Goal: Information Seeking & Learning: Learn about a topic

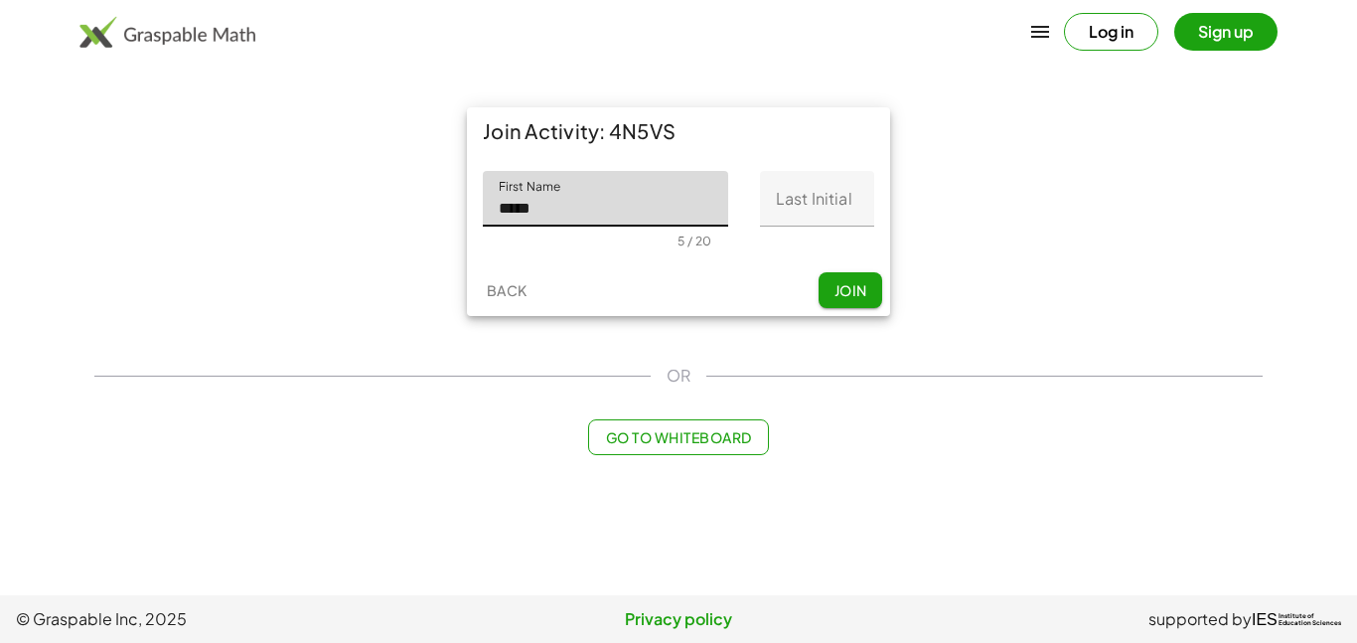
type input "*****"
click at [800, 192] on input "Last Initial" at bounding box center [817, 199] width 114 height 56
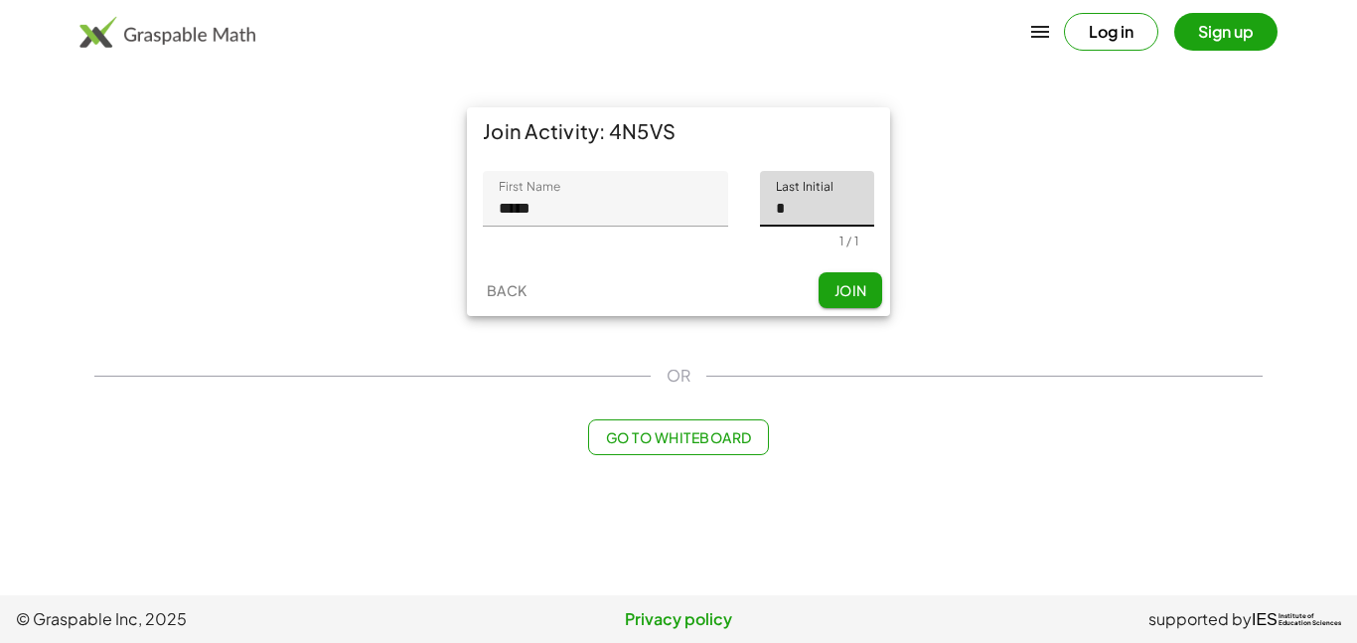
type input "*"
click at [855, 293] on span "Join" at bounding box center [849, 290] width 33 height 18
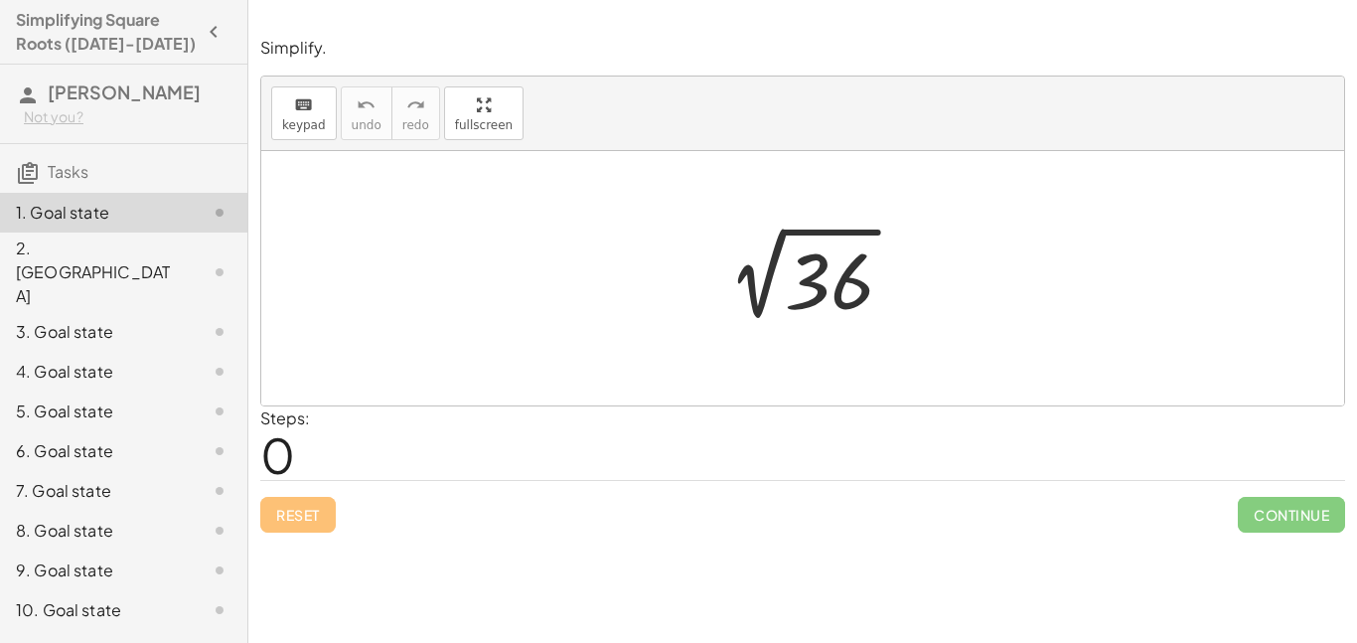
click at [788, 269] on div at bounding box center [810, 278] width 218 height 100
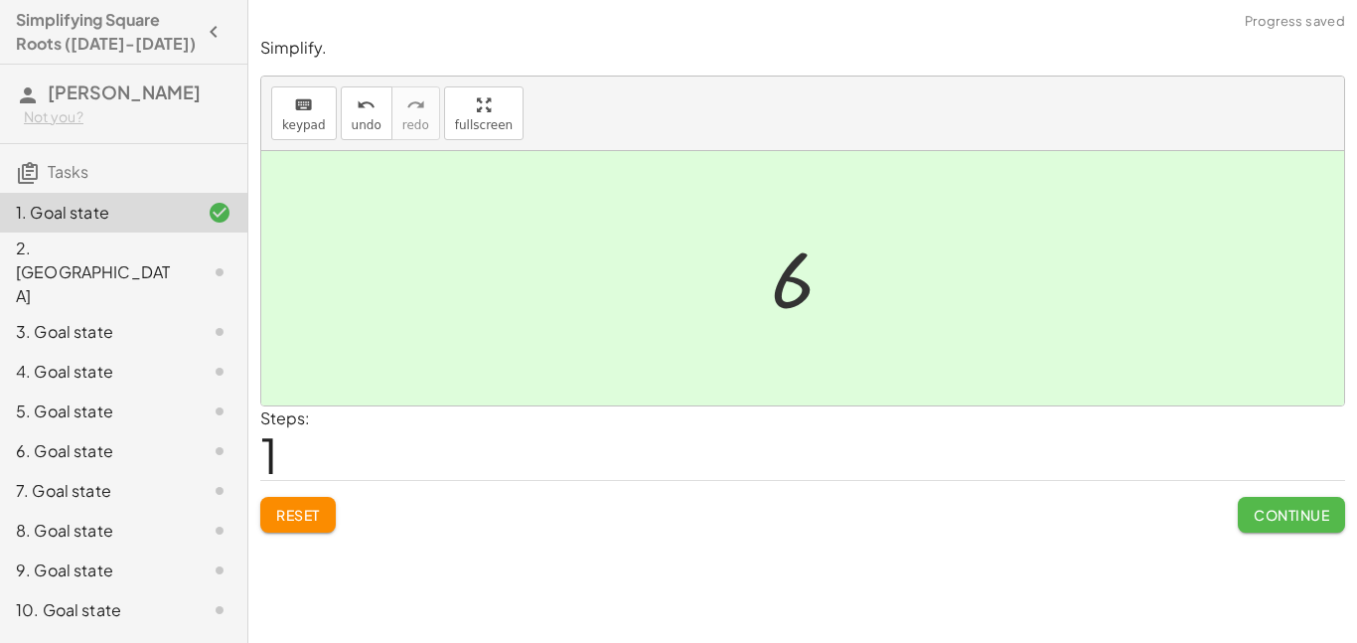
click at [1280, 514] on span "Continue" at bounding box center [1291, 515] width 75 height 18
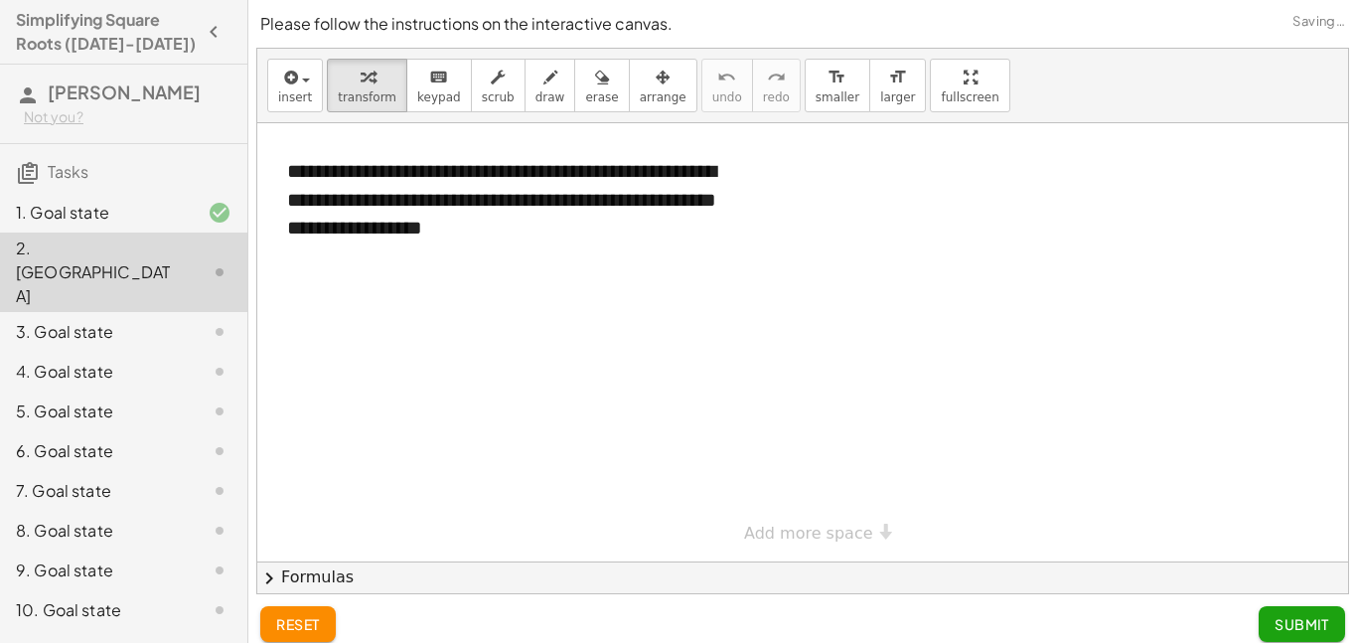
scroll to position [15, 0]
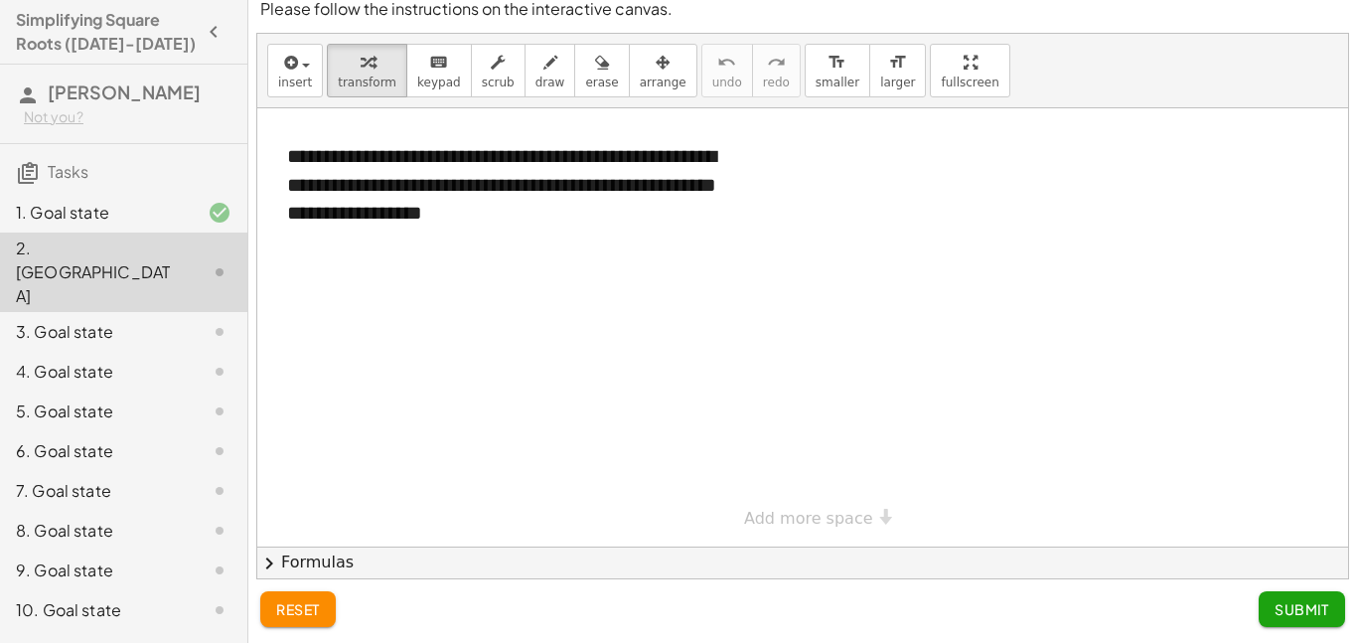
click at [139, 439] on div "6. Goal state" at bounding box center [96, 451] width 160 height 24
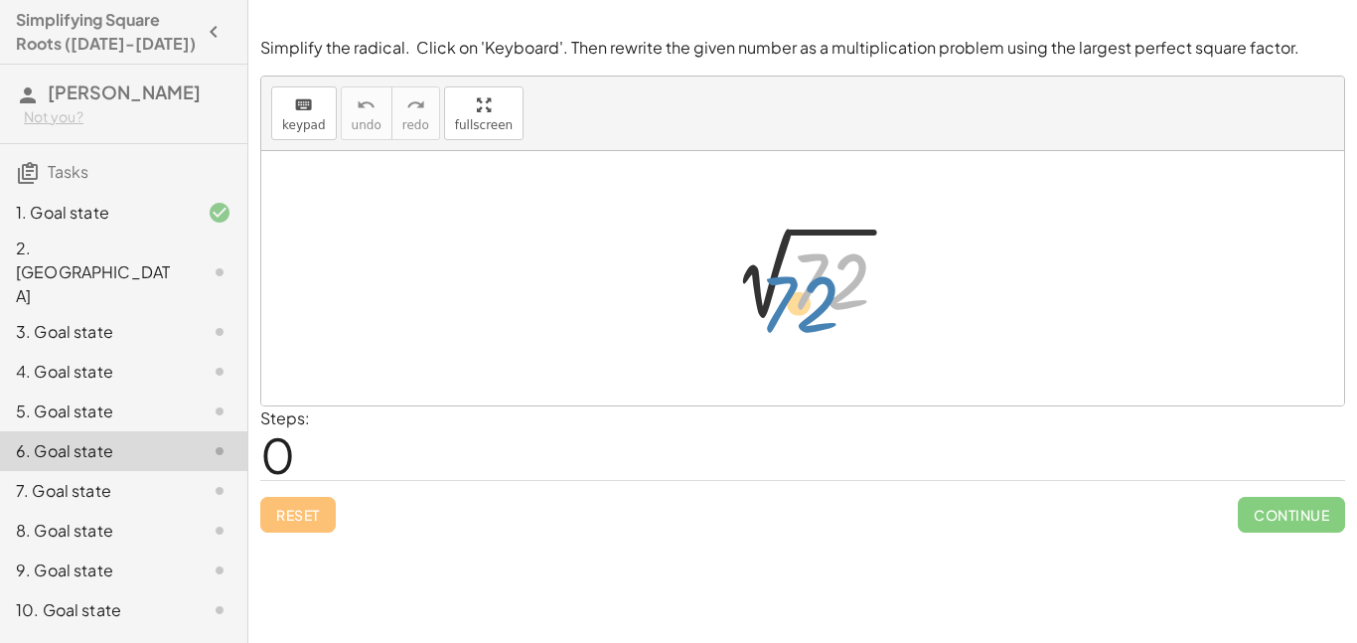
drag, startPoint x: 809, startPoint y: 293, endPoint x: 784, endPoint y: 316, distance: 33.7
click at [784, 316] on div at bounding box center [810, 278] width 209 height 100
click at [323, 120] on button "keyboard keypad" at bounding box center [304, 113] width 66 height 54
click at [287, 127] on span "keypad" at bounding box center [304, 125] width 44 height 14
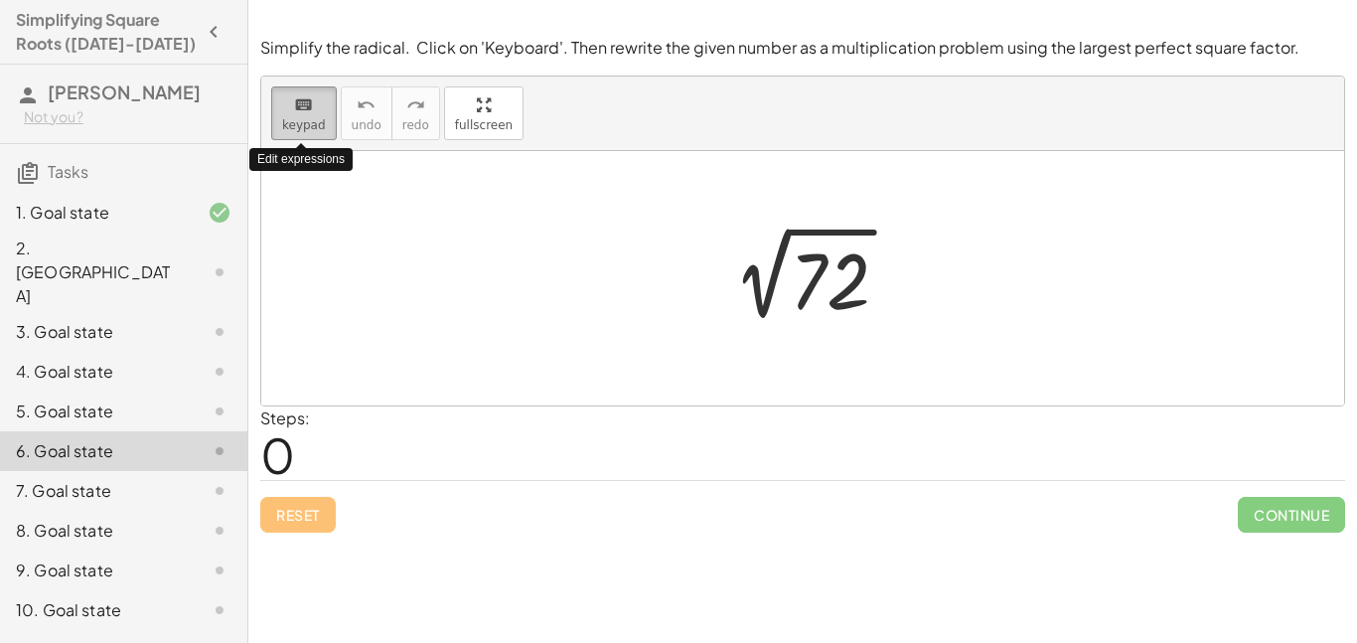
click at [295, 126] on span "keypad" at bounding box center [304, 125] width 44 height 14
click at [321, 208] on div at bounding box center [802, 278] width 1083 height 254
click at [306, 121] on span "keypad" at bounding box center [304, 125] width 44 height 14
click at [230, 260] on icon at bounding box center [220, 272] width 24 height 24
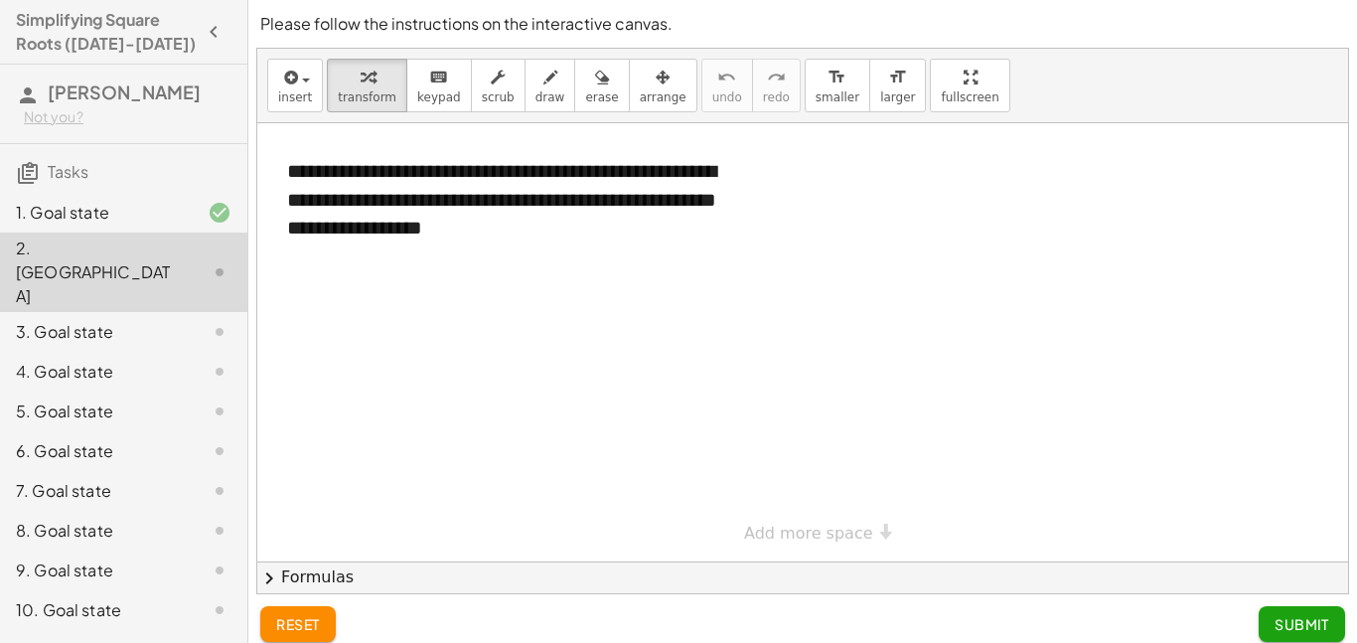
click at [178, 439] on div at bounding box center [204, 451] width 56 height 24
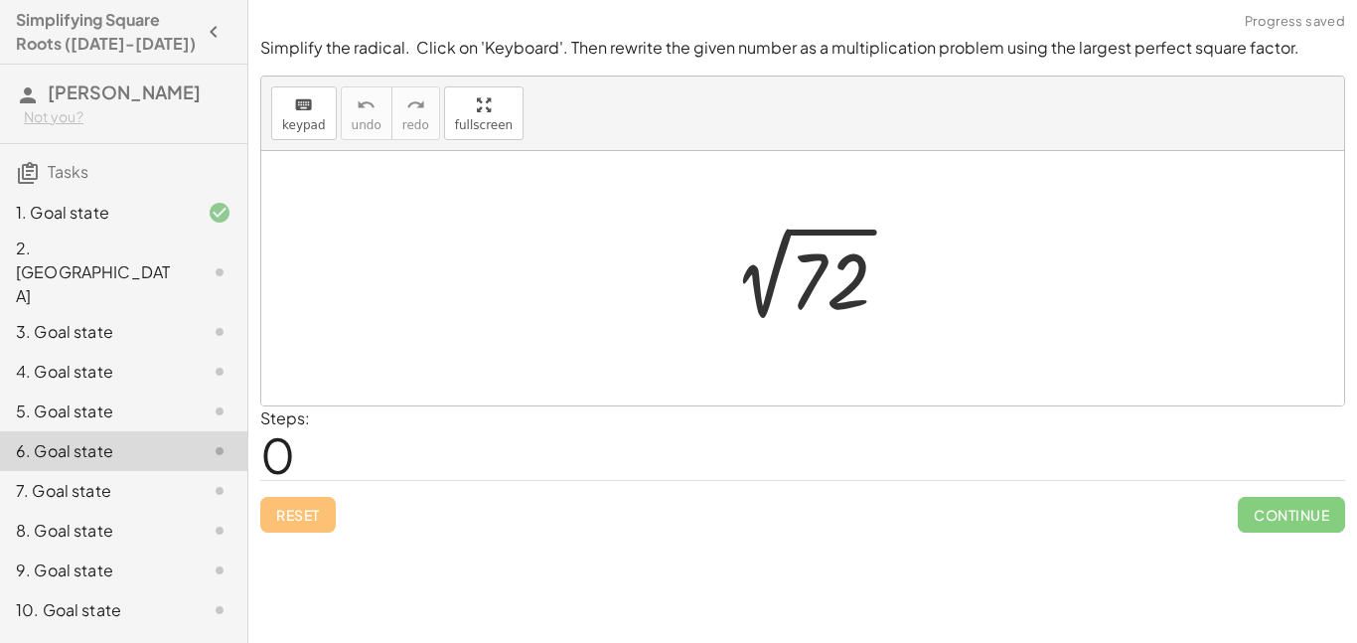
click at [174, 242] on div "2. [GEOGRAPHIC_DATA]" at bounding box center [96, 272] width 160 height 72
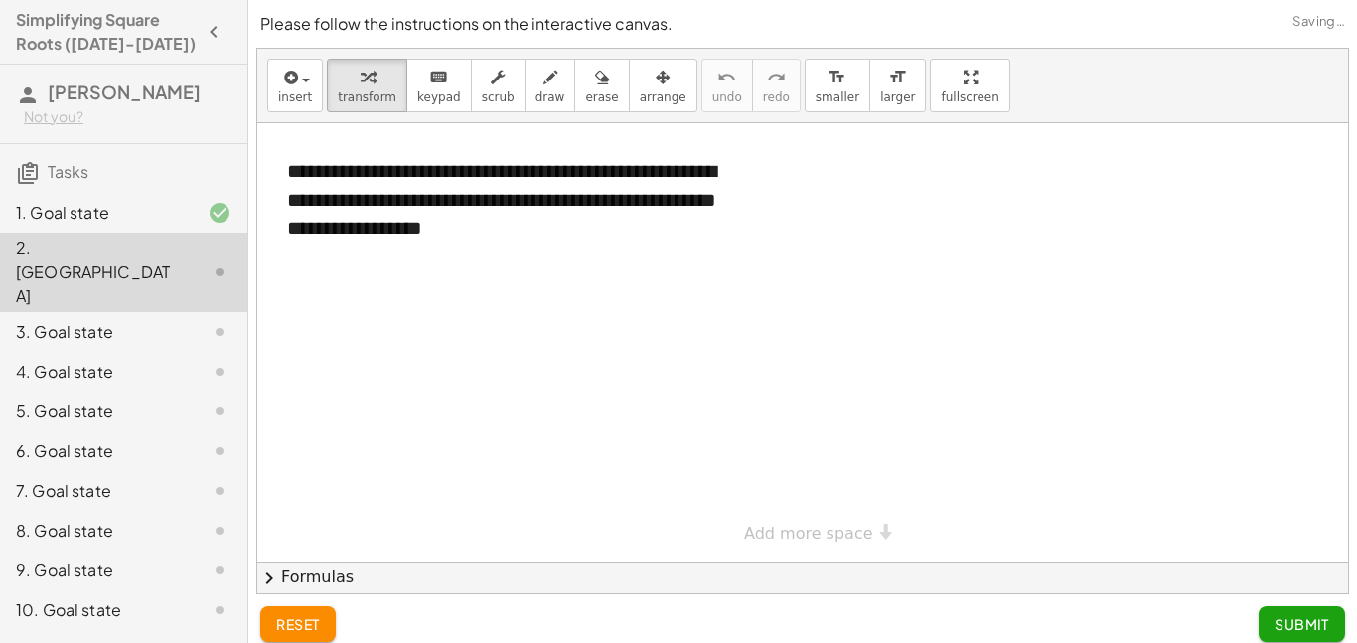
click at [185, 439] on div at bounding box center [204, 451] width 56 height 24
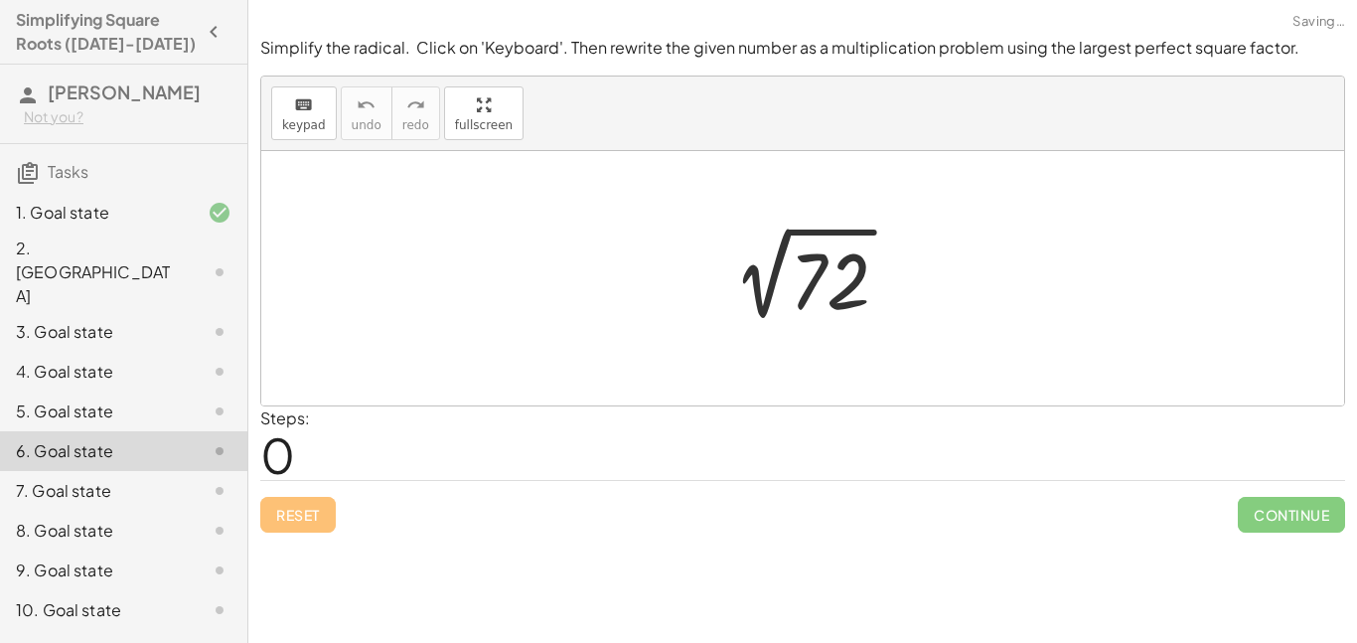
click at [803, 275] on div at bounding box center [810, 278] width 209 height 100
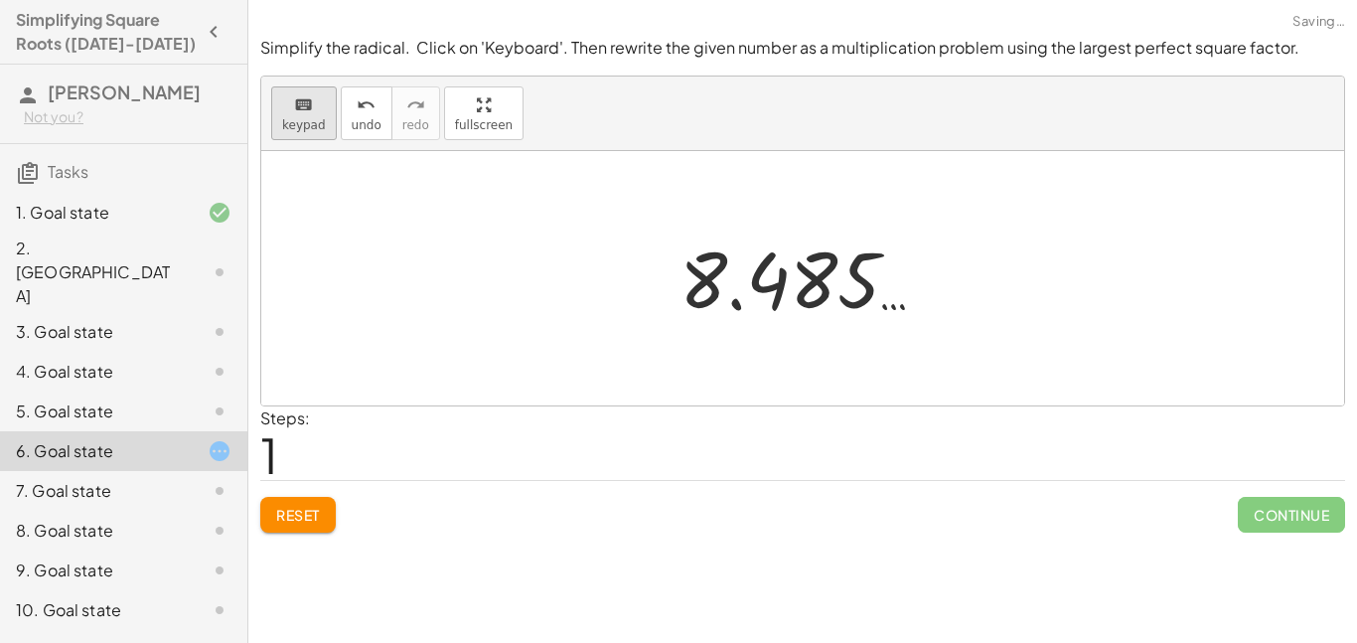
click at [299, 124] on span "keypad" at bounding box center [304, 125] width 44 height 14
click at [296, 133] on button "keyboard keypad" at bounding box center [304, 113] width 66 height 54
click at [289, 506] on span "Reset" at bounding box center [298, 515] width 44 height 18
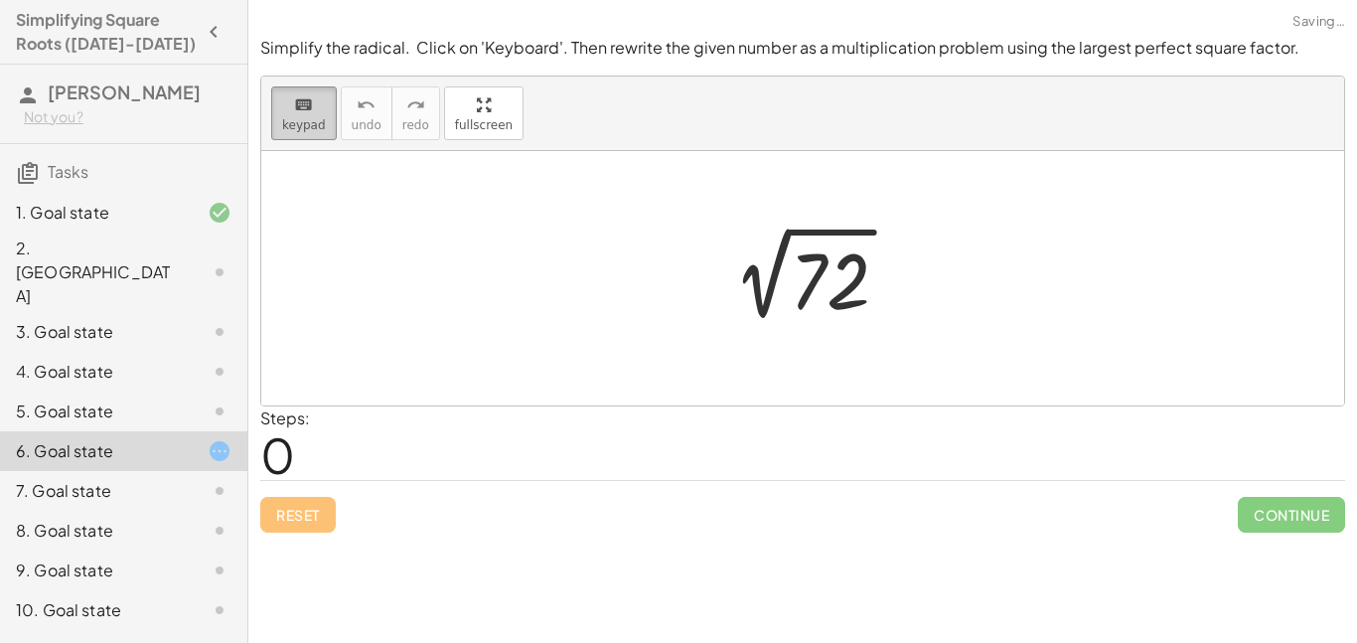
click at [317, 118] on span "keypad" at bounding box center [304, 125] width 44 height 14
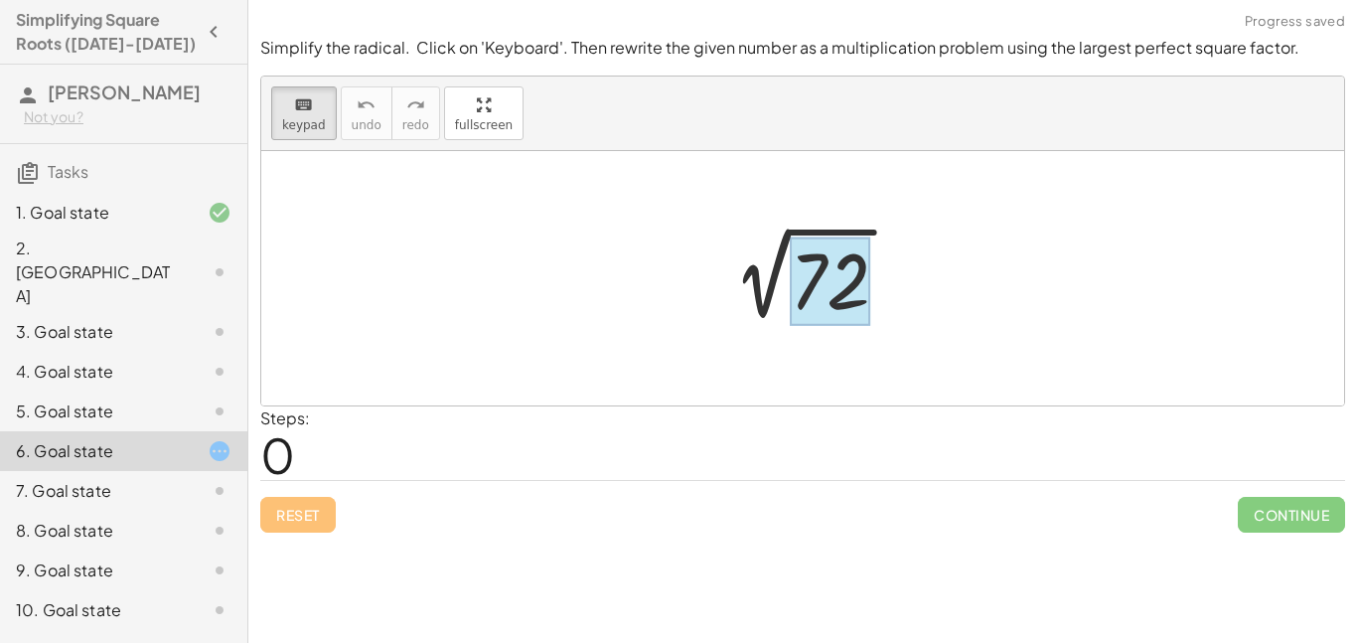
click at [846, 297] on div at bounding box center [830, 281] width 80 height 88
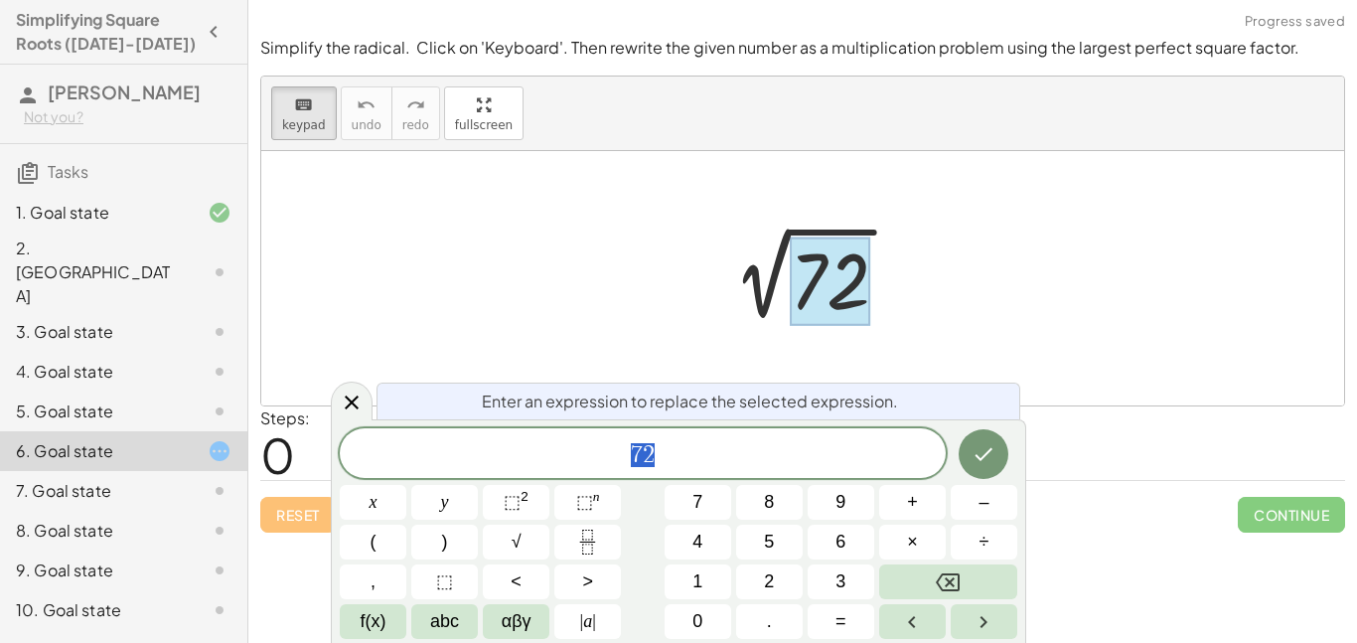
scroll to position [1, 0]
click at [985, 586] on button "Backspace" at bounding box center [948, 581] width 138 height 35
click at [930, 533] on button "×" at bounding box center [912, 542] width 67 height 35
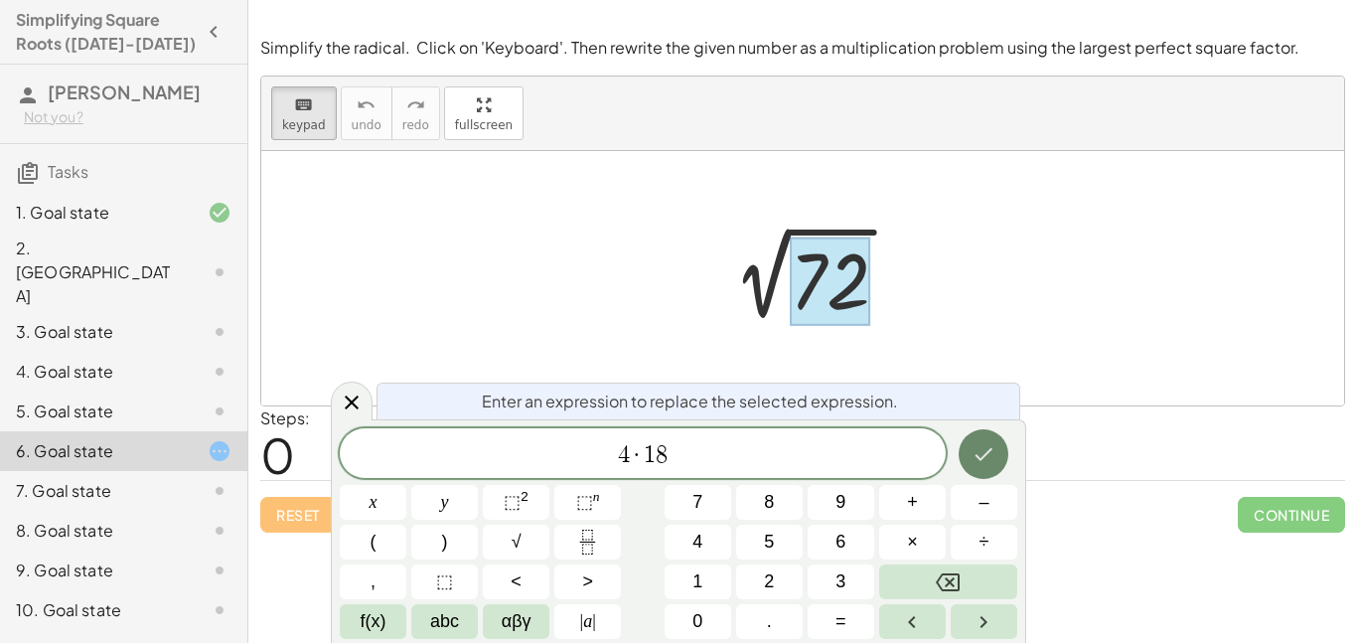
click at [983, 449] on icon "Done" at bounding box center [984, 454] width 24 height 24
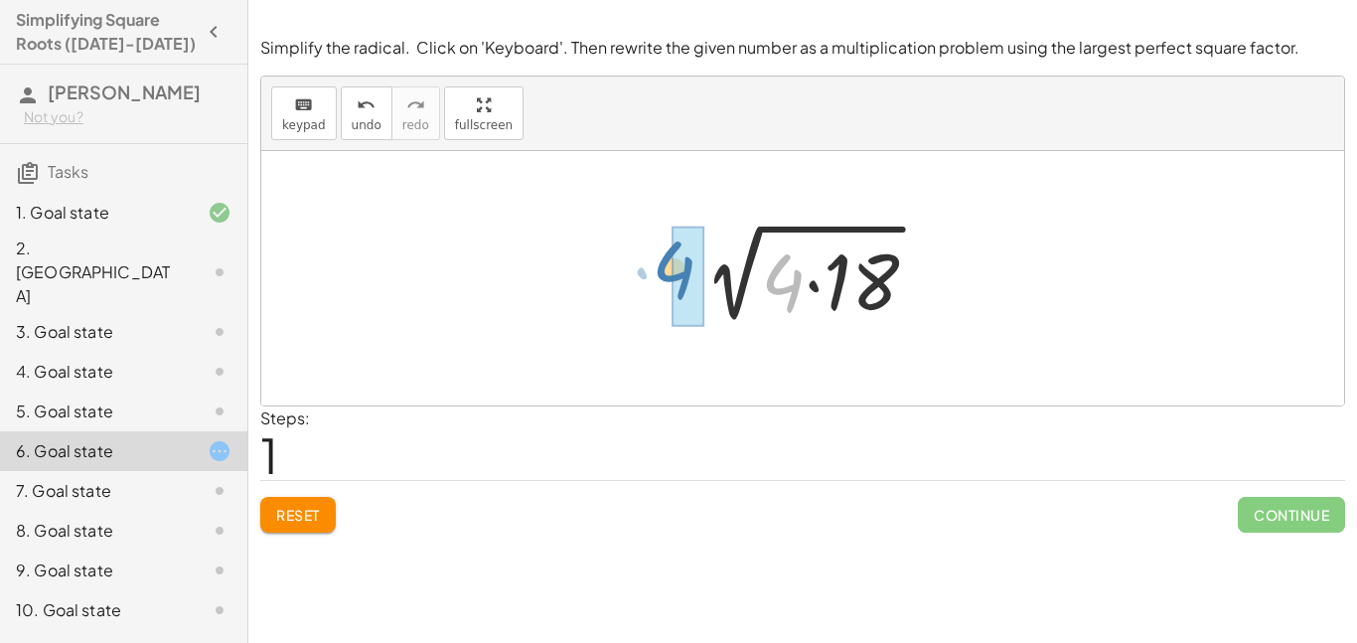
drag, startPoint x: 793, startPoint y: 293, endPoint x: 681, endPoint y: 281, distance: 111.9
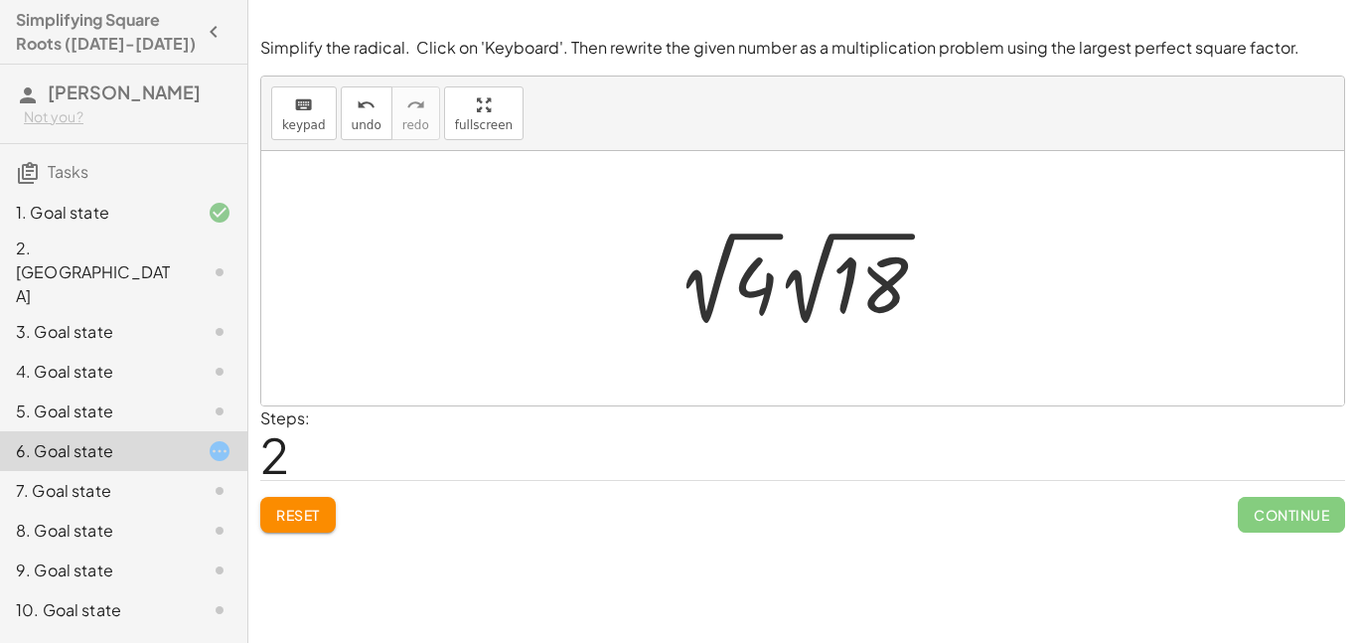
click at [326, 507] on button "Reset" at bounding box center [297, 515] width 75 height 36
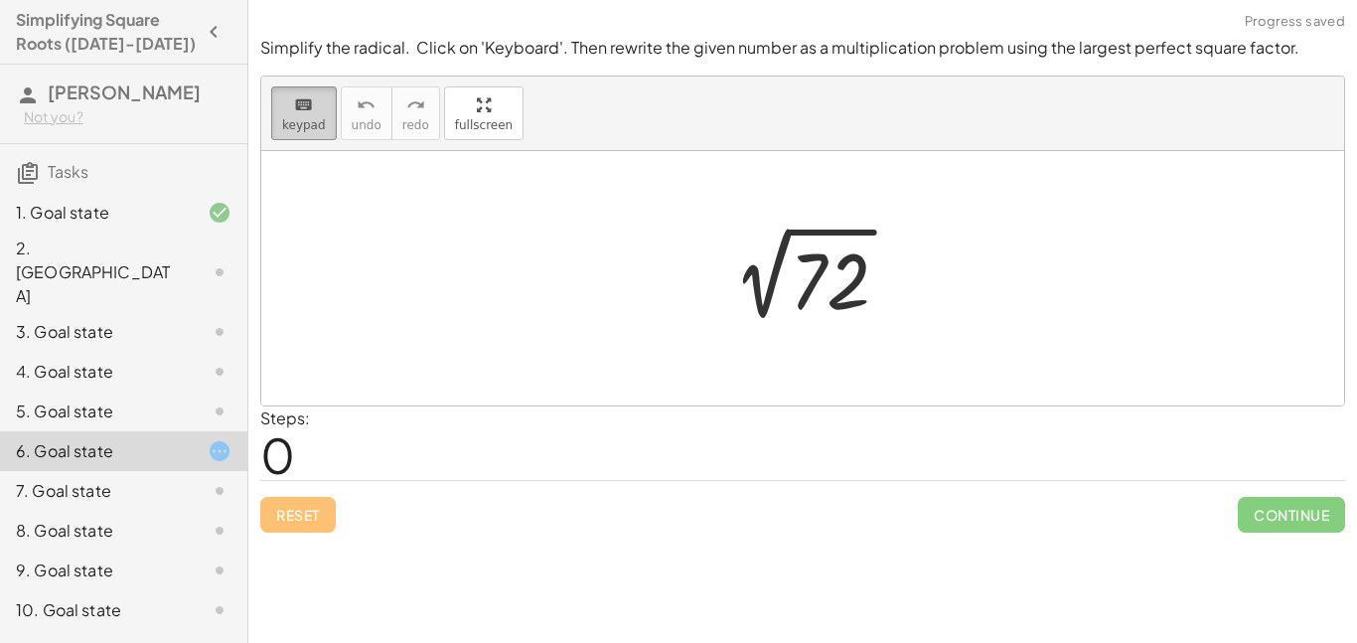
click at [294, 108] on icon "keyboard" at bounding box center [303, 105] width 19 height 24
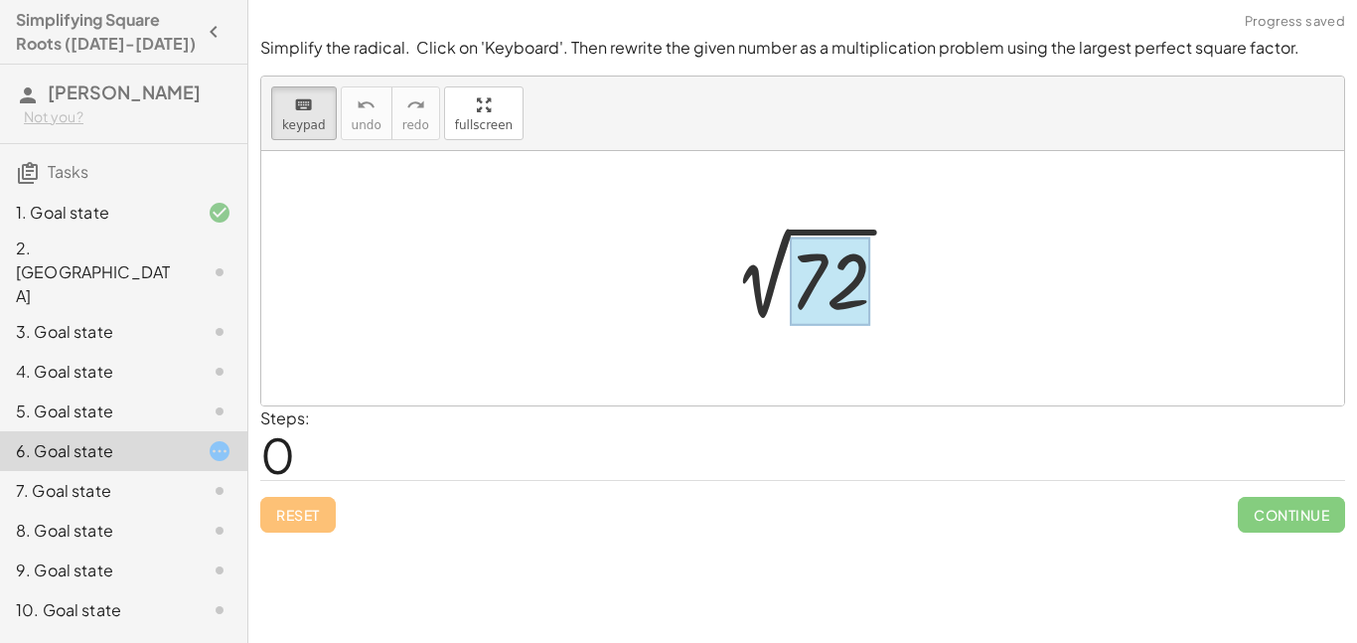
click at [824, 289] on div at bounding box center [830, 281] width 80 height 88
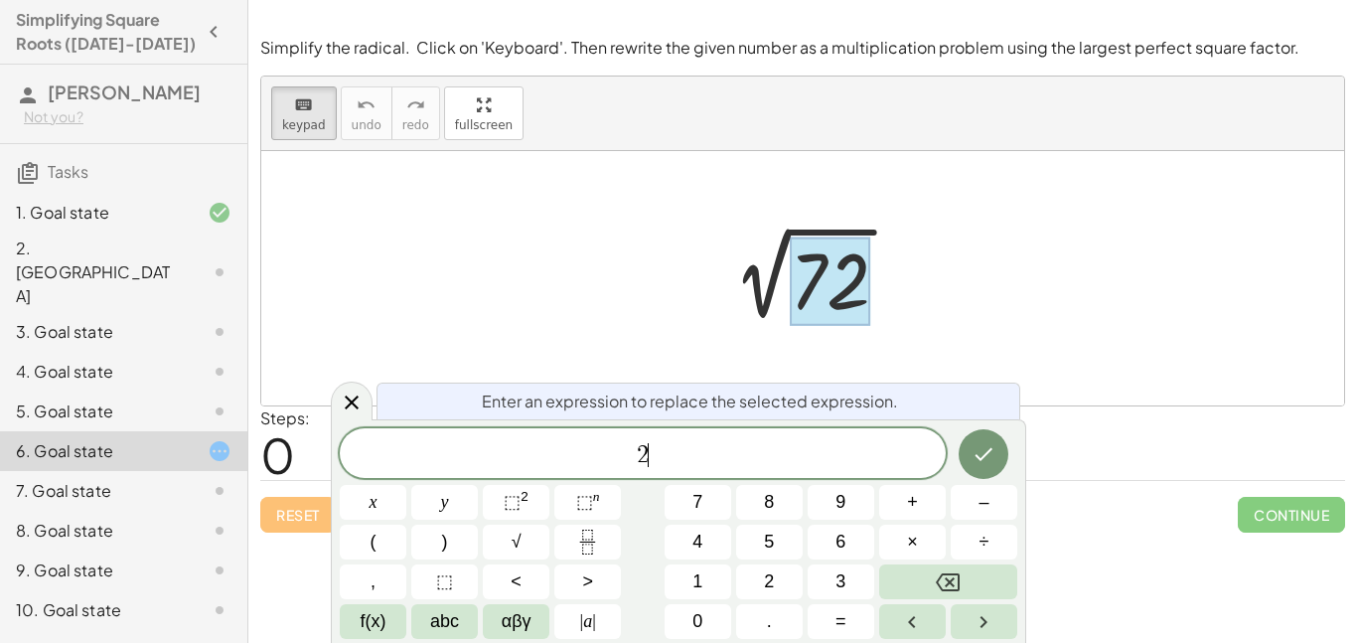
scroll to position [6, 0]
click at [920, 551] on button "×" at bounding box center [912, 542] width 67 height 35
click at [981, 464] on icon "Done" at bounding box center [984, 454] width 24 height 24
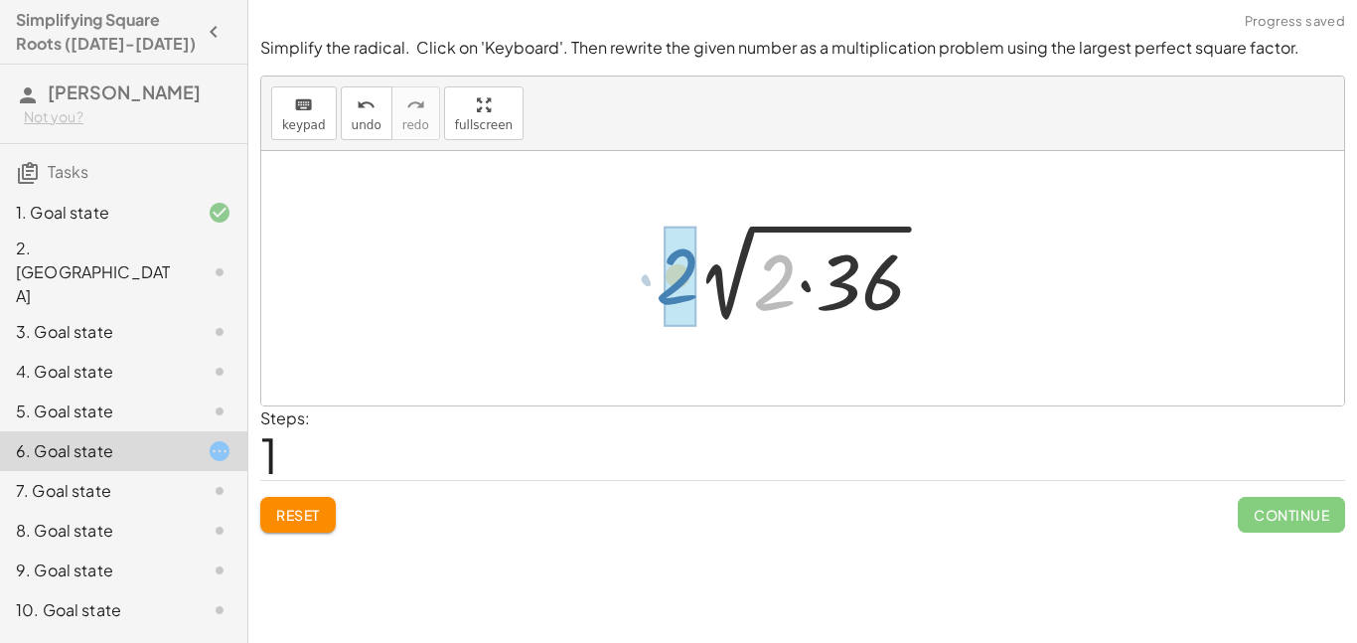
drag, startPoint x: 777, startPoint y: 287, endPoint x: 679, endPoint y: 282, distance: 97.5
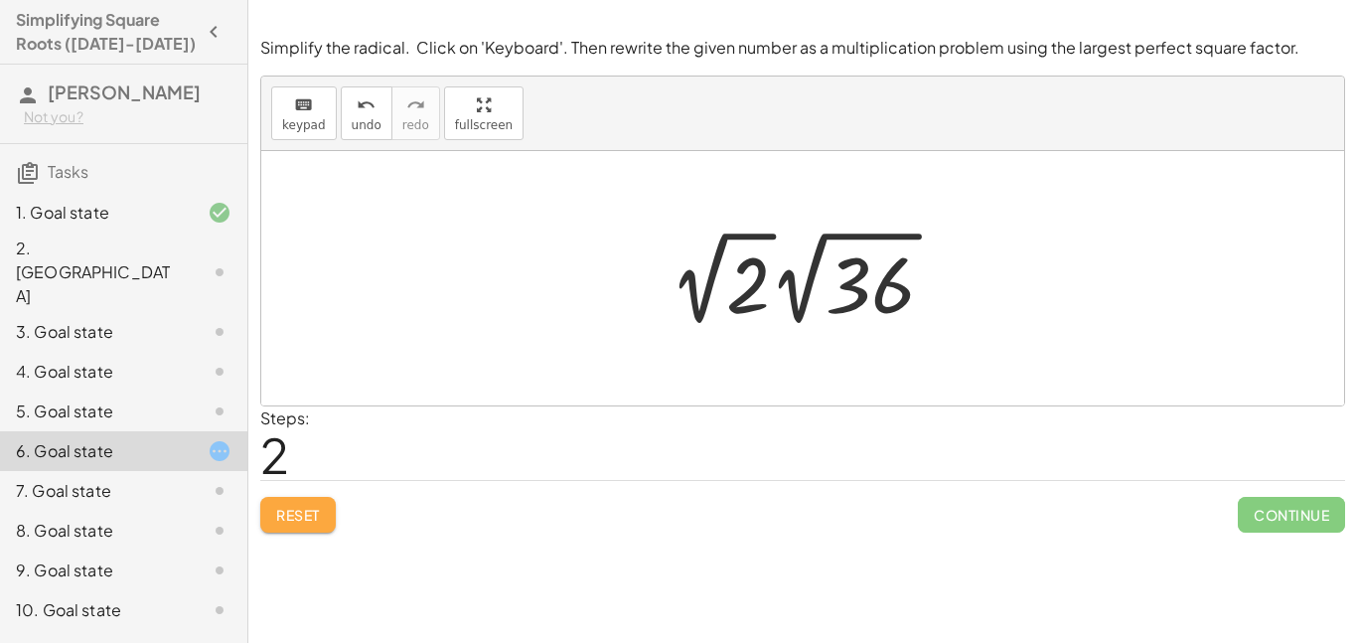
click at [312, 513] on span "Reset" at bounding box center [298, 515] width 44 height 18
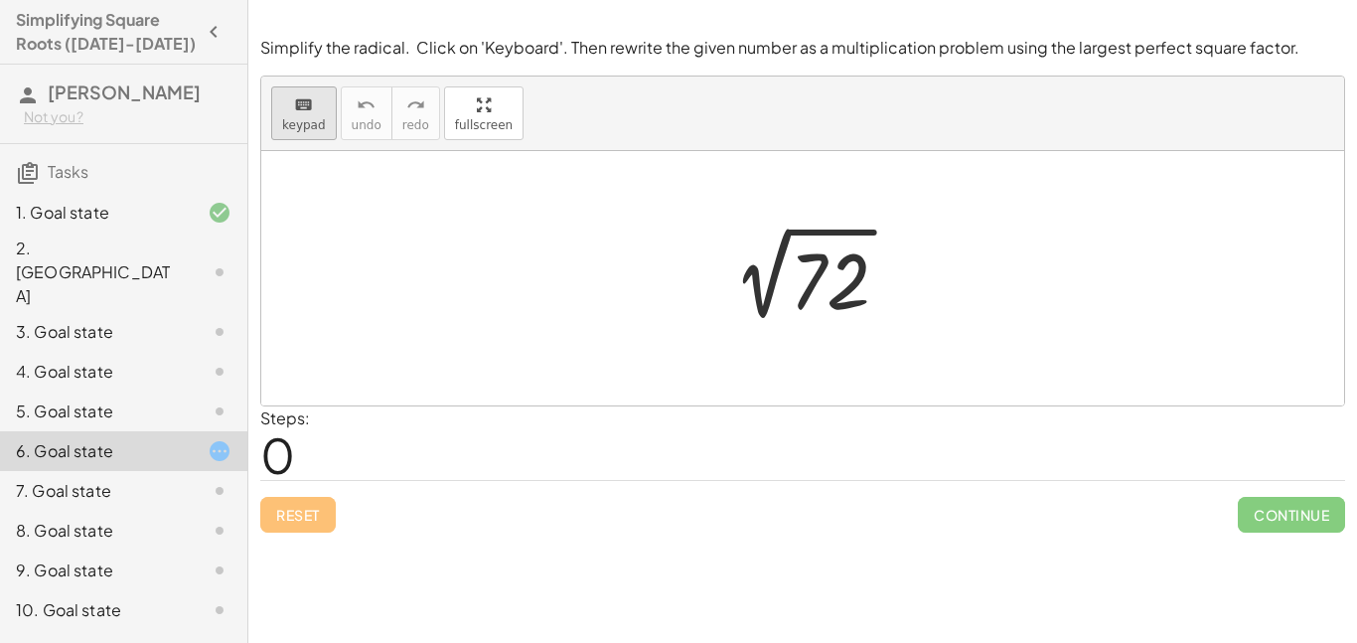
click at [294, 114] on icon "keyboard" at bounding box center [303, 105] width 19 height 24
click at [811, 284] on div at bounding box center [830, 281] width 80 height 88
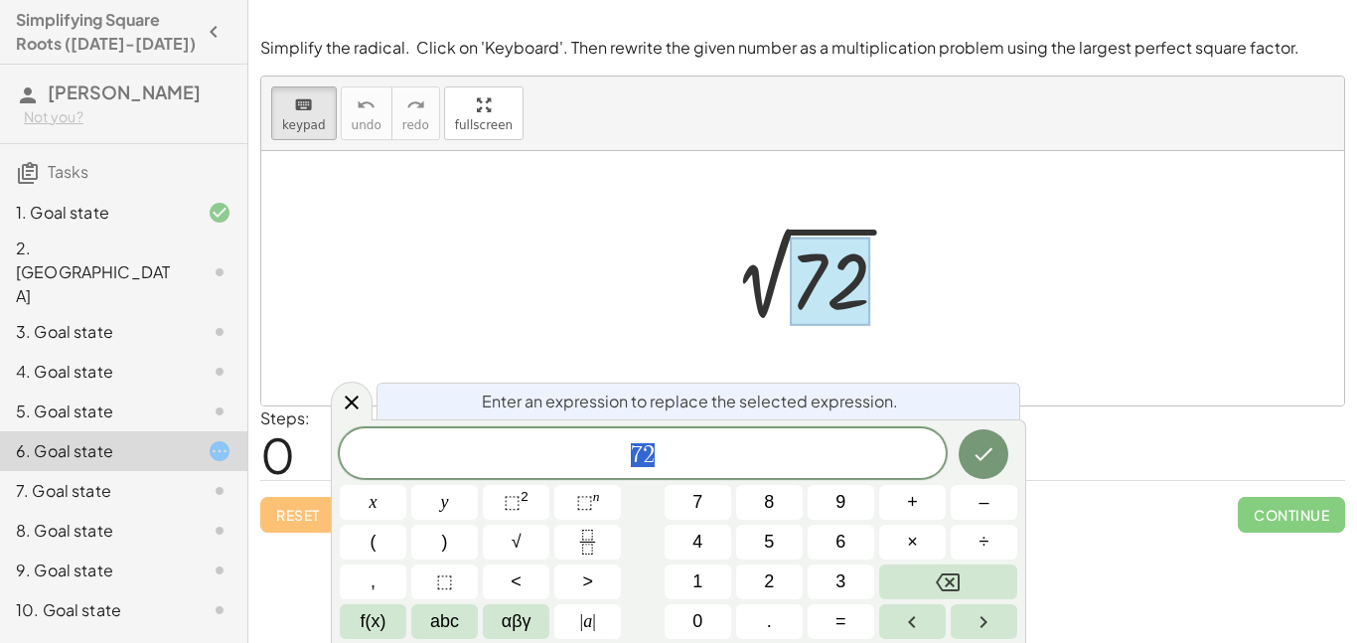
scroll to position [9, 0]
click at [845, 507] on span "9" at bounding box center [840, 502] width 10 height 27
click at [903, 539] on button "×" at bounding box center [912, 542] width 67 height 35
click at [855, 573] on button "3" at bounding box center [841, 581] width 67 height 35
click at [944, 570] on icon "Backspace" at bounding box center [948, 582] width 24 height 24
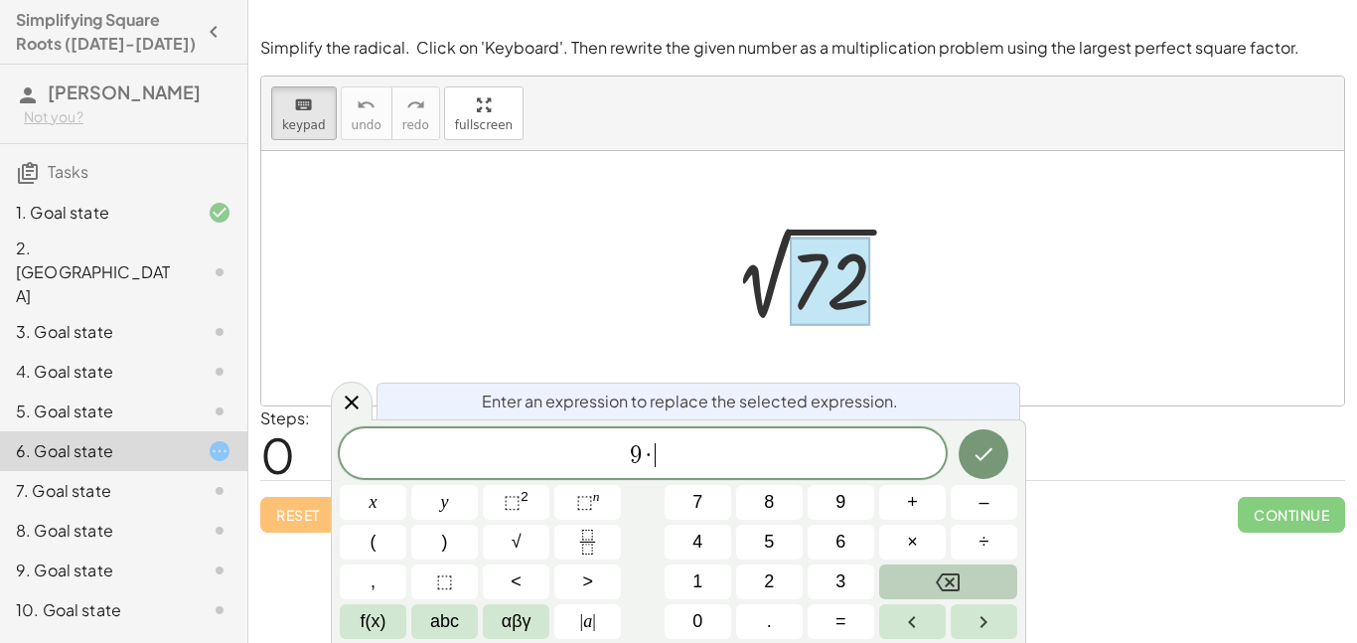
click at [944, 570] on icon "Backspace" at bounding box center [948, 582] width 24 height 24
click at [863, 574] on button "3" at bounding box center [841, 581] width 67 height 35
click at [897, 547] on button "×" at bounding box center [912, 542] width 67 height 35
click at [854, 507] on button "9" at bounding box center [841, 502] width 67 height 35
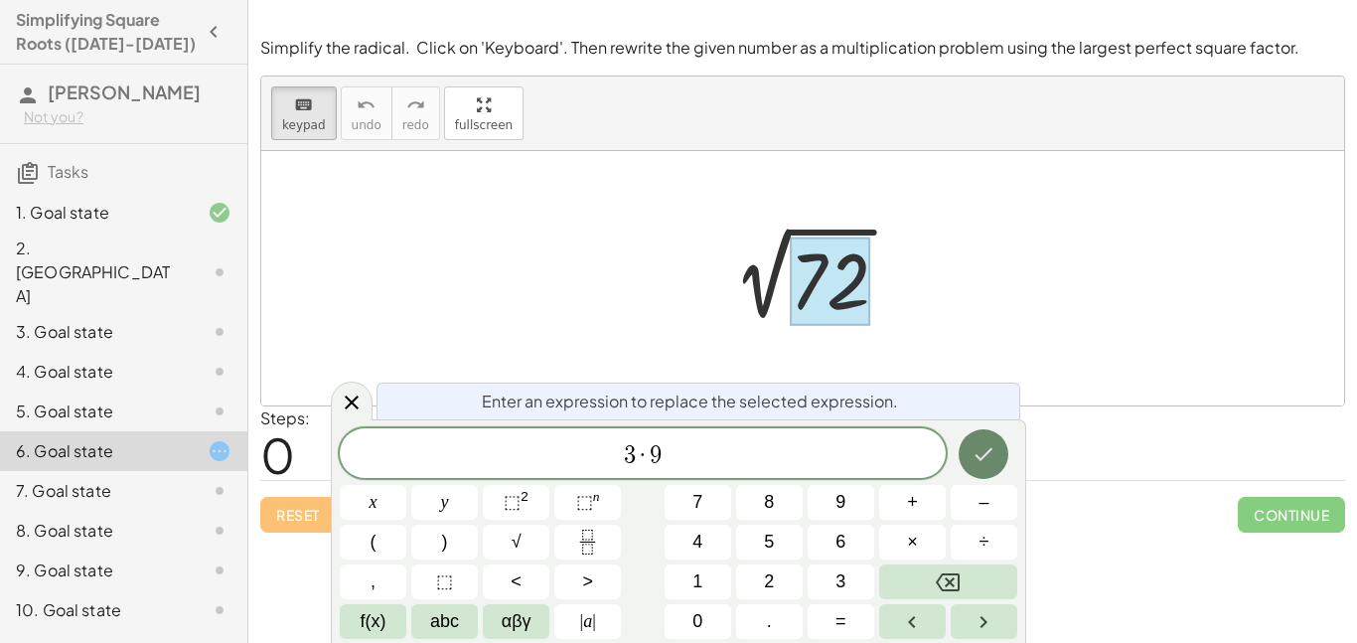
click at [981, 471] on button "Done" at bounding box center [984, 454] width 50 height 50
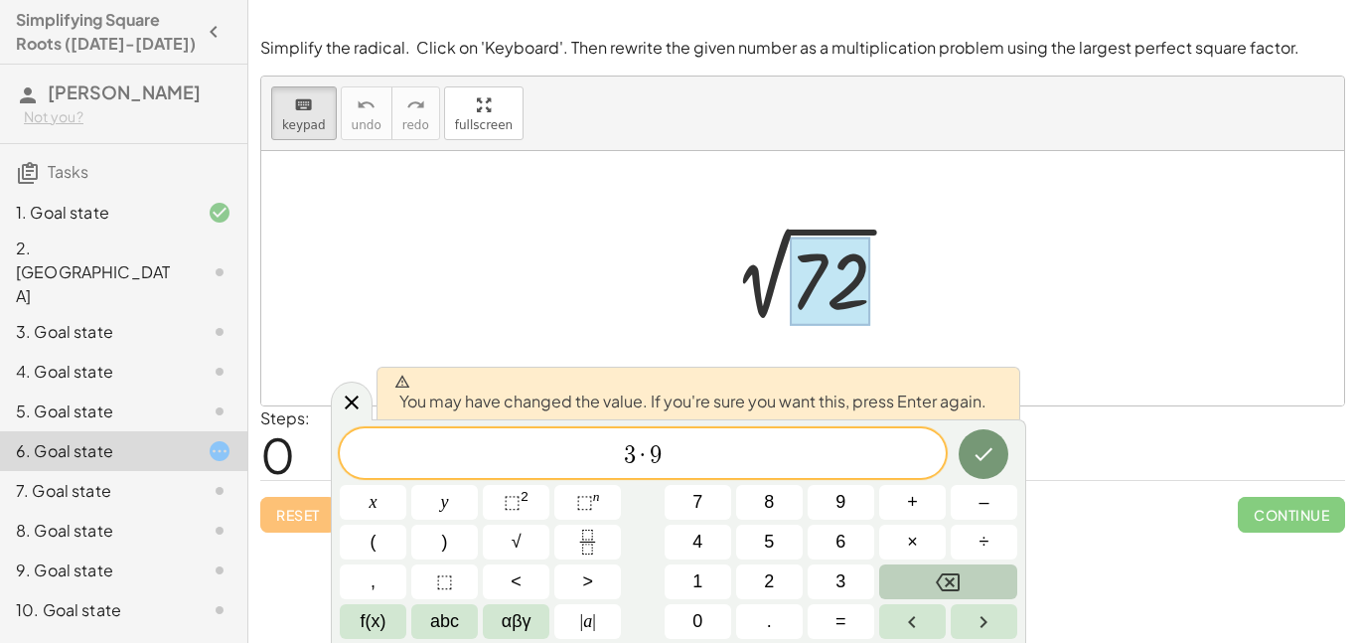
click at [978, 579] on button "Backspace" at bounding box center [948, 581] width 138 height 35
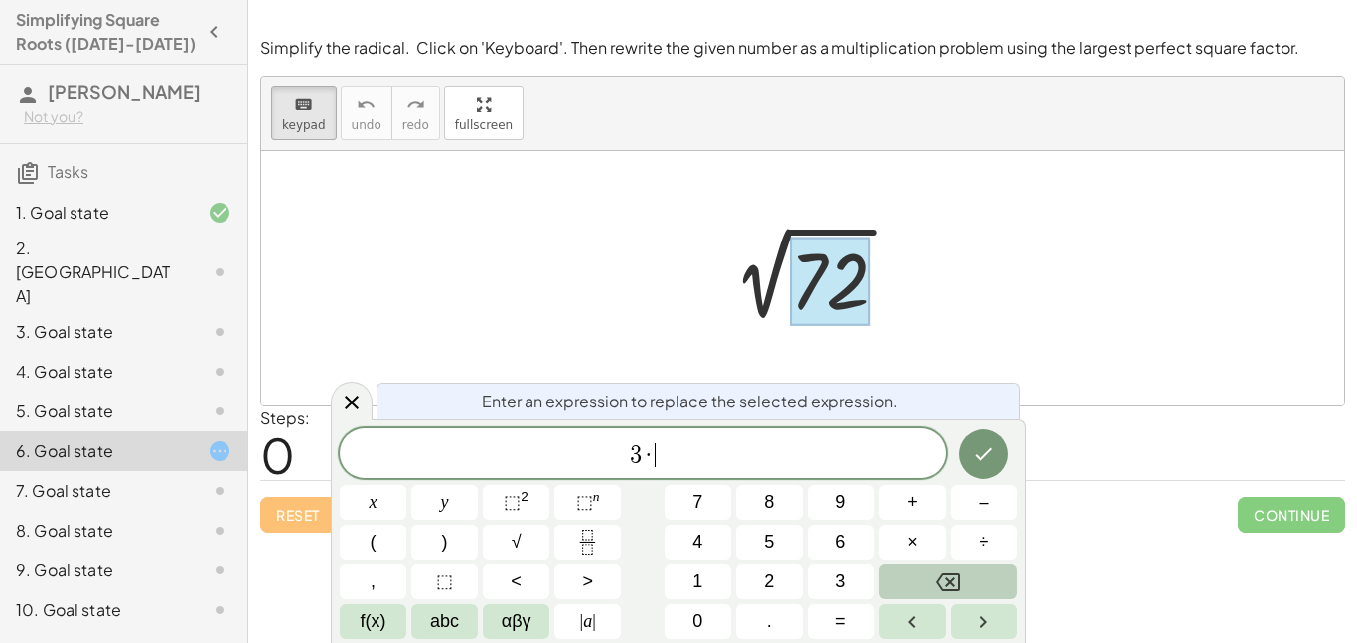
click at [978, 579] on button "Backspace" at bounding box center [948, 581] width 138 height 35
click at [826, 506] on button "9" at bounding box center [841, 502] width 67 height 35
click at [783, 618] on button "." at bounding box center [769, 621] width 67 height 35
click at [946, 601] on div "9 . ​ x y ⬚ 2 ⬚ n 7 8 9 + – ( ) √ 4 5 6 × ÷ , ⬚ < > 1 2 3 f(x) abc αβγ | a | 0 …" at bounding box center [679, 533] width 678 height 211
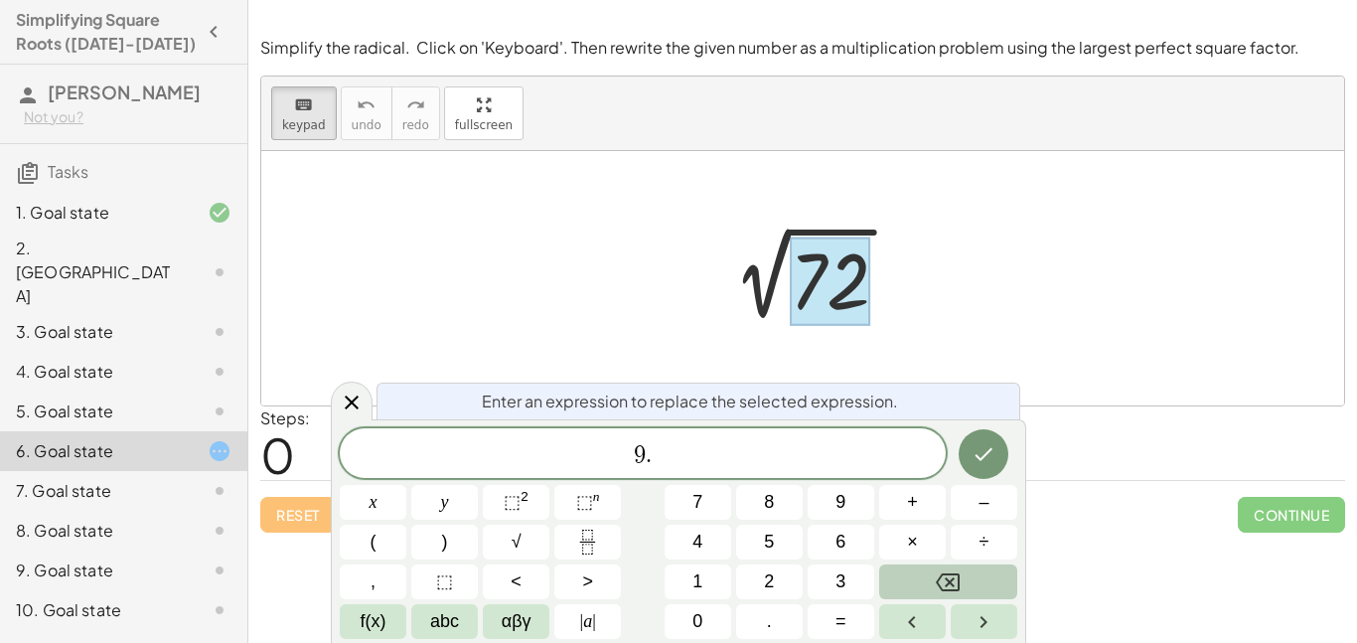
click at [936, 577] on icon "Backspace" at bounding box center [948, 582] width 24 height 24
click at [913, 532] on span "×" at bounding box center [912, 541] width 11 height 27
click at [757, 512] on button "8" at bounding box center [769, 502] width 67 height 35
click at [987, 454] on icon "Done" at bounding box center [984, 454] width 24 height 24
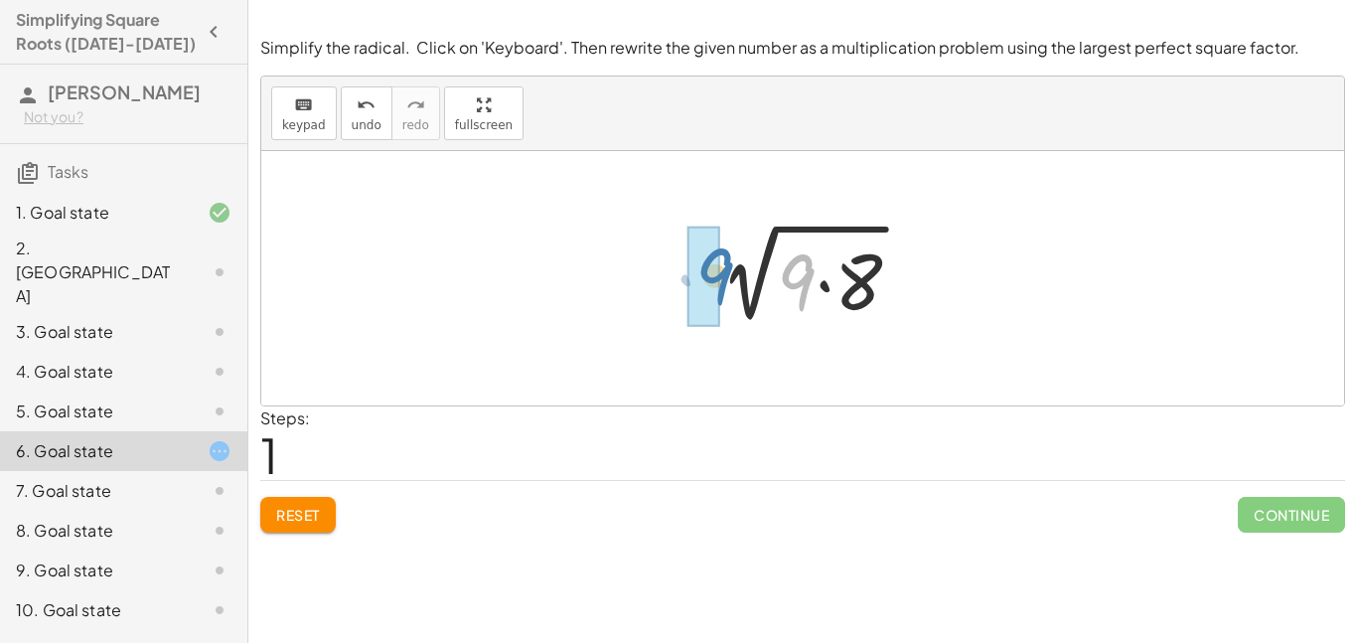
drag, startPoint x: 798, startPoint y: 282, endPoint x: 701, endPoint y: 276, distance: 96.5
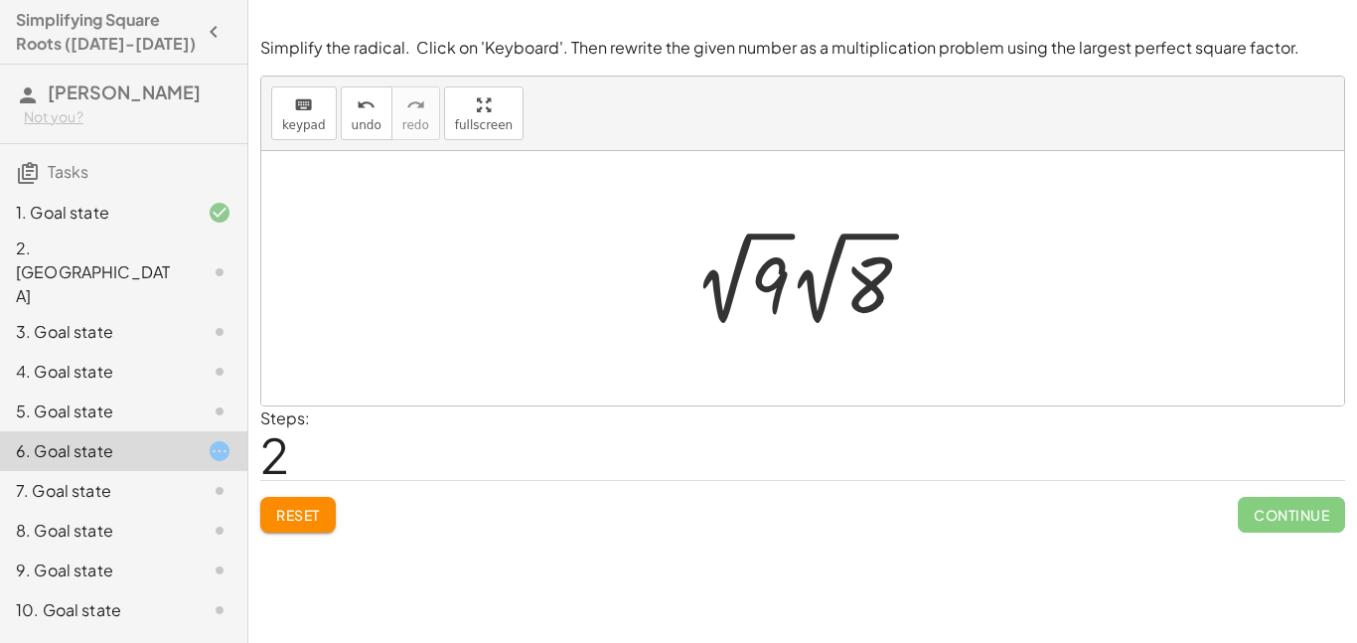
click at [775, 286] on div at bounding box center [809, 278] width 253 height 109
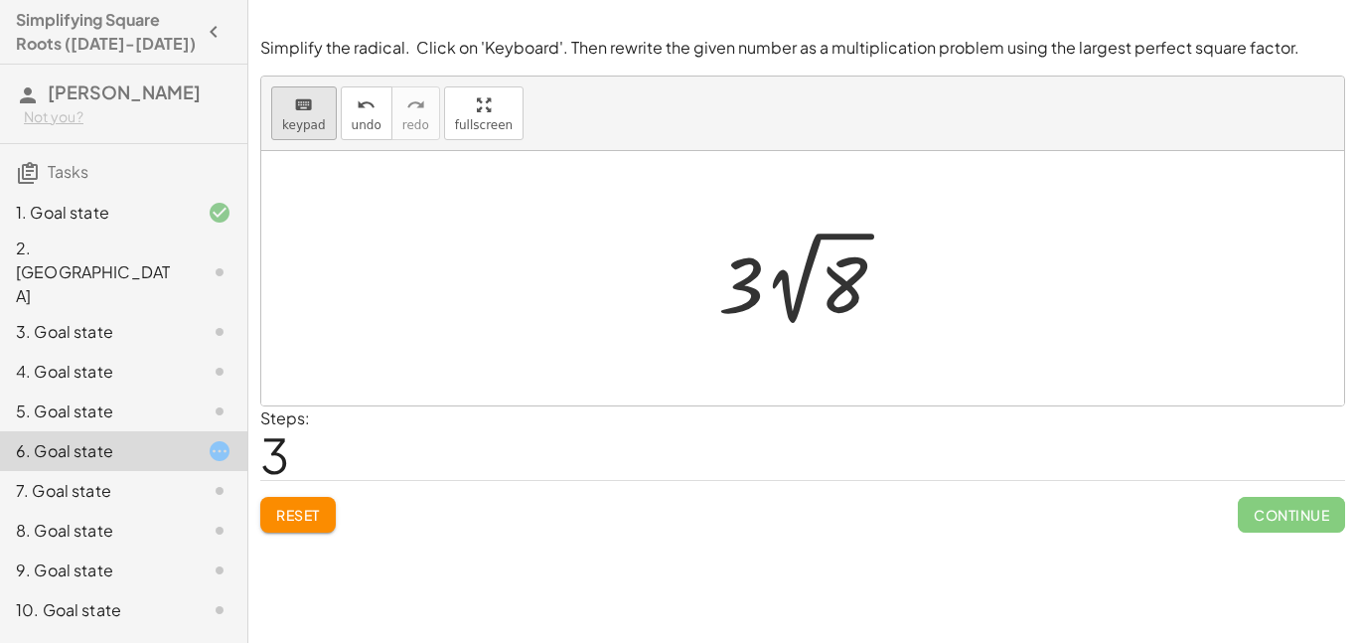
click at [309, 105] on icon "keyboard" at bounding box center [303, 105] width 19 height 24
click at [318, 507] on span "Reset" at bounding box center [298, 515] width 44 height 18
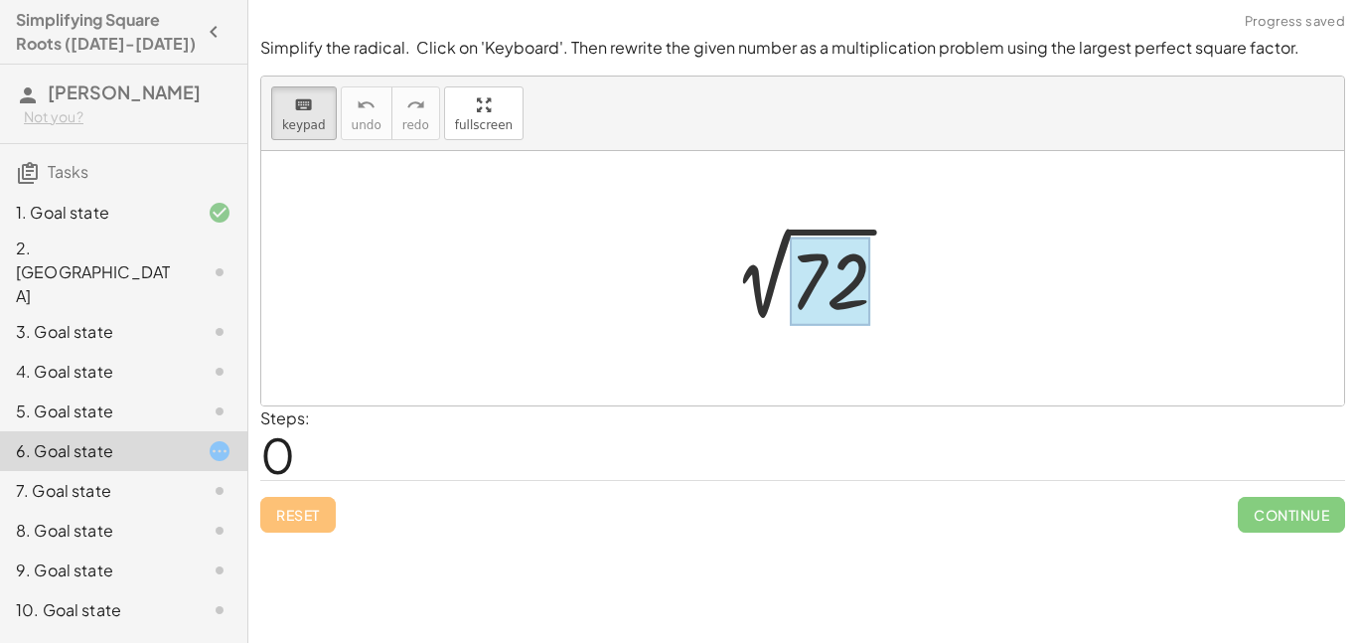
click at [821, 298] on div at bounding box center [830, 281] width 80 height 88
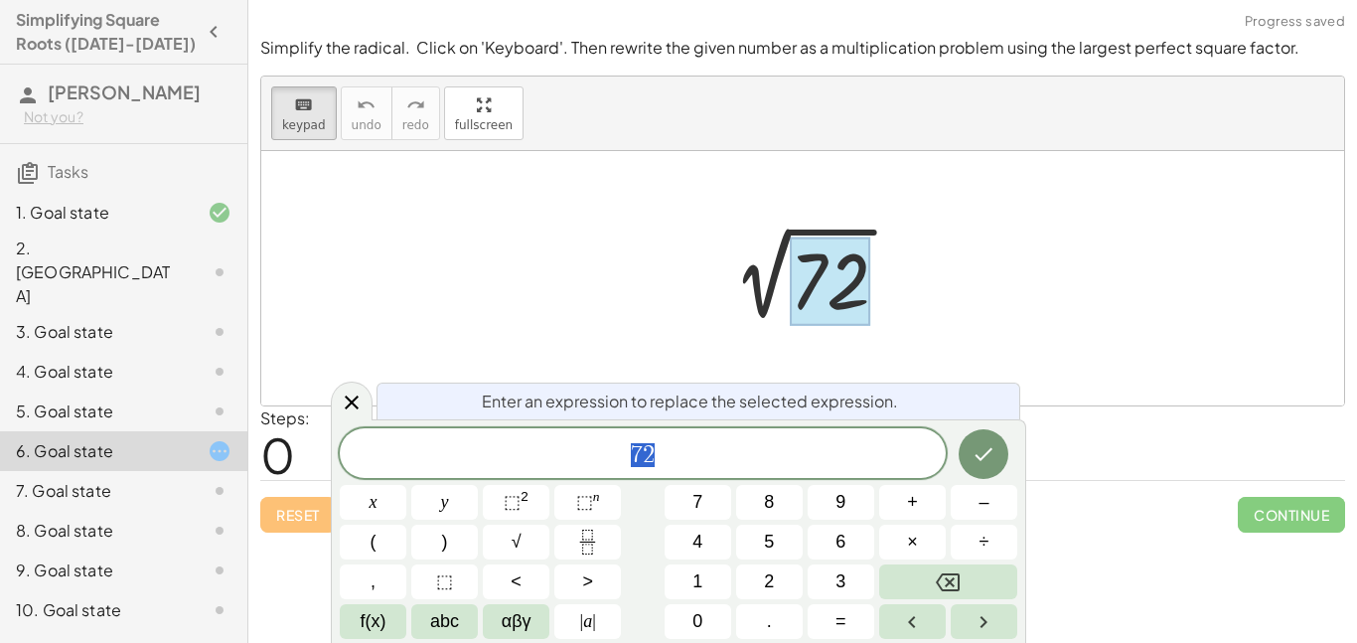
scroll to position [11, 0]
click at [974, 582] on button "Backspace" at bounding box center [948, 581] width 138 height 35
click at [895, 546] on button "×" at bounding box center [912, 542] width 67 height 35
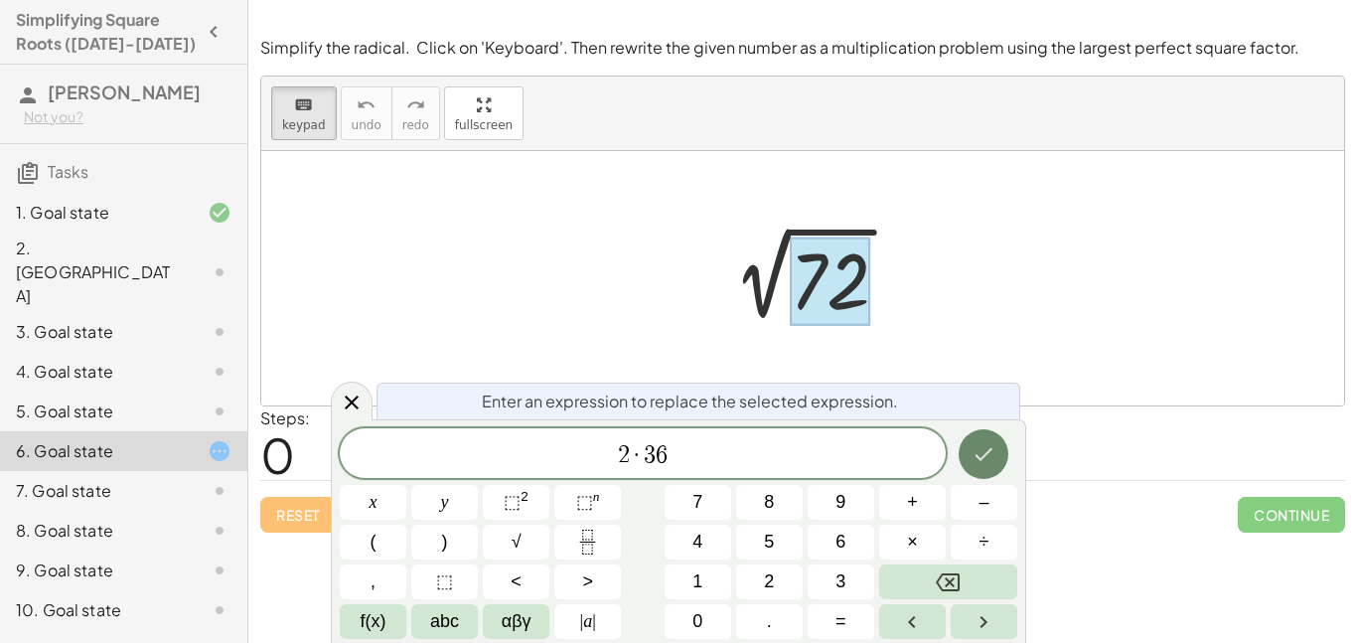
click at [980, 456] on icon "Done" at bounding box center [984, 454] width 24 height 24
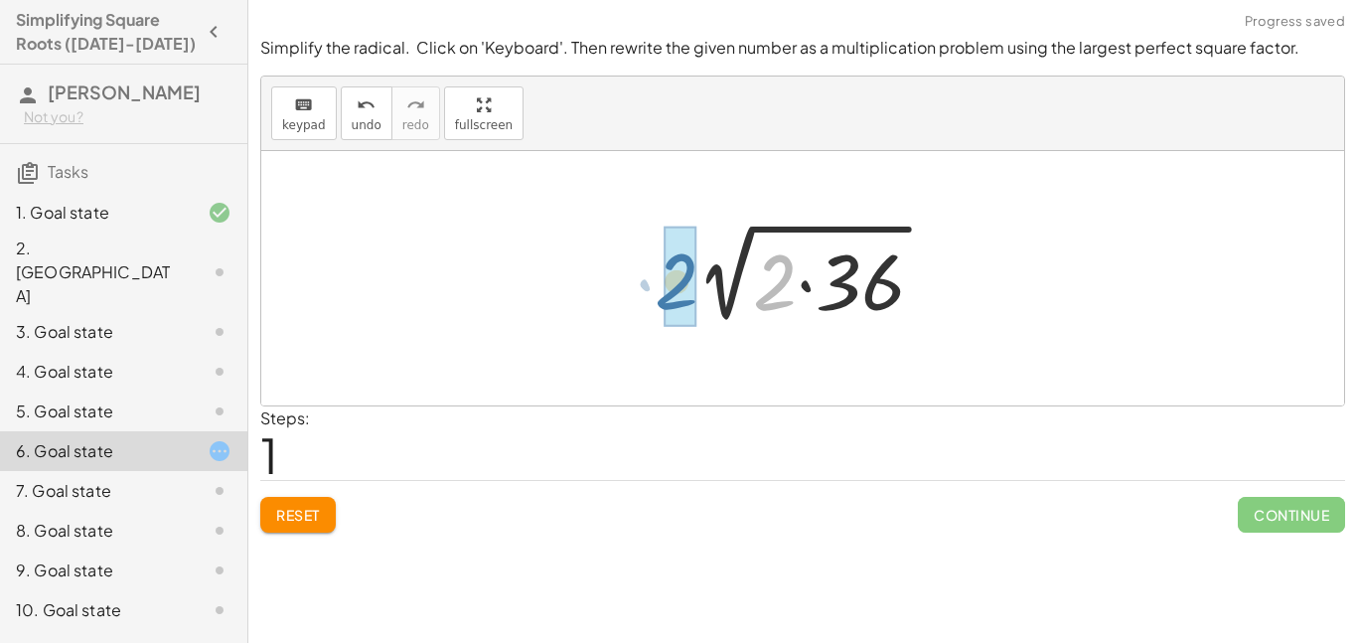
drag, startPoint x: 781, startPoint y: 281, endPoint x: 680, endPoint y: 279, distance: 100.4
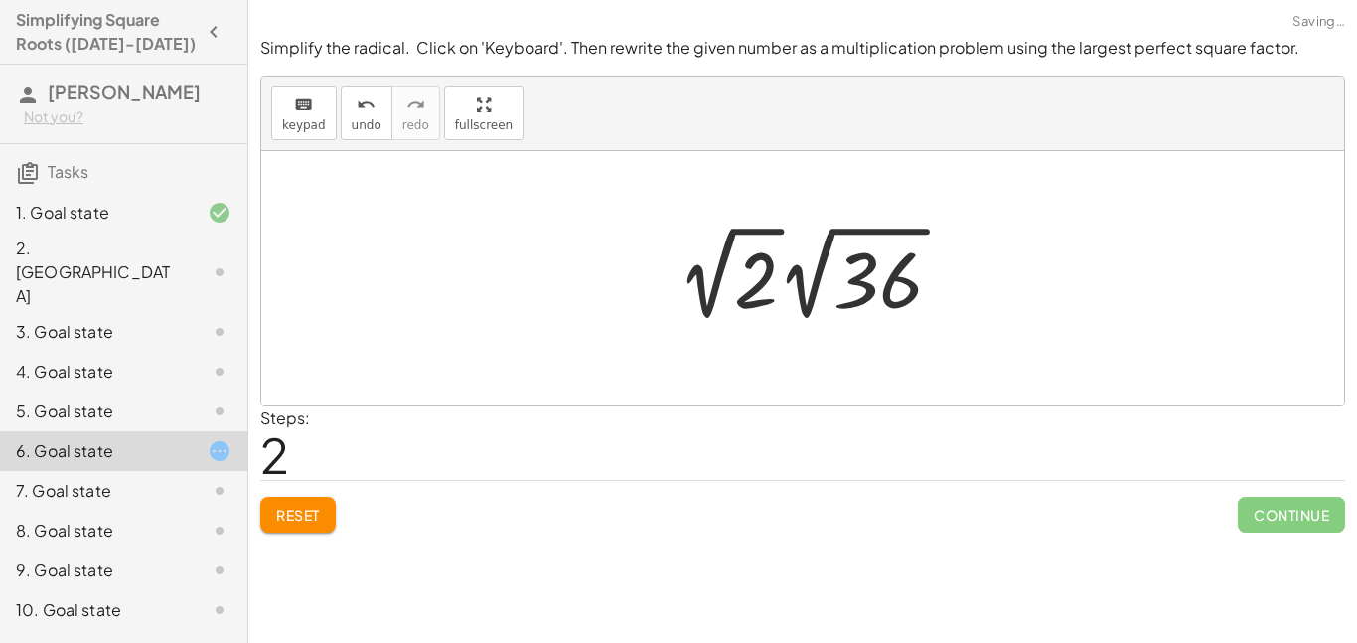
click at [731, 290] on div at bounding box center [818, 273] width 300 height 109
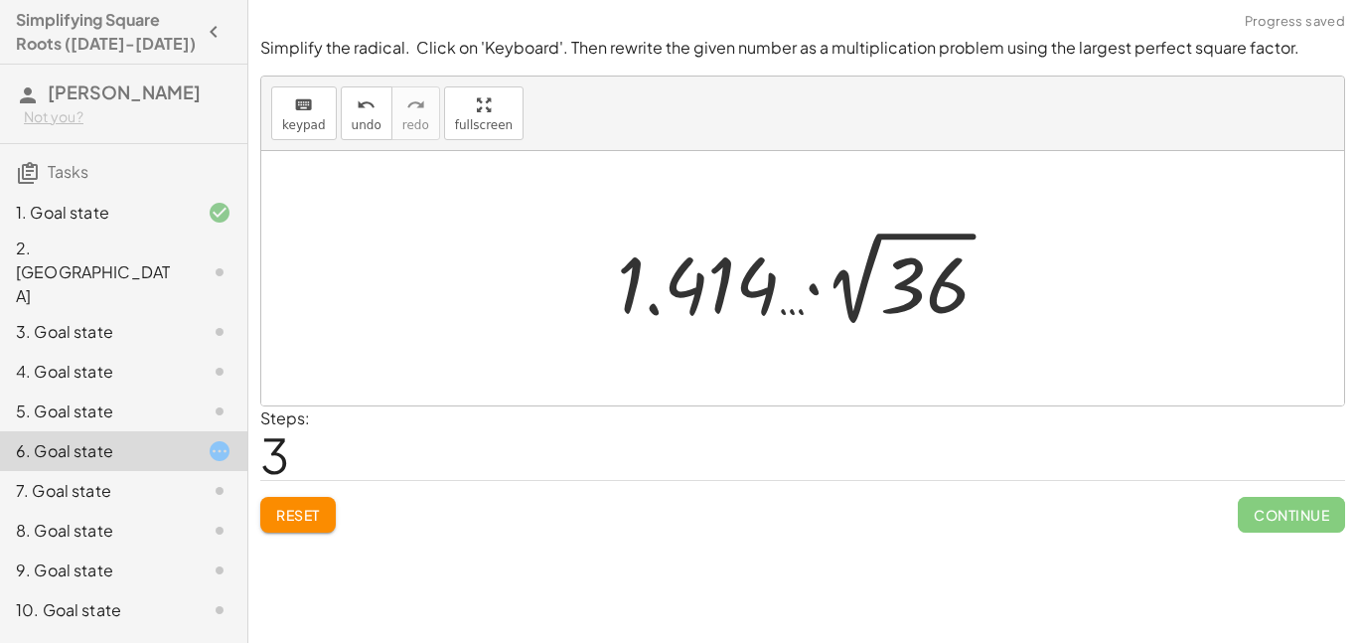
click at [724, 310] on div at bounding box center [810, 278] width 407 height 109
click at [931, 288] on div at bounding box center [810, 278] width 407 height 109
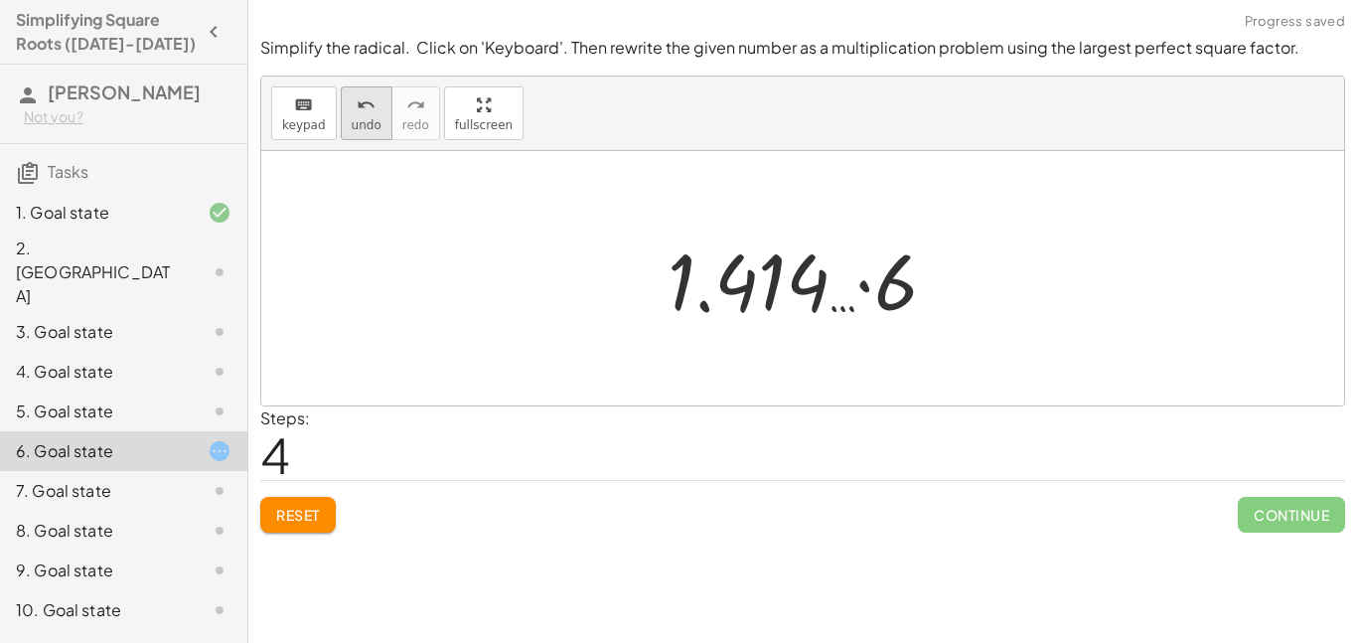
click at [360, 118] on span "undo" at bounding box center [367, 125] width 30 height 14
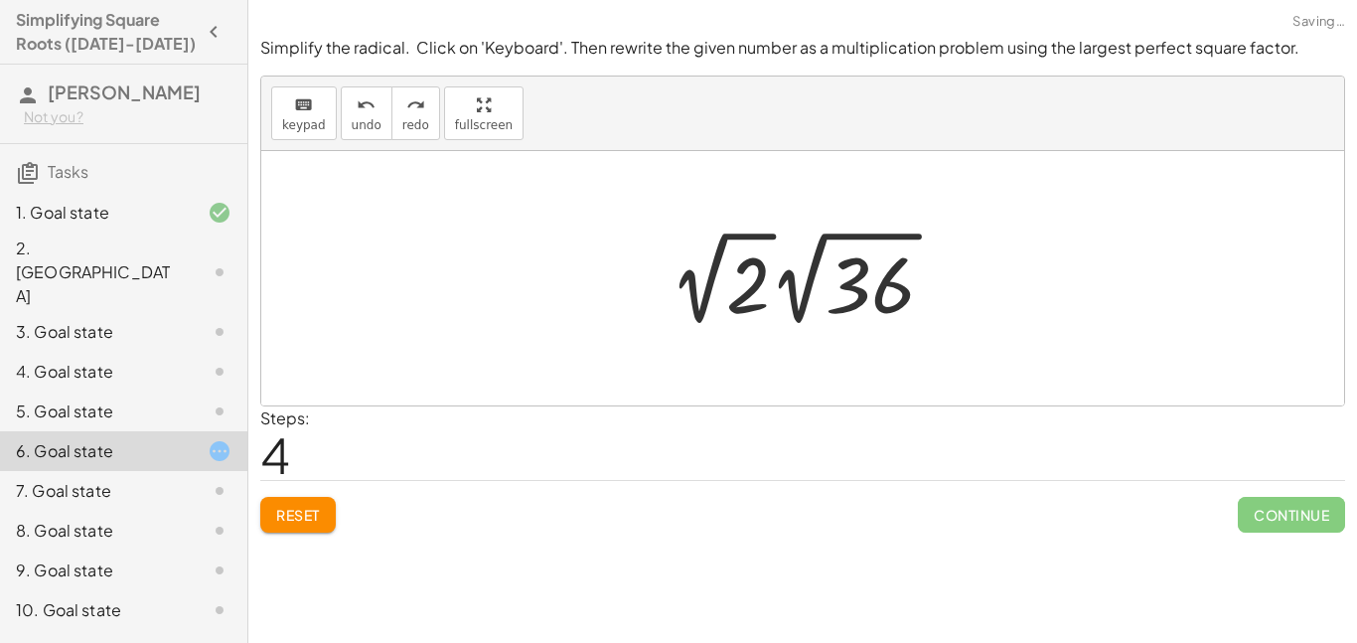
click at [865, 290] on div at bounding box center [810, 278] width 300 height 109
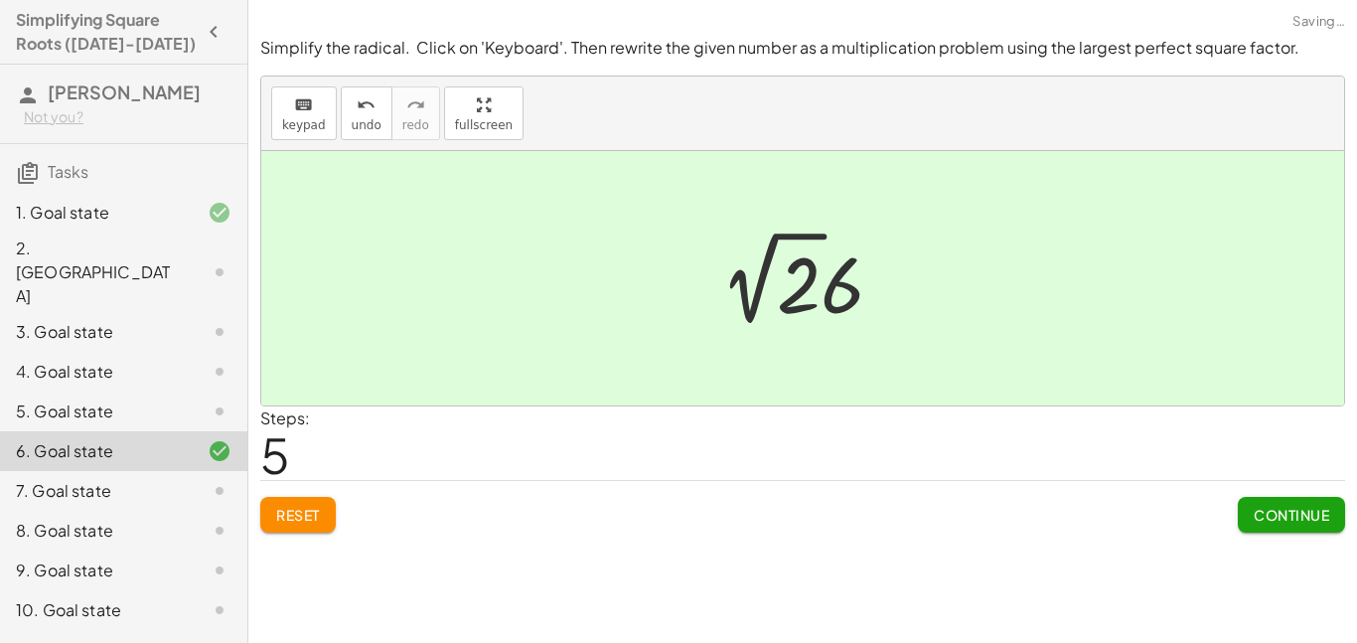
click at [1304, 515] on span "Continue" at bounding box center [1291, 515] width 75 height 18
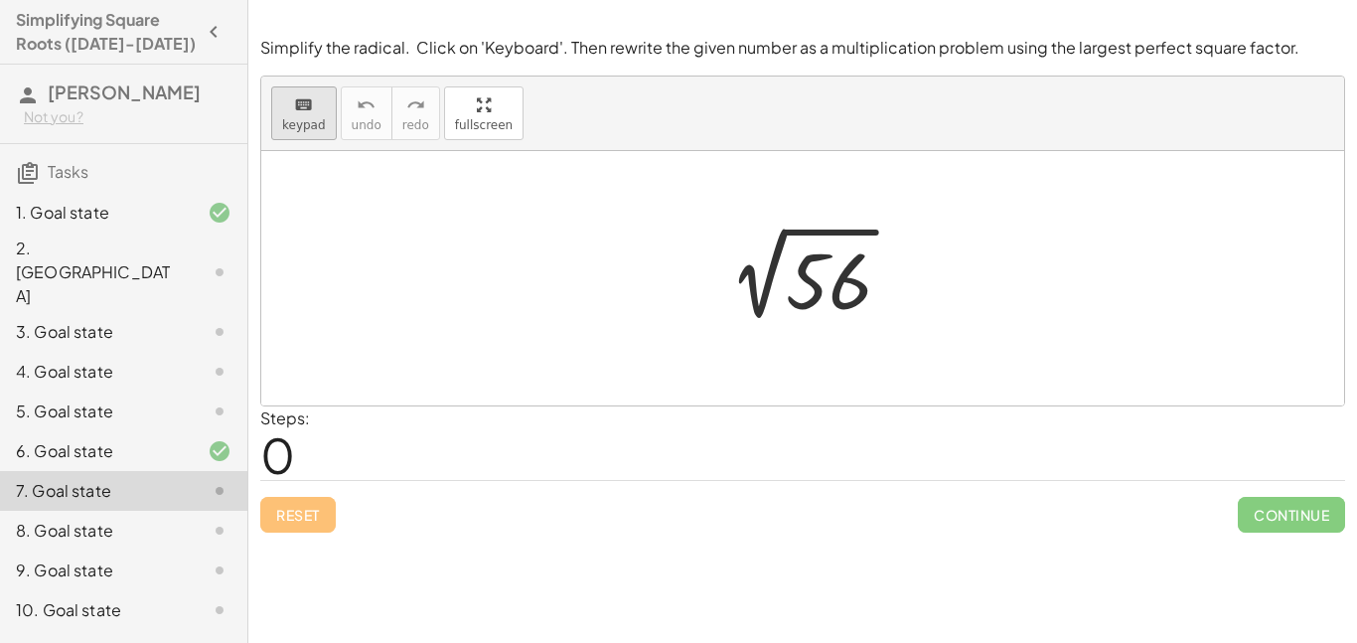
click at [301, 122] on span "keypad" at bounding box center [304, 125] width 44 height 14
click at [818, 277] on div at bounding box center [829, 281] width 86 height 88
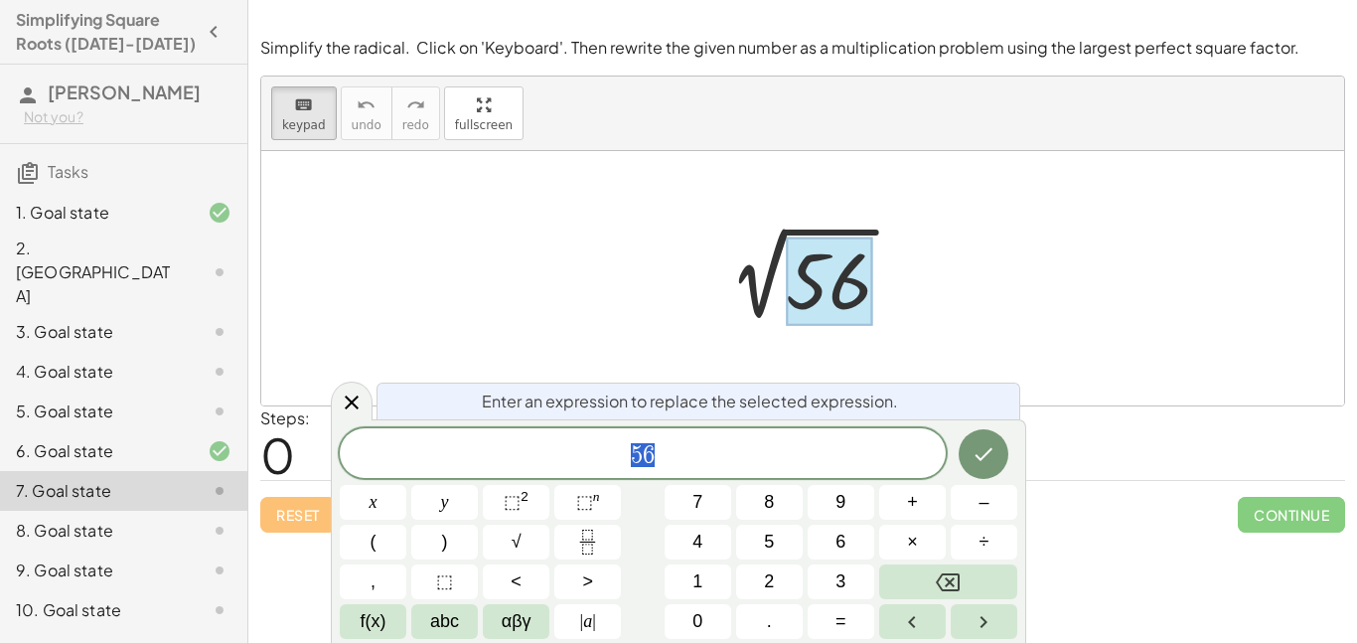
scroll to position [16, 0]
click at [917, 541] on span "×" at bounding box center [912, 541] width 11 height 27
click at [971, 453] on button "Done" at bounding box center [984, 454] width 50 height 50
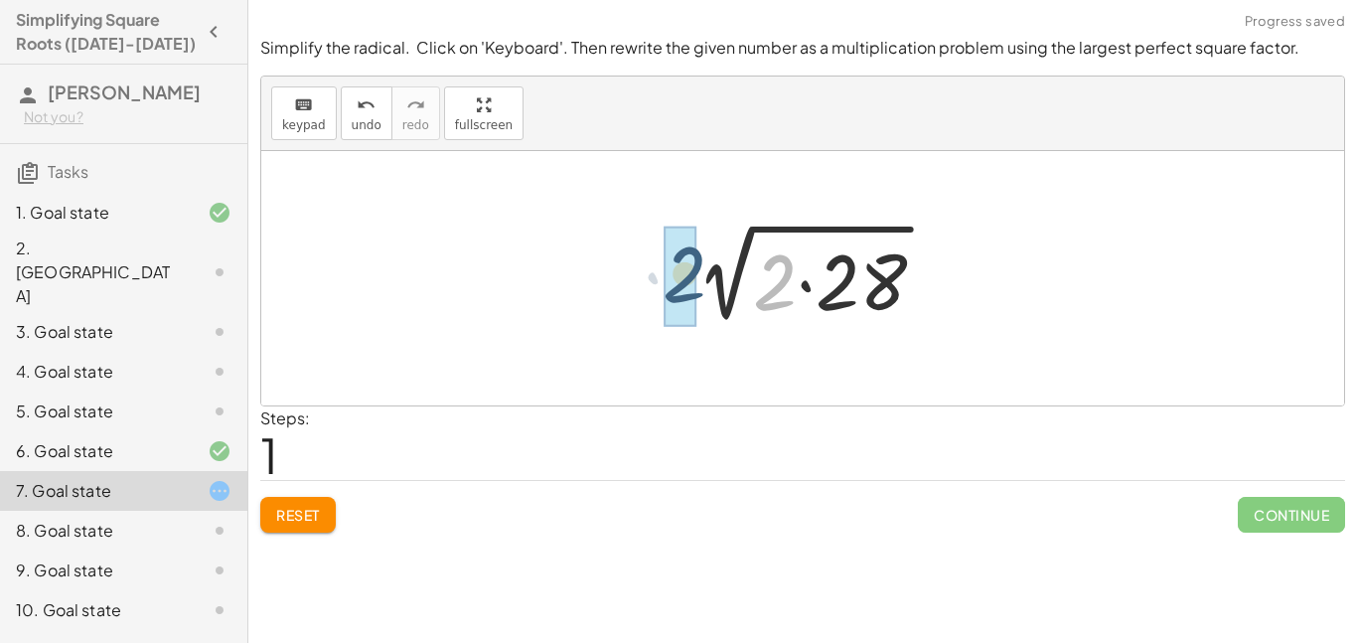
drag, startPoint x: 772, startPoint y: 297, endPoint x: 673, endPoint y: 288, distance: 99.7
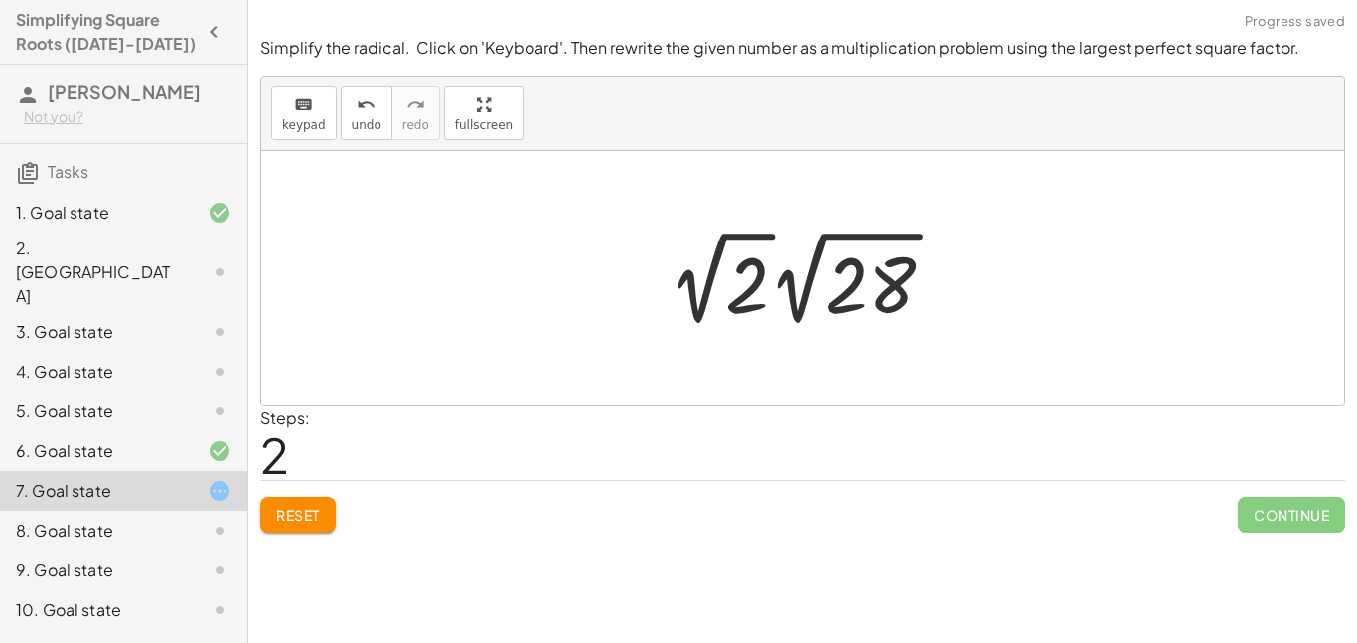
click at [752, 289] on div at bounding box center [810, 278] width 302 height 109
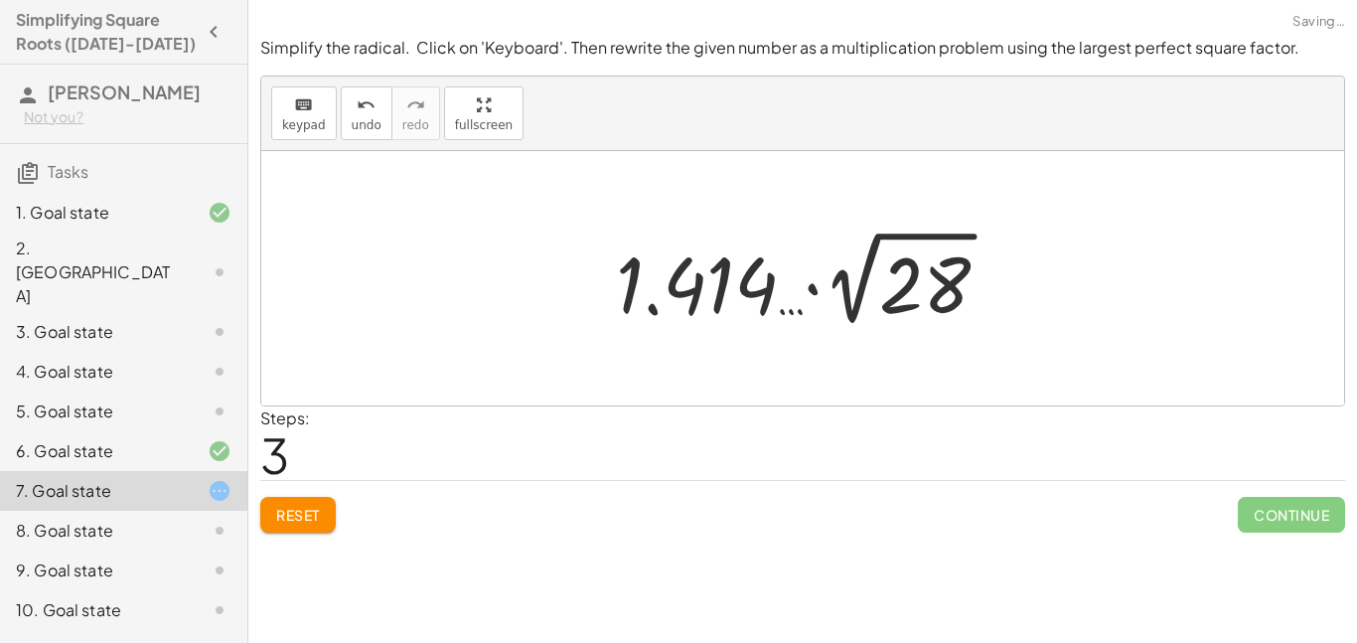
click at [706, 293] on div at bounding box center [810, 278] width 409 height 109
click at [360, 121] on span "undo" at bounding box center [367, 125] width 30 height 14
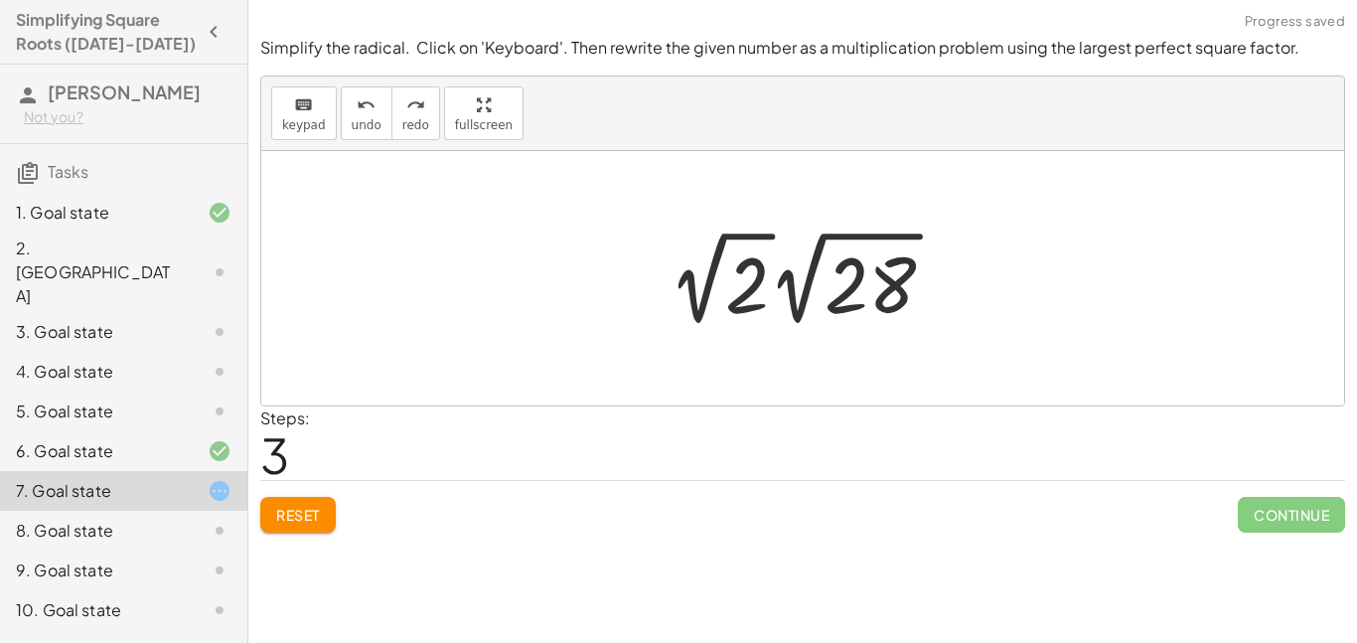
click at [867, 275] on div at bounding box center [810, 278] width 302 height 109
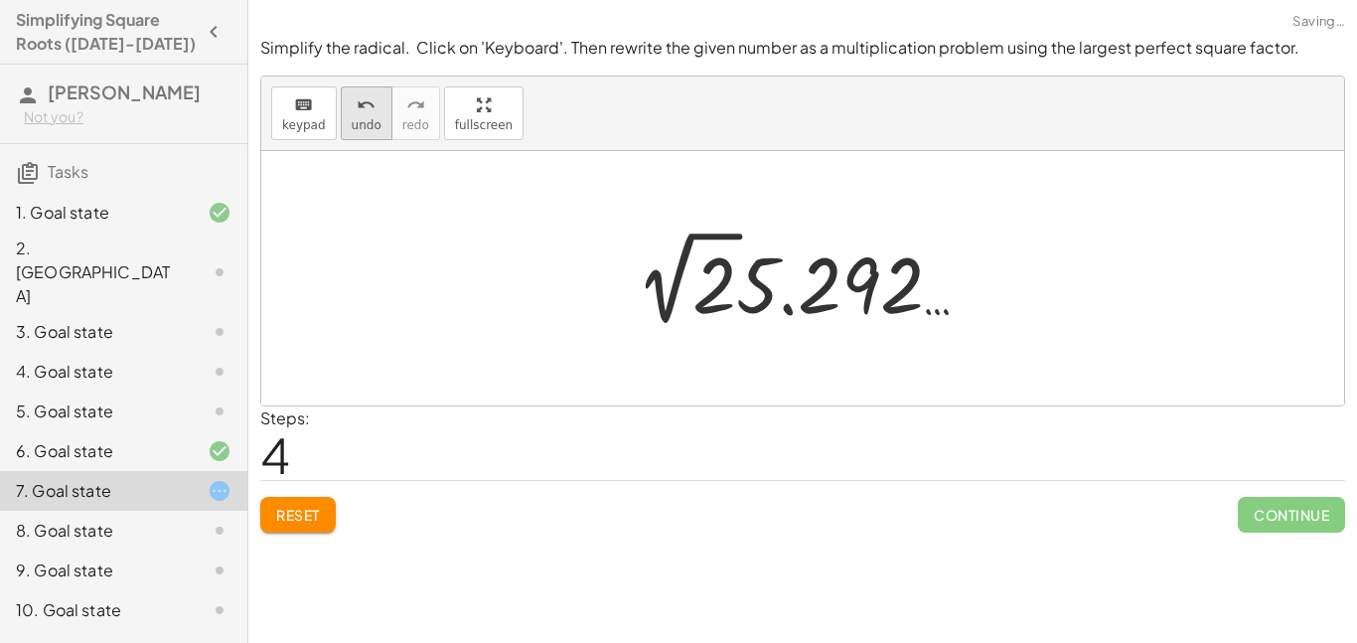
click at [357, 118] on span "undo" at bounding box center [367, 125] width 30 height 14
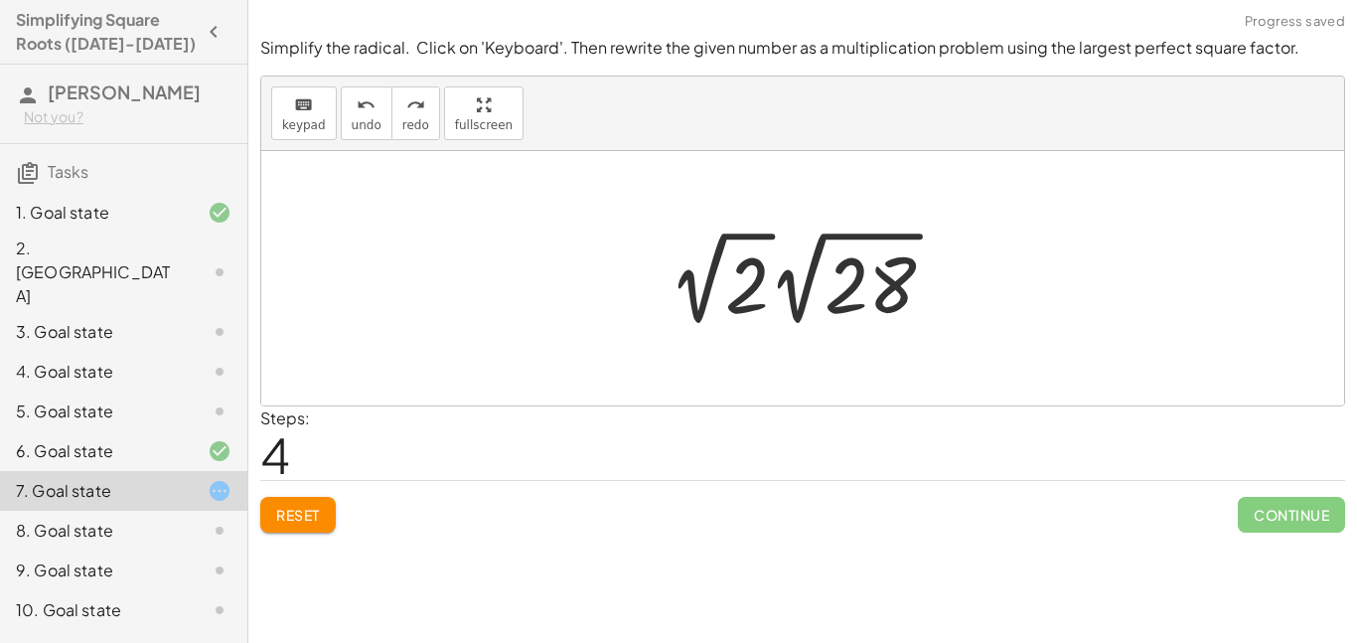
click at [307, 513] on span "Reset" at bounding box center [298, 515] width 44 height 18
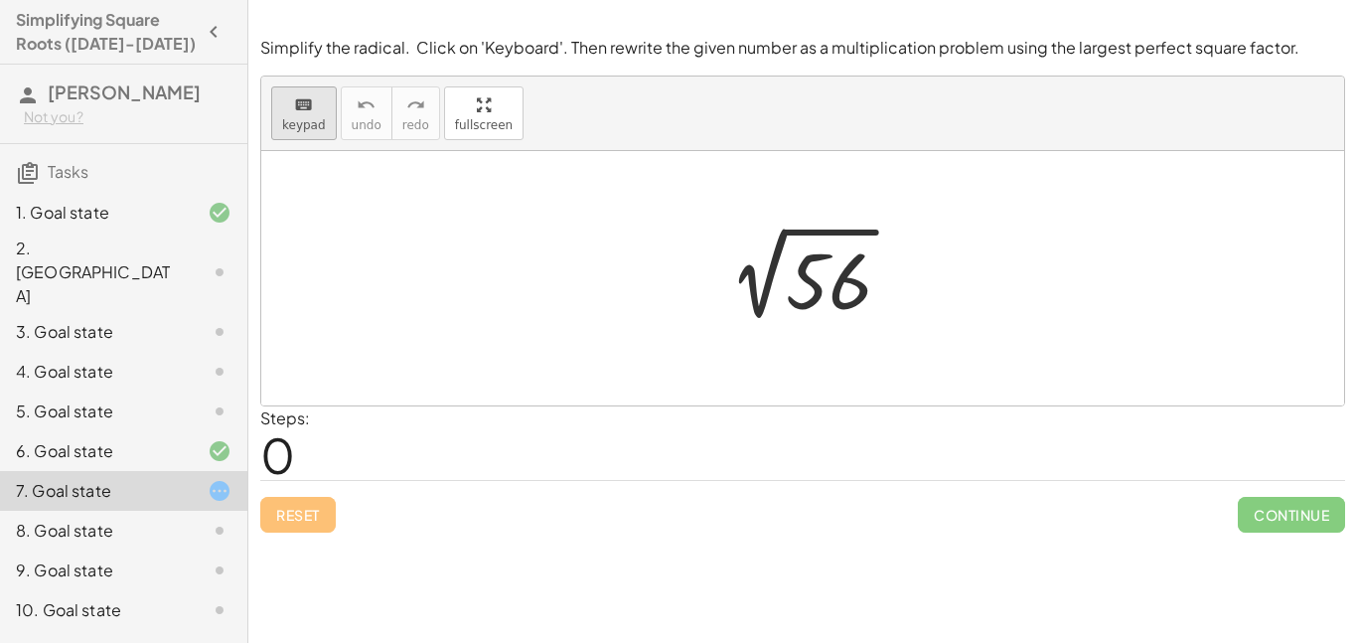
click at [289, 124] on span "keypad" at bounding box center [304, 125] width 44 height 14
click at [804, 265] on div at bounding box center [829, 281] width 86 height 88
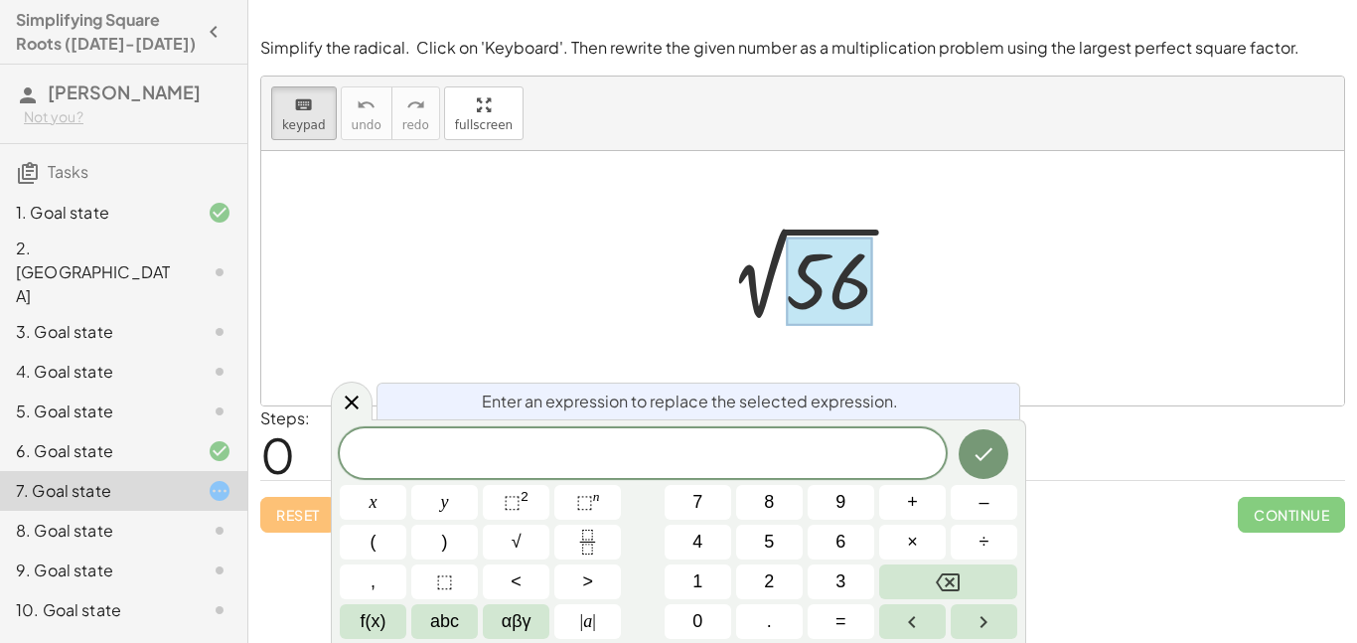
scroll to position [20, 0]
click at [926, 531] on button "×" at bounding box center [912, 542] width 67 height 35
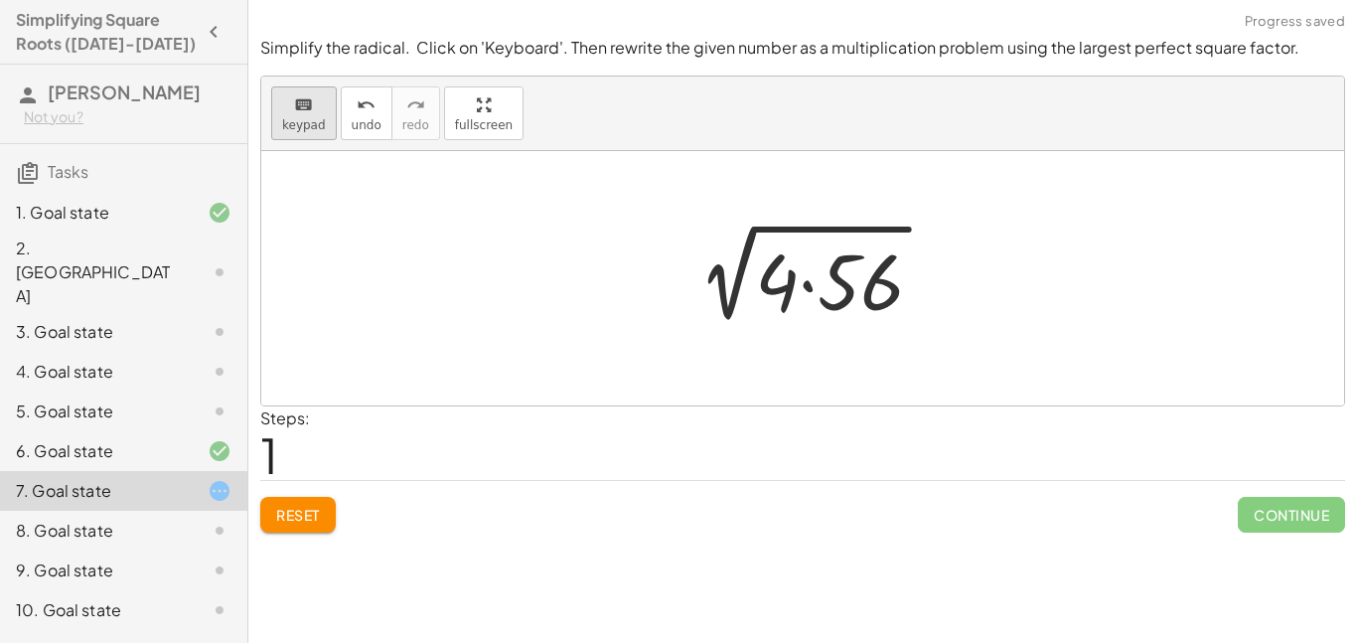
click at [323, 121] on button "keyboard keypad" at bounding box center [304, 113] width 66 height 54
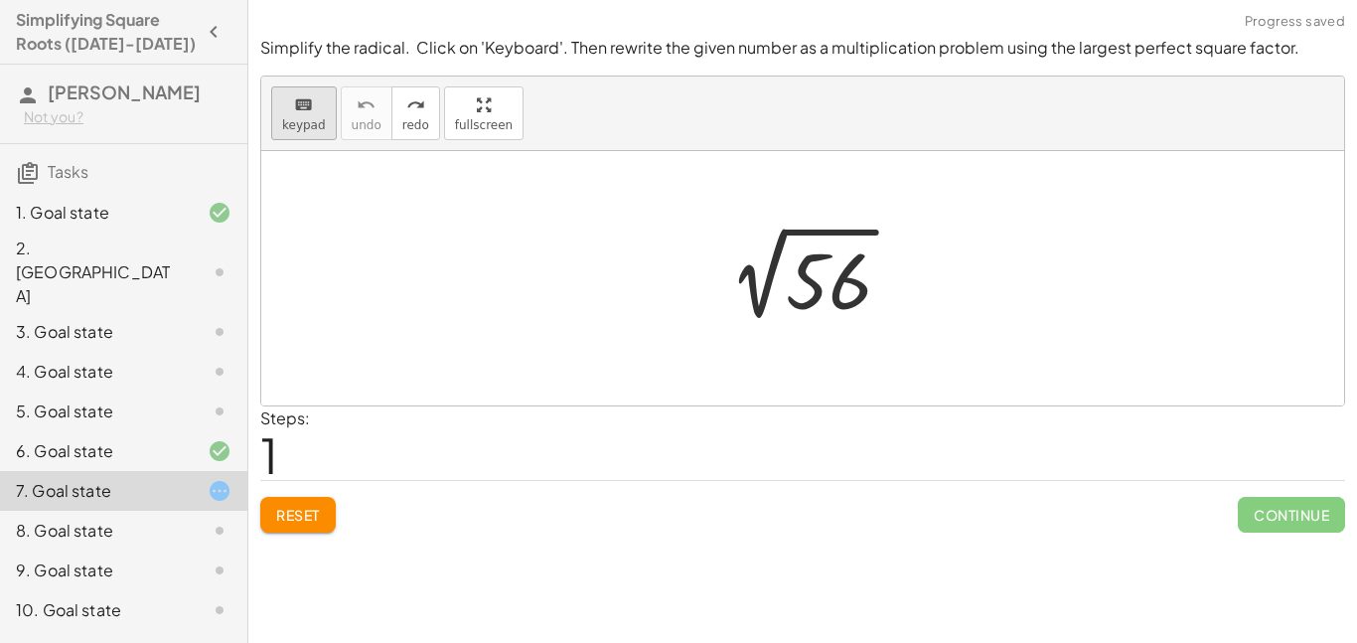
click at [313, 108] on div "keyboard" at bounding box center [304, 104] width 44 height 24
click at [810, 298] on div at bounding box center [829, 281] width 86 height 88
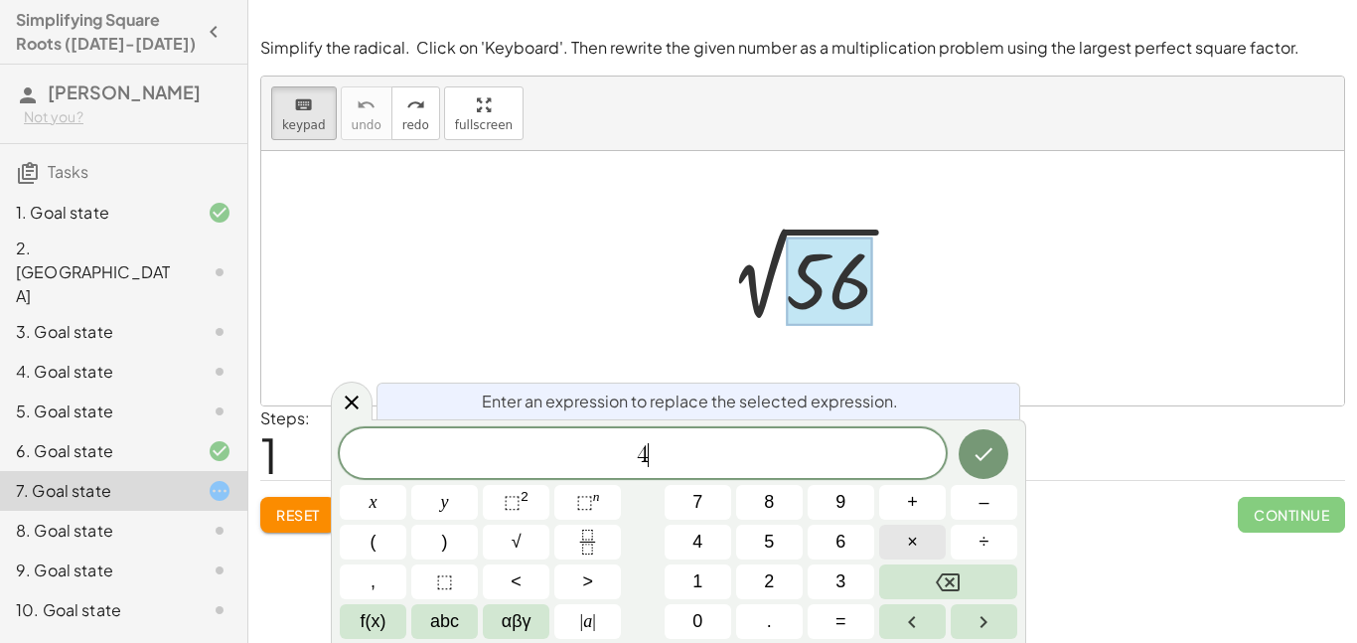
click at [925, 541] on button "×" at bounding box center [912, 542] width 67 height 35
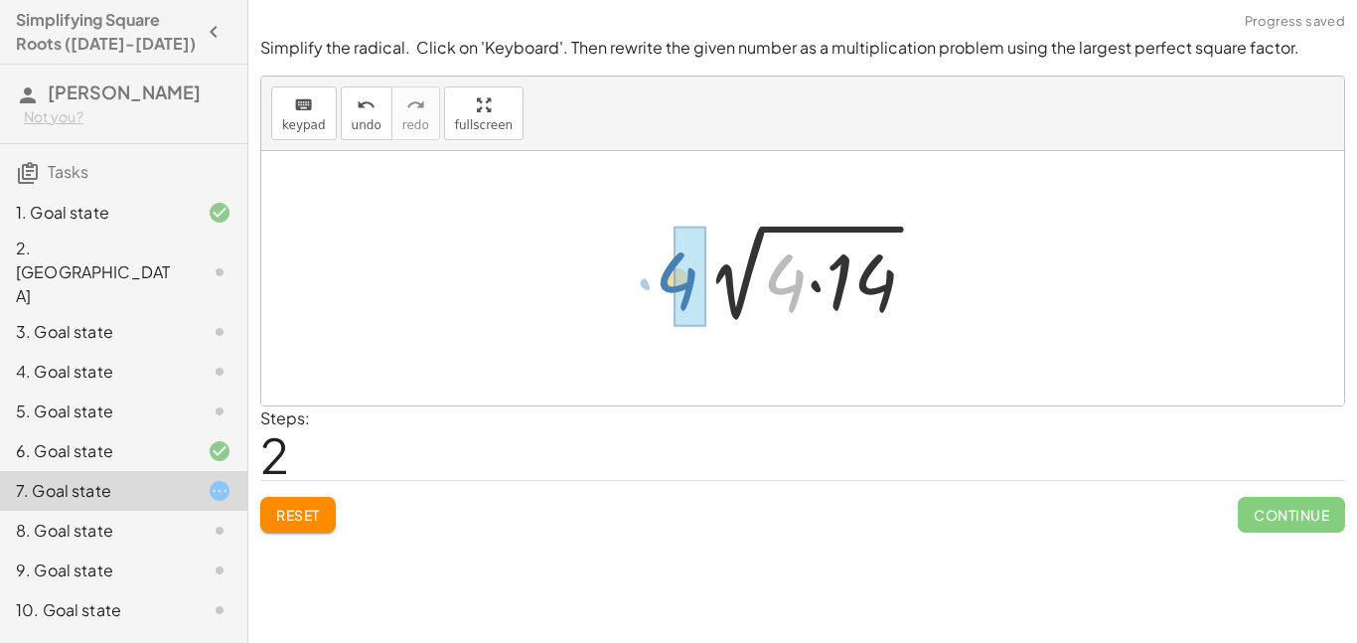
drag, startPoint x: 785, startPoint y: 290, endPoint x: 680, endPoint y: 287, distance: 104.4
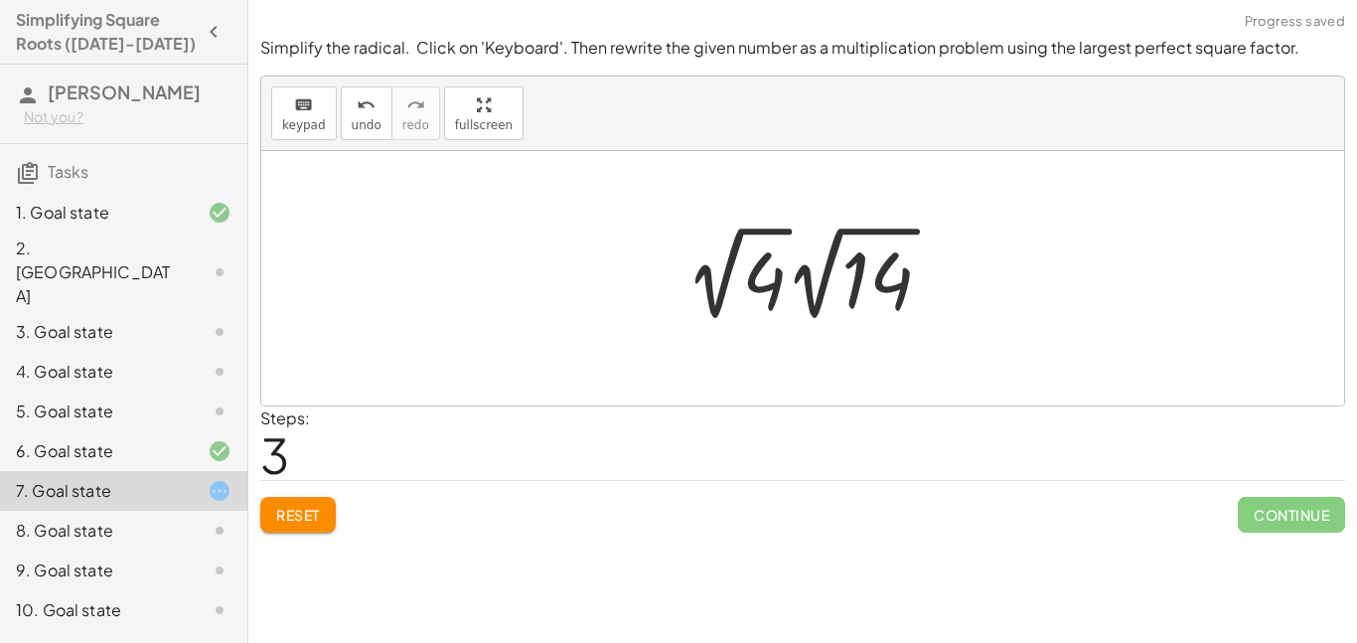
click at [899, 291] on div at bounding box center [817, 273] width 282 height 109
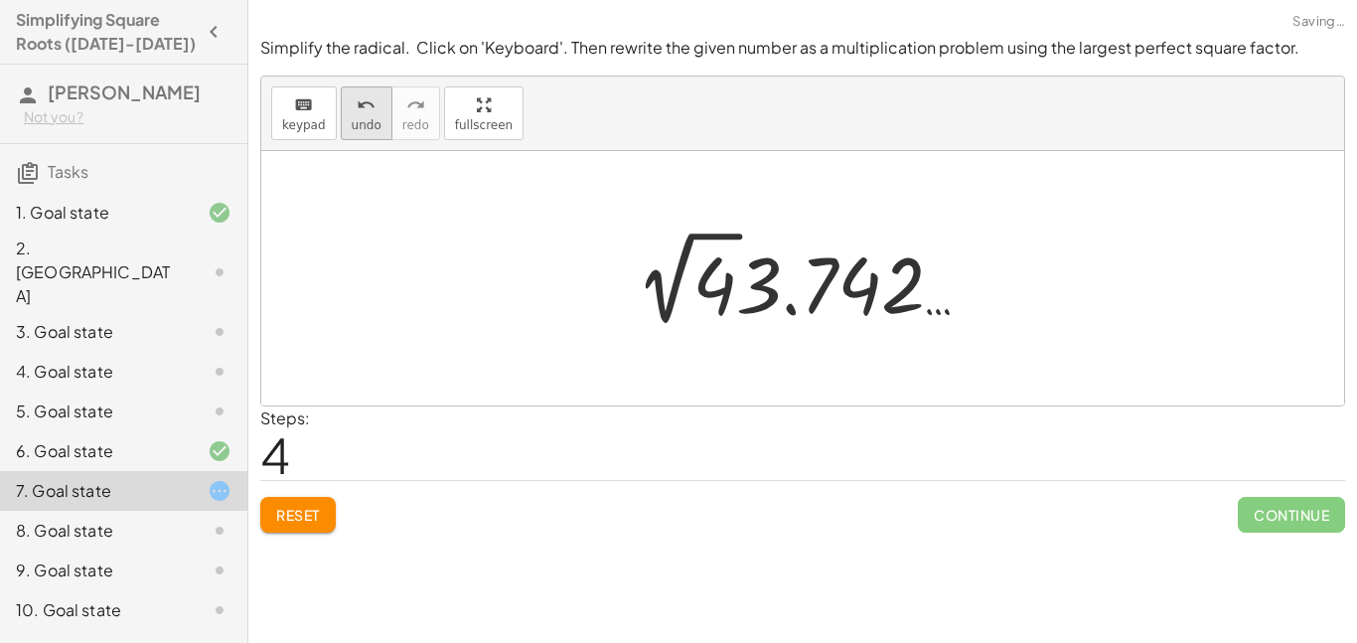
click at [369, 123] on span "undo" at bounding box center [367, 125] width 30 height 14
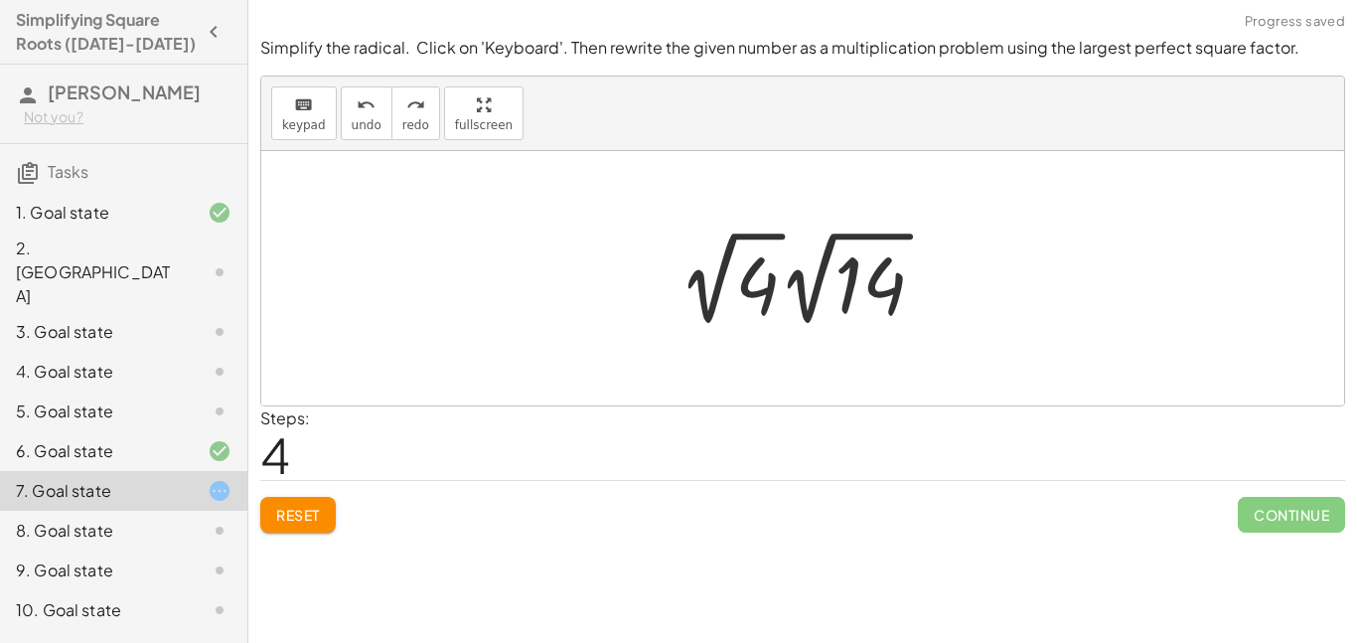
click at [766, 284] on div at bounding box center [810, 278] width 282 height 109
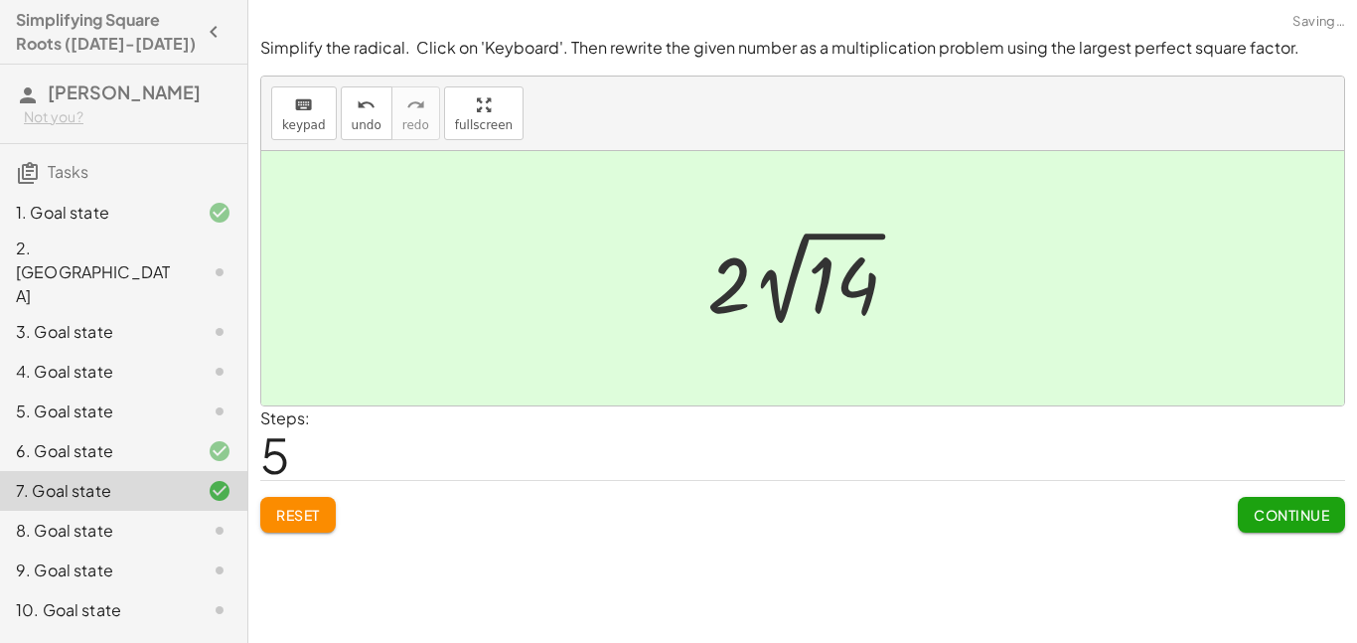
click at [1277, 511] on span "Continue" at bounding box center [1291, 515] width 75 height 18
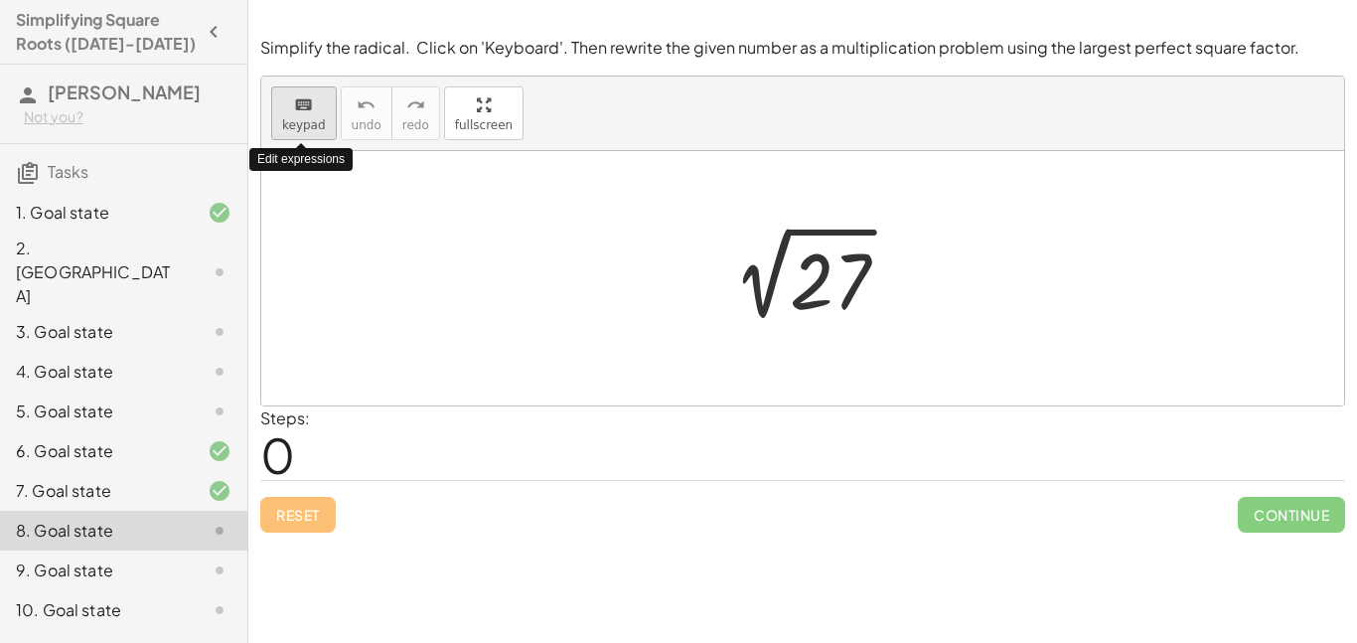
click at [305, 108] on icon "keyboard" at bounding box center [303, 105] width 19 height 24
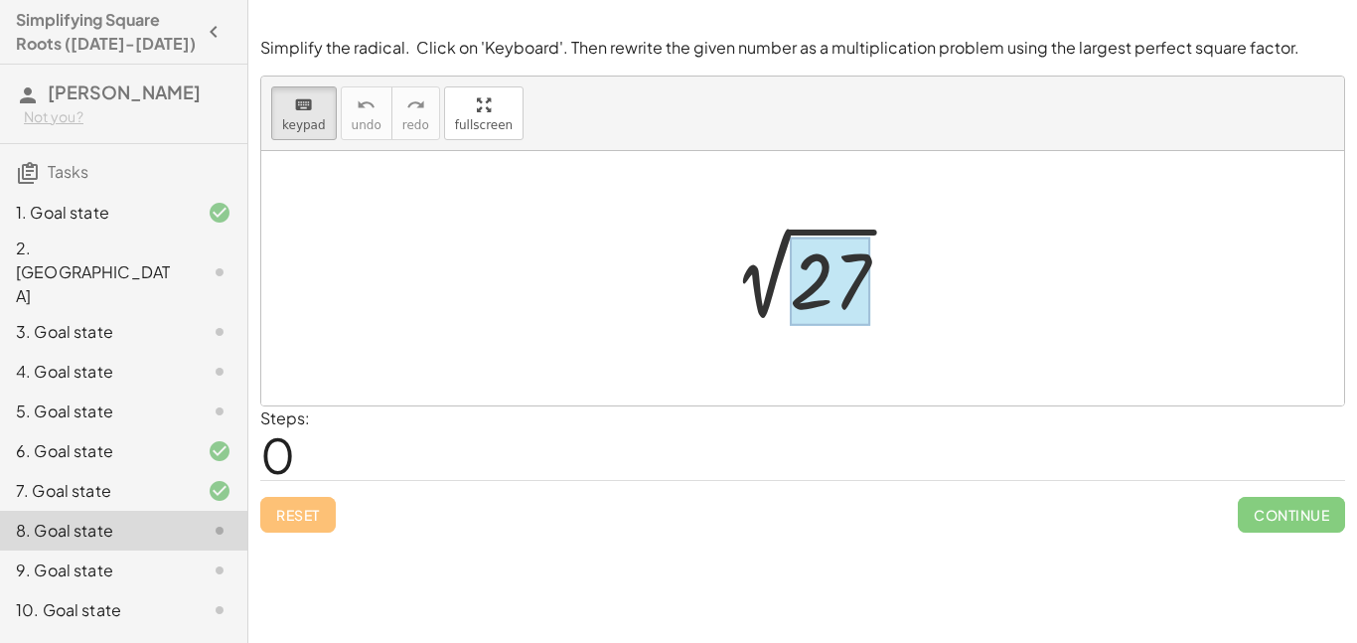
click at [828, 285] on div at bounding box center [830, 281] width 80 height 88
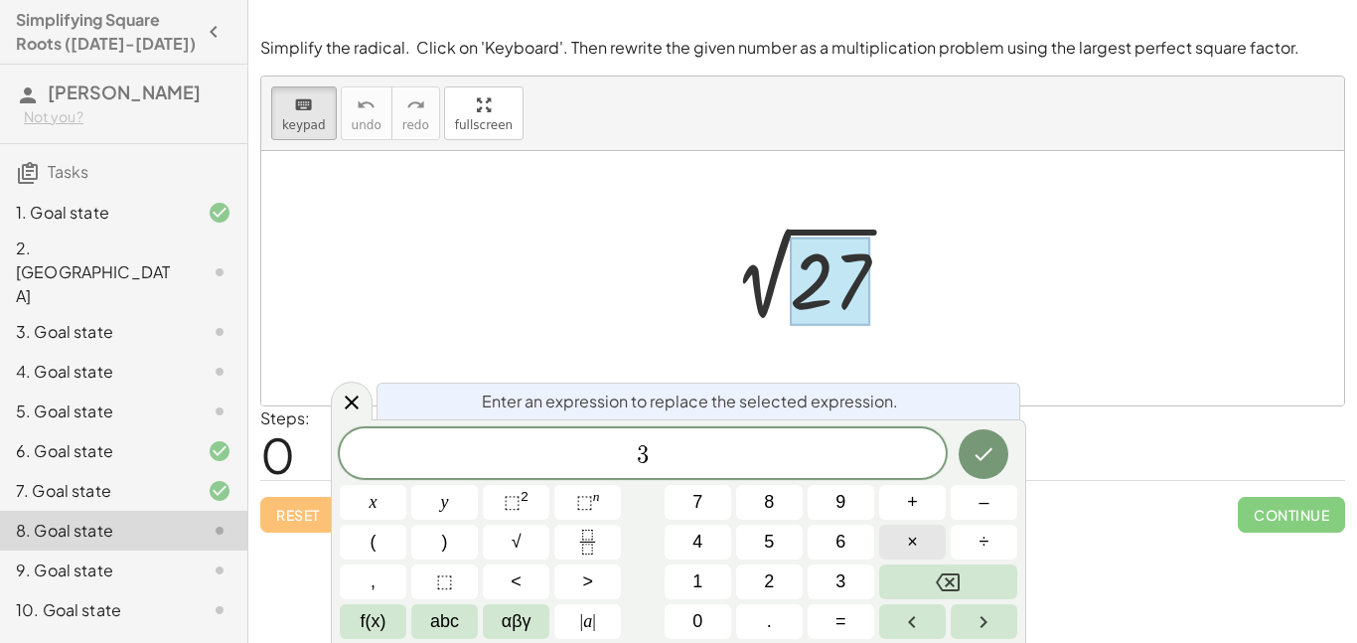
click at [908, 545] on span "×" at bounding box center [912, 541] width 11 height 27
click at [987, 466] on button "Done" at bounding box center [984, 454] width 50 height 50
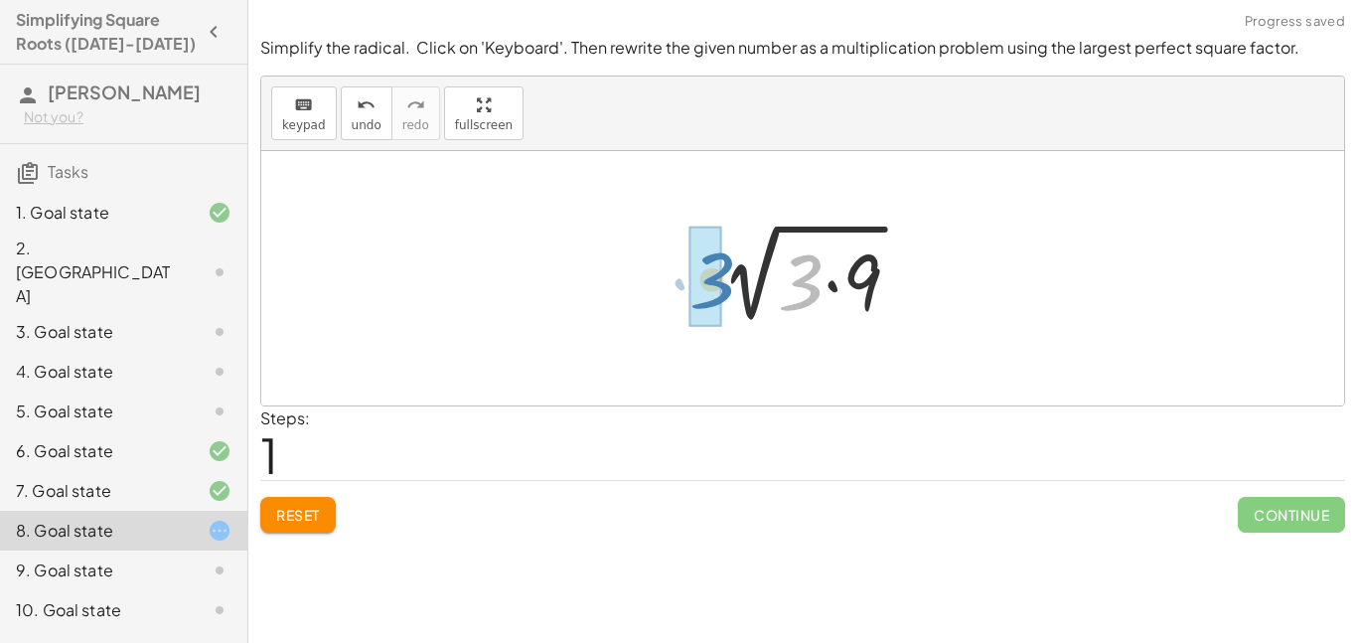
drag, startPoint x: 814, startPoint y: 297, endPoint x: 724, endPoint y: 295, distance: 89.4
click at [724, 295] on div at bounding box center [809, 278] width 231 height 102
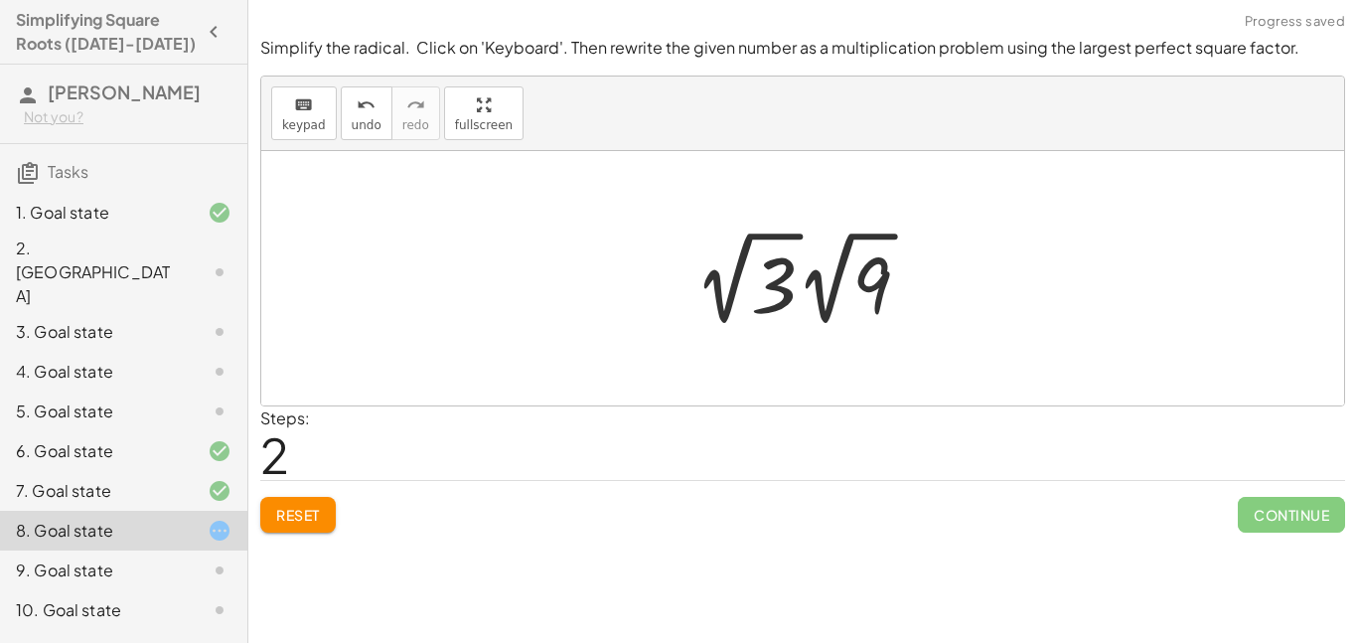
click at [884, 287] on div at bounding box center [809, 278] width 251 height 109
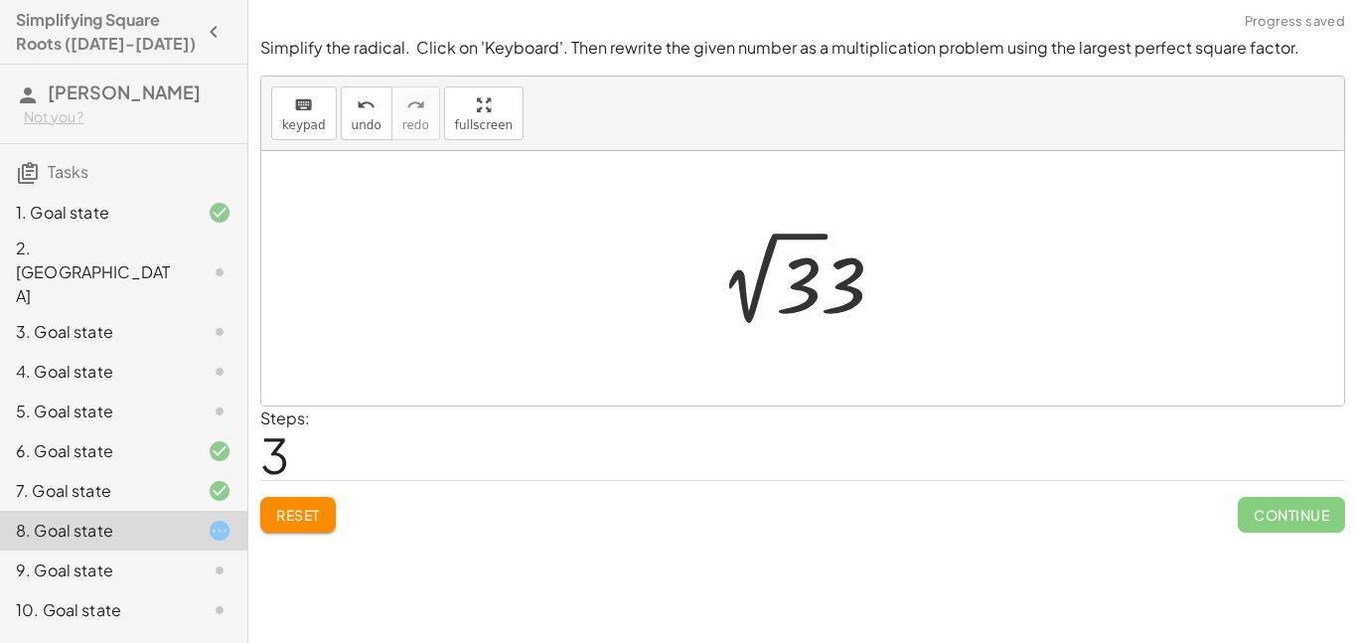
click at [766, 267] on div at bounding box center [810, 278] width 202 height 109
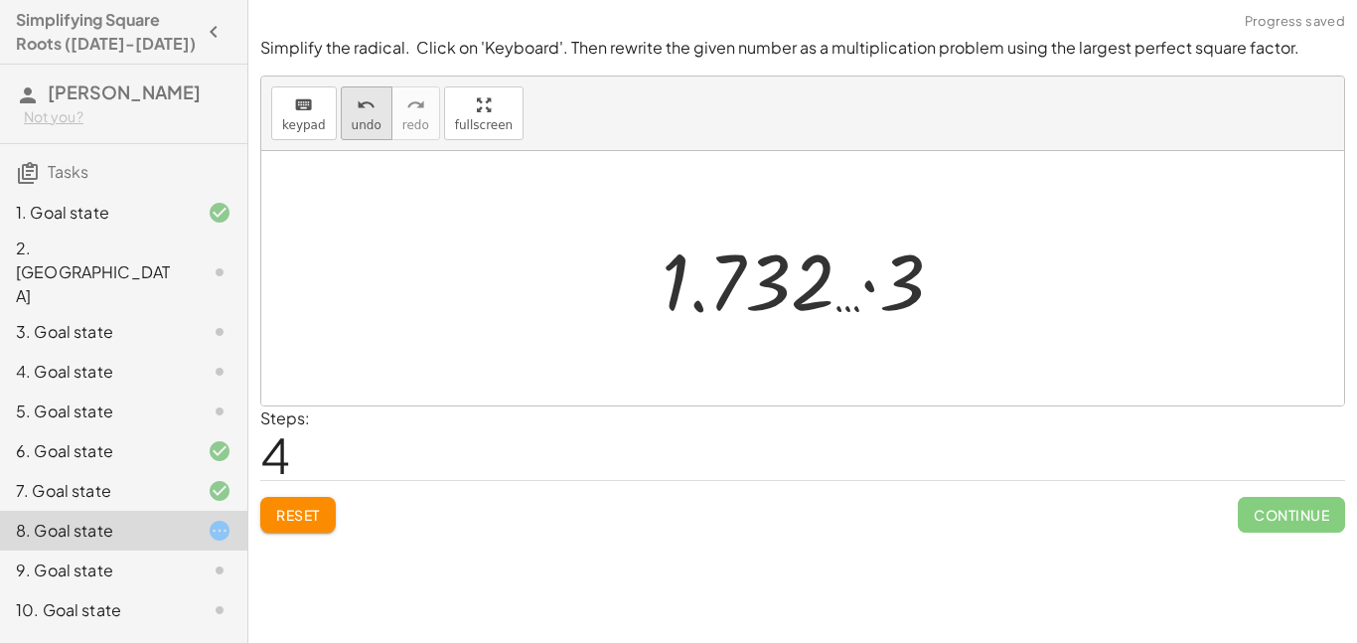
click at [352, 120] on span "undo" at bounding box center [367, 125] width 30 height 14
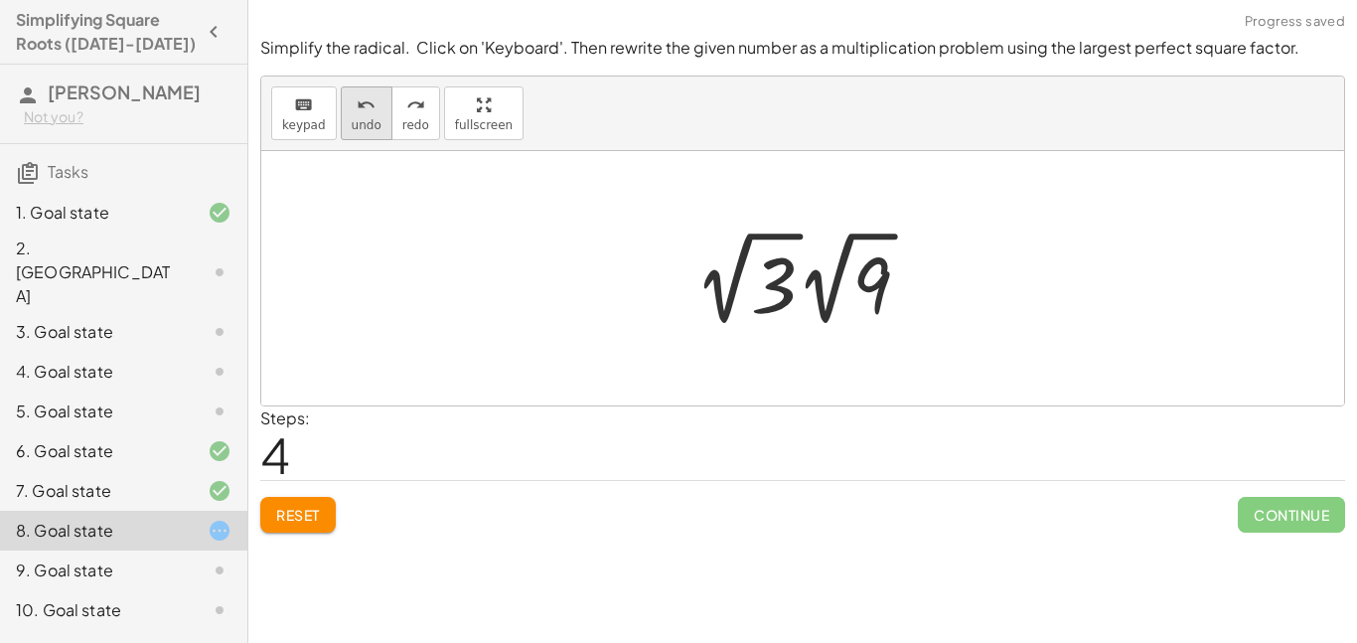
click at [366, 105] on icon "undo" at bounding box center [366, 105] width 19 height 24
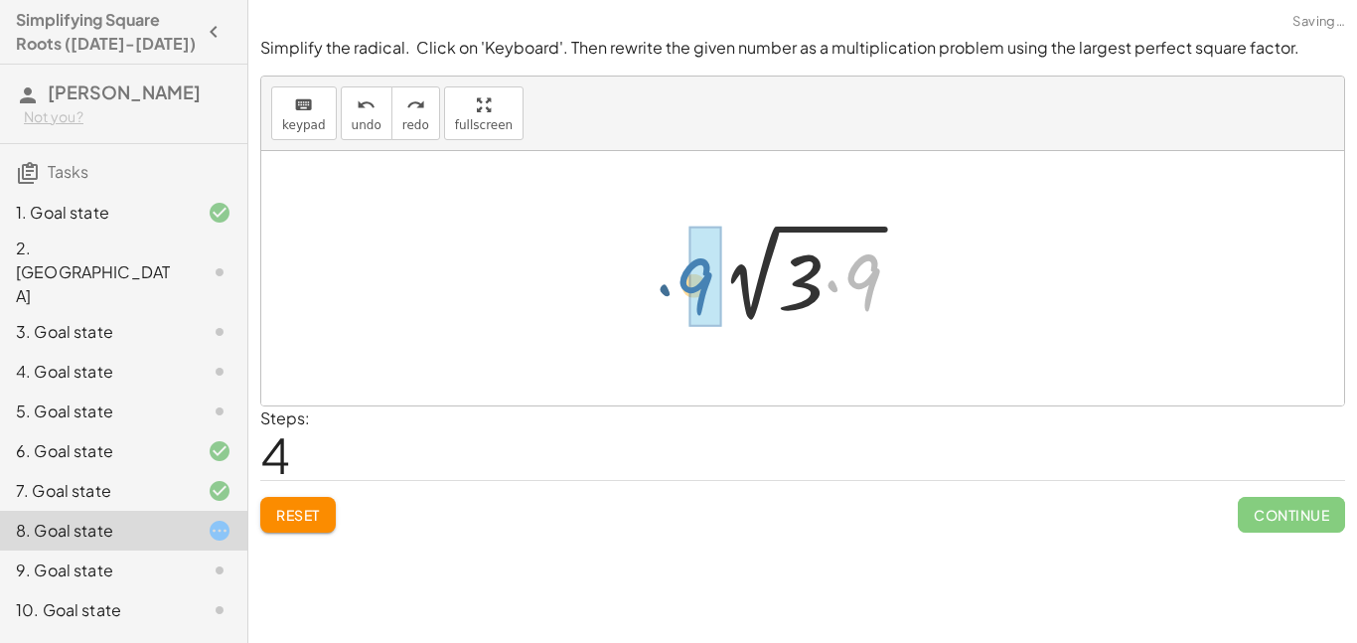
drag, startPoint x: 866, startPoint y: 283, endPoint x: 701, endPoint y: 288, distance: 165.0
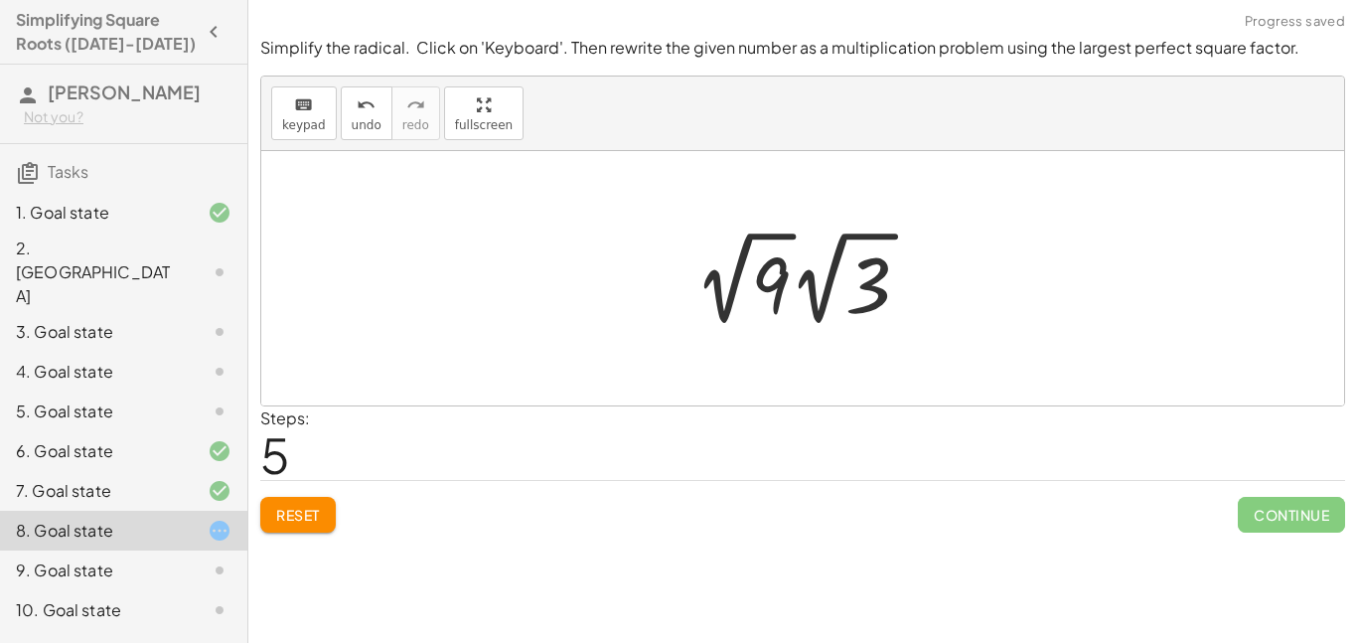
click at [781, 279] on div at bounding box center [809, 278] width 251 height 109
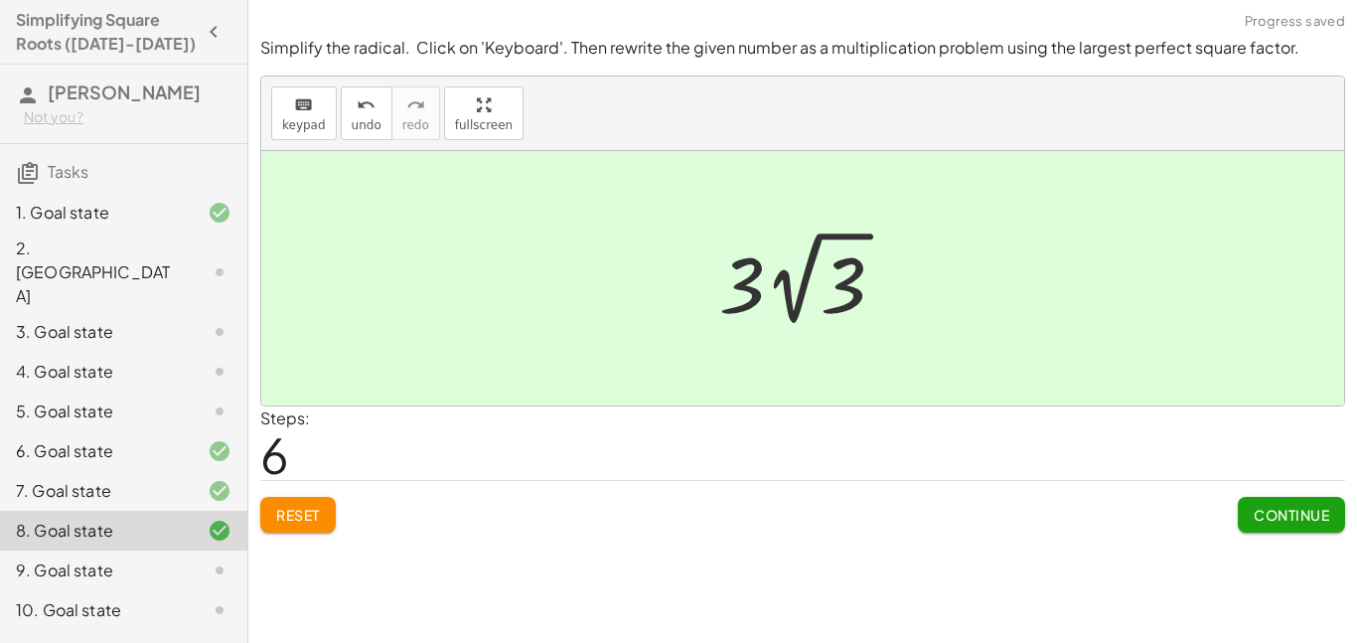
click at [1274, 523] on span "Continue" at bounding box center [1291, 515] width 75 height 18
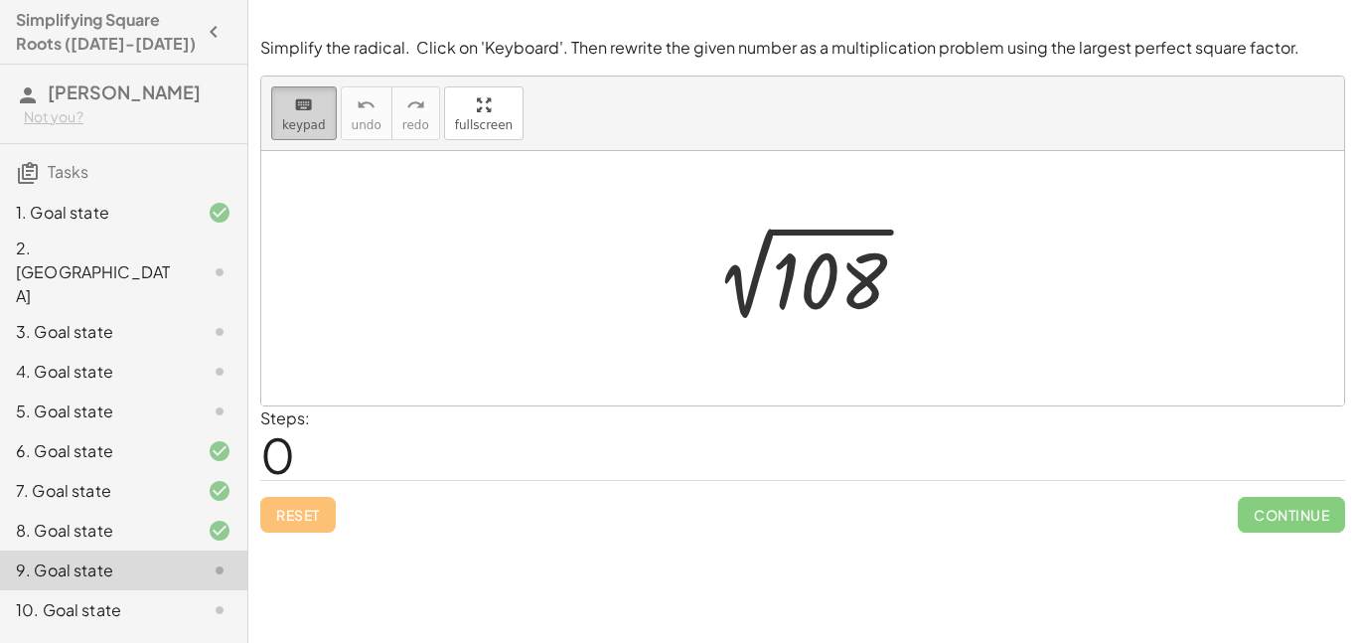
click at [324, 135] on button "keyboard keypad" at bounding box center [304, 113] width 66 height 54
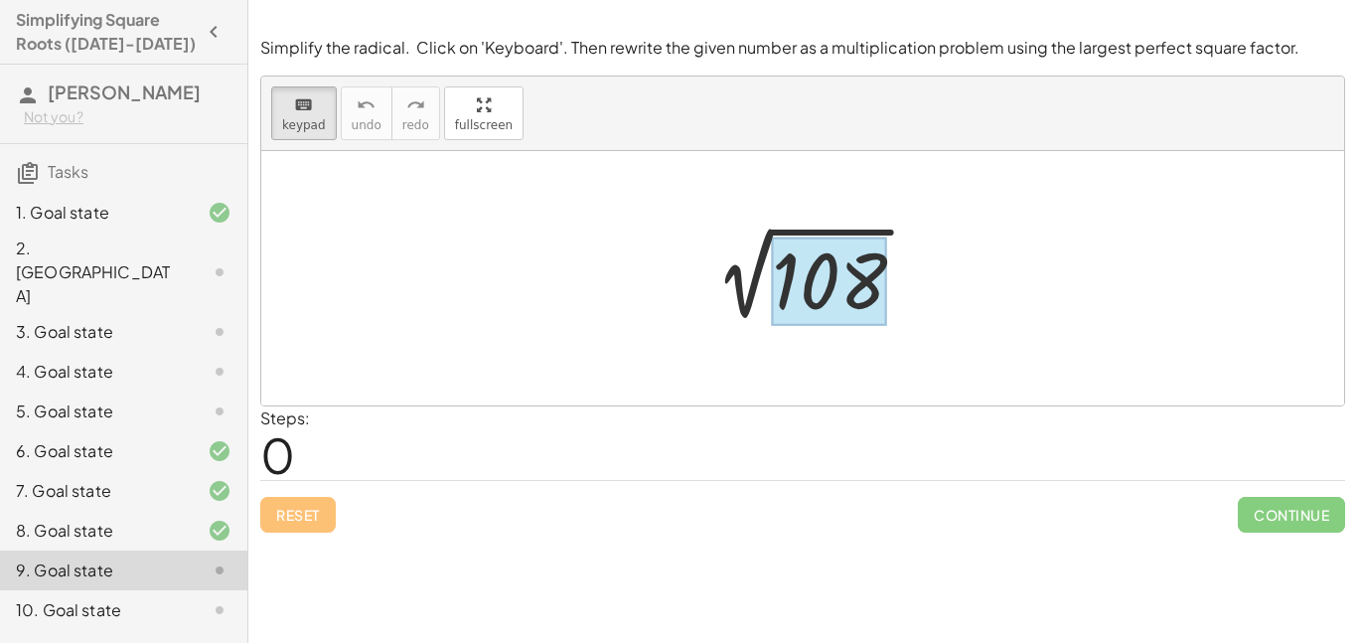
click at [838, 274] on div at bounding box center [829, 281] width 115 height 88
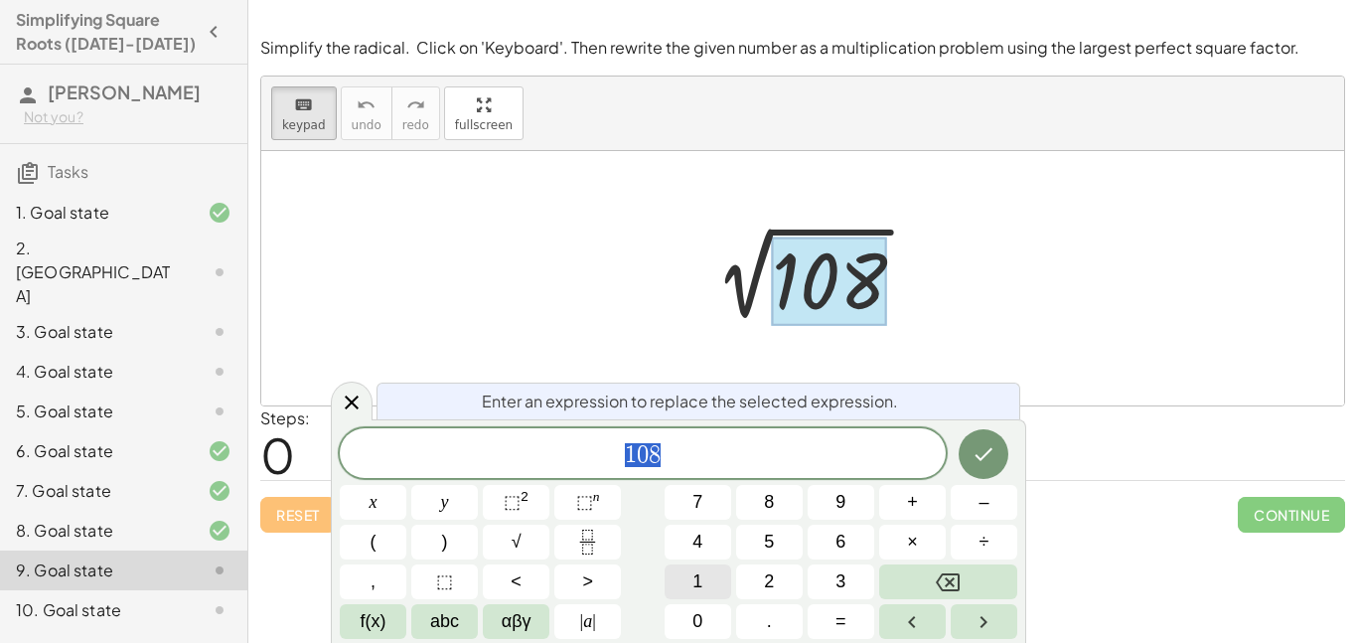
click at [721, 588] on button "1" at bounding box center [698, 581] width 67 height 35
click at [792, 588] on button "2" at bounding box center [769, 581] width 67 height 35
click at [907, 543] on span "×" at bounding box center [912, 541] width 11 height 27
click at [980, 450] on icon "Done" at bounding box center [984, 454] width 24 height 24
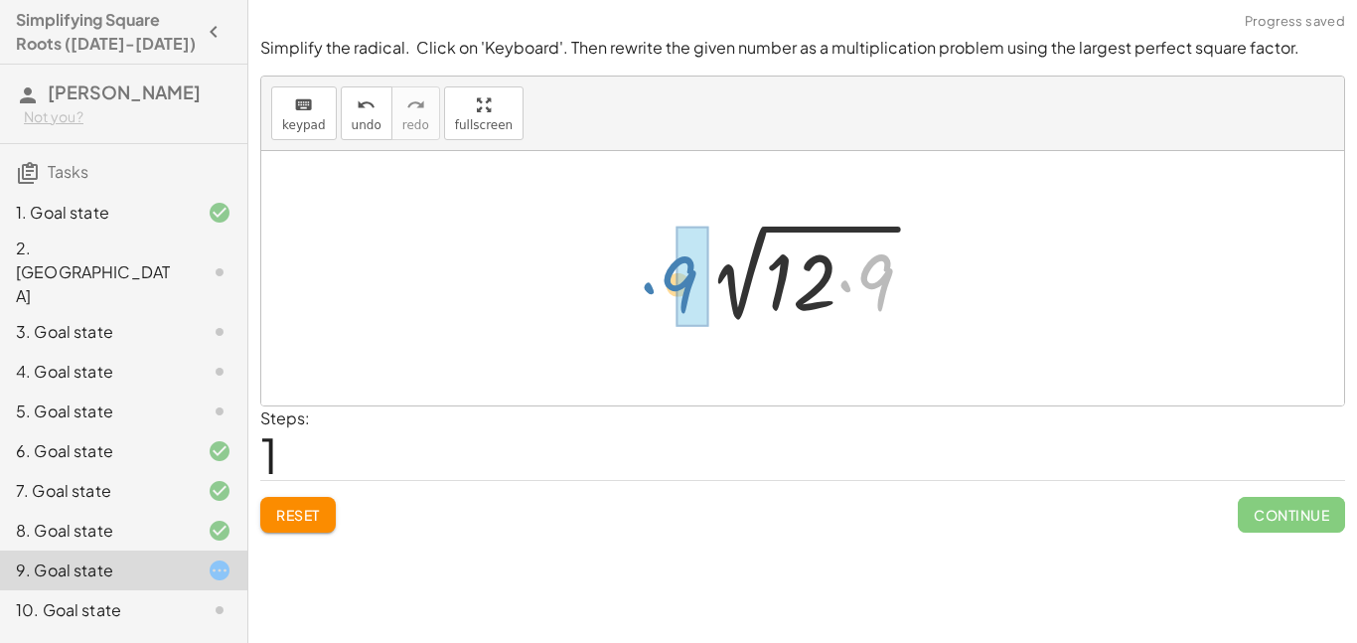
drag, startPoint x: 872, startPoint y: 270, endPoint x: 689, endPoint y: 270, distance: 182.8
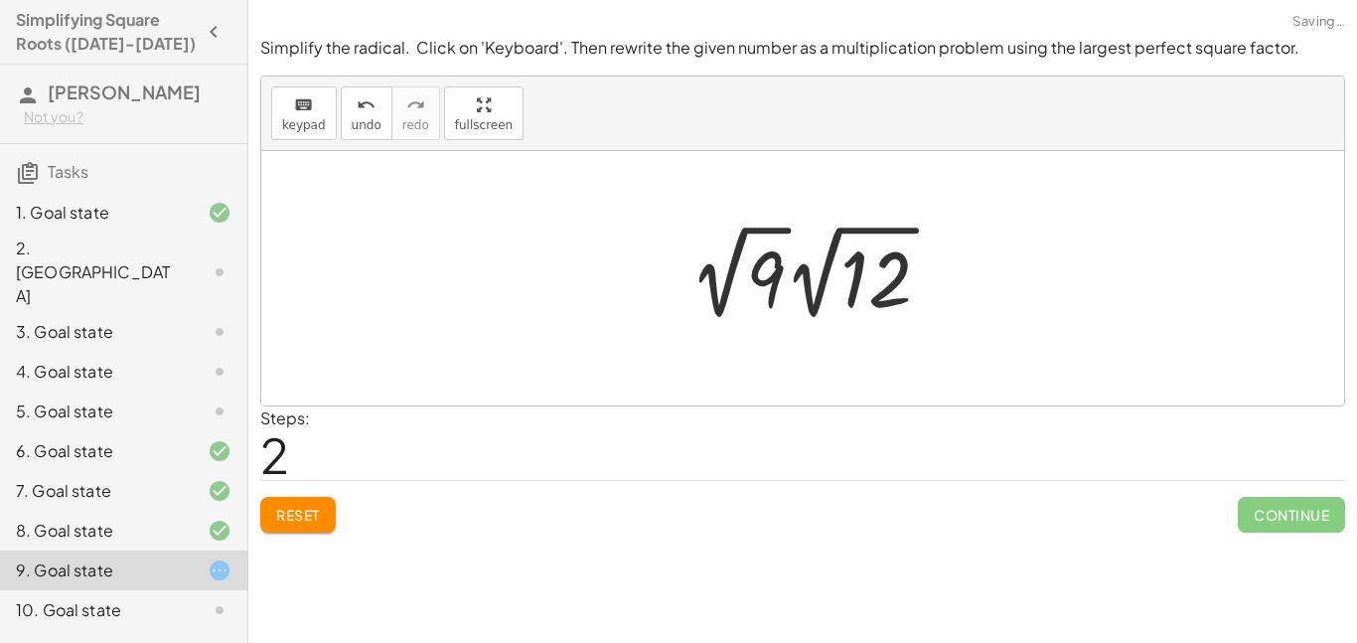
click at [757, 282] on div at bounding box center [817, 272] width 277 height 109
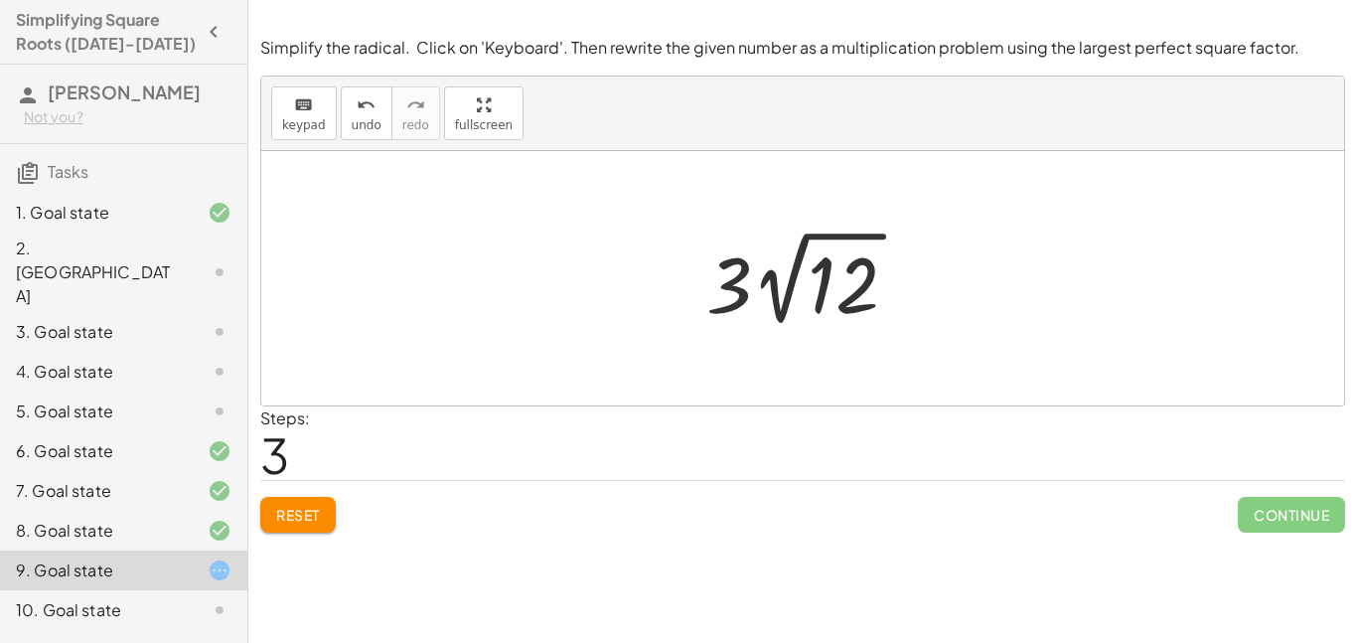
click at [319, 506] on span "Reset" at bounding box center [298, 515] width 44 height 18
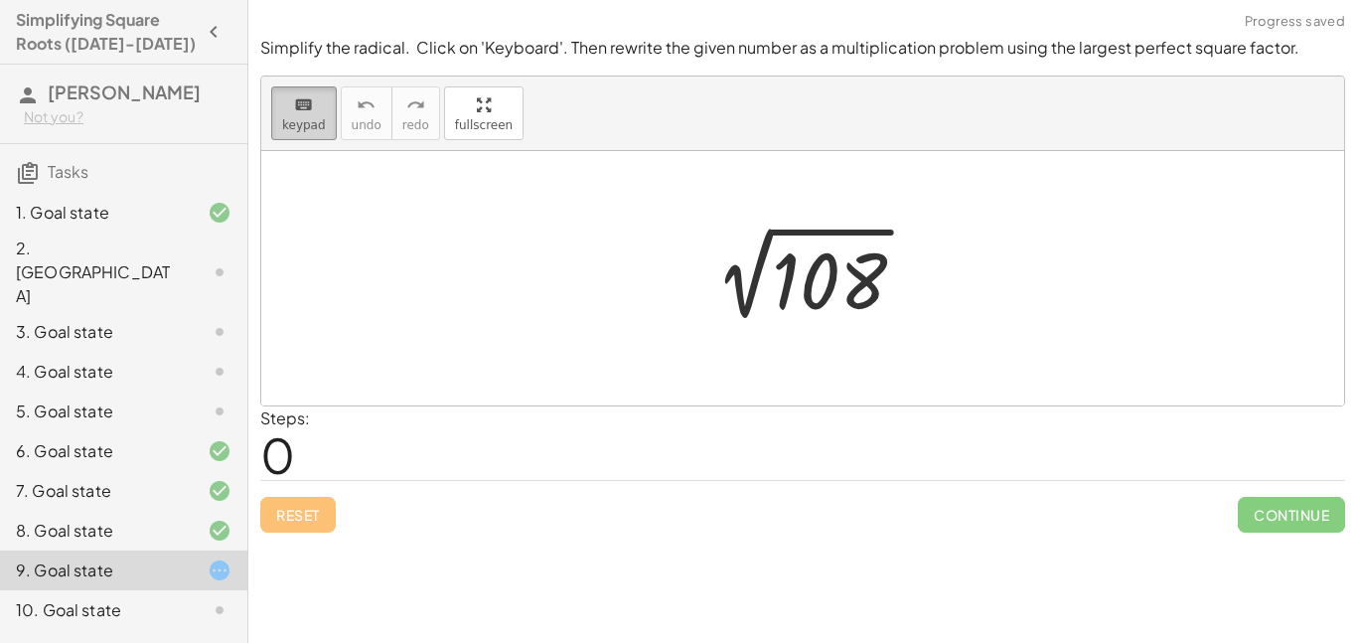
click at [322, 115] on button "keyboard keypad" at bounding box center [304, 113] width 66 height 54
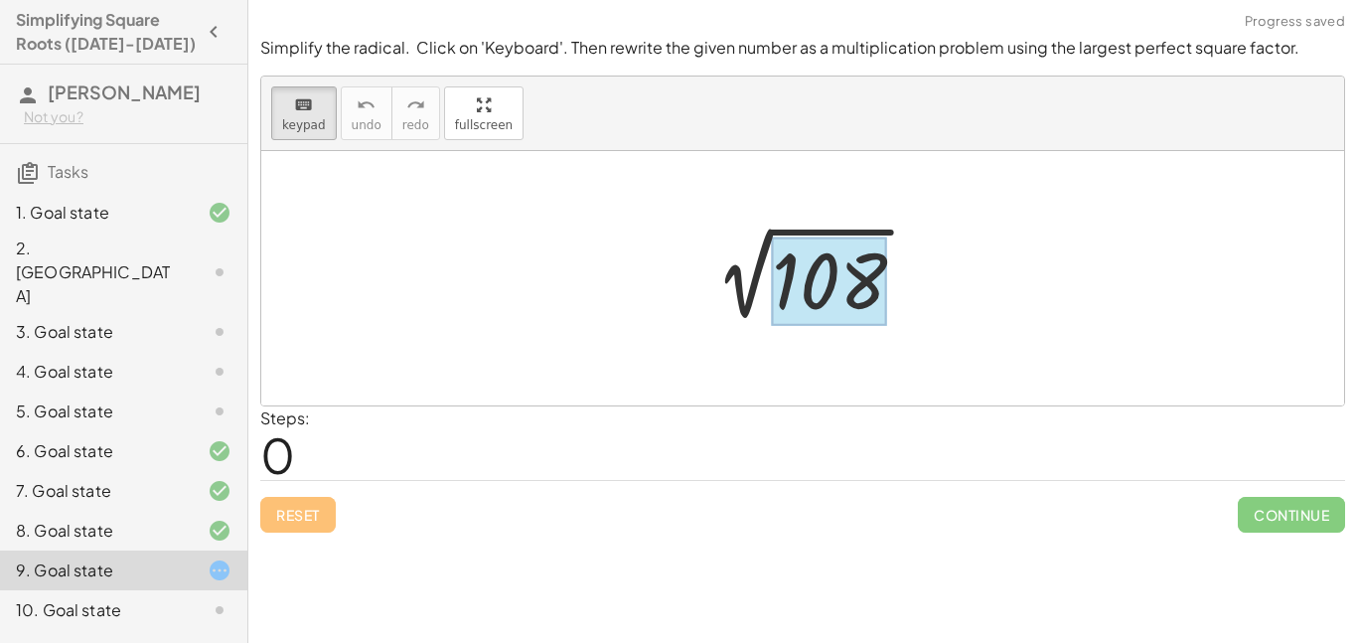
click at [810, 271] on div at bounding box center [829, 281] width 115 height 88
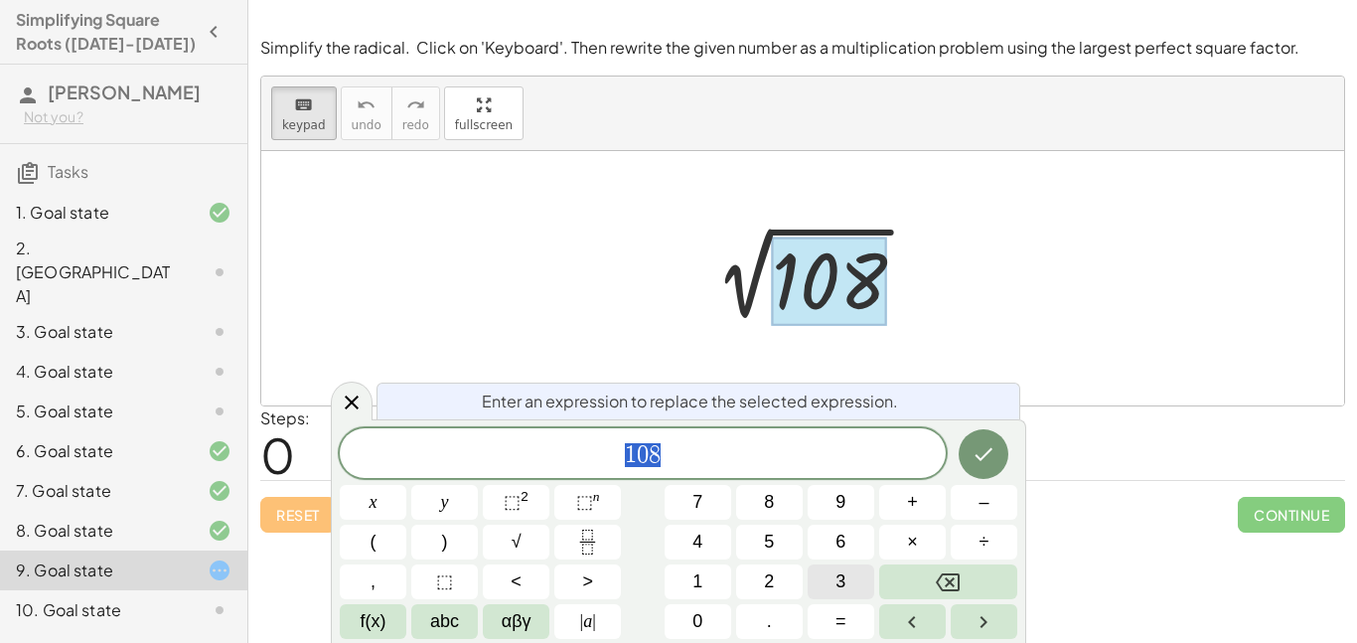
click at [834, 578] on button "3" at bounding box center [841, 581] width 67 height 35
click at [831, 544] on button "6" at bounding box center [841, 542] width 67 height 35
click at [895, 540] on button "×" at bounding box center [912, 542] width 67 height 35
click at [986, 458] on icon "Done" at bounding box center [984, 454] width 24 height 24
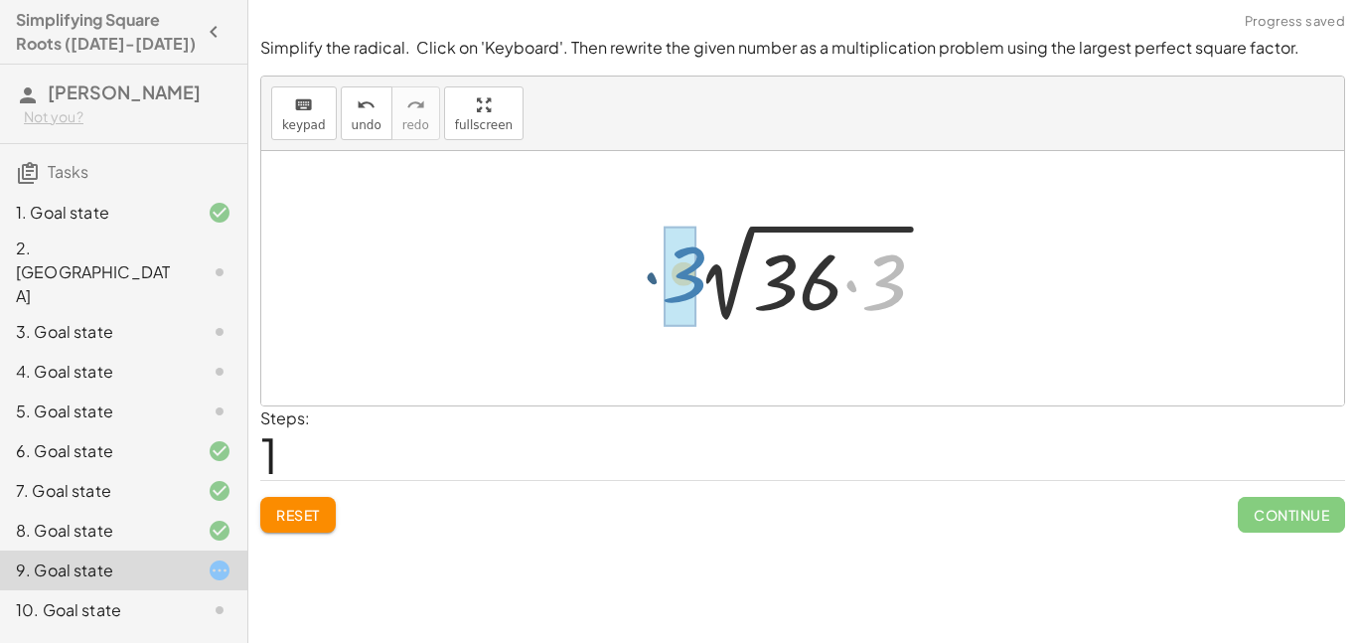
drag, startPoint x: 888, startPoint y: 295, endPoint x: 687, endPoint y: 287, distance: 200.8
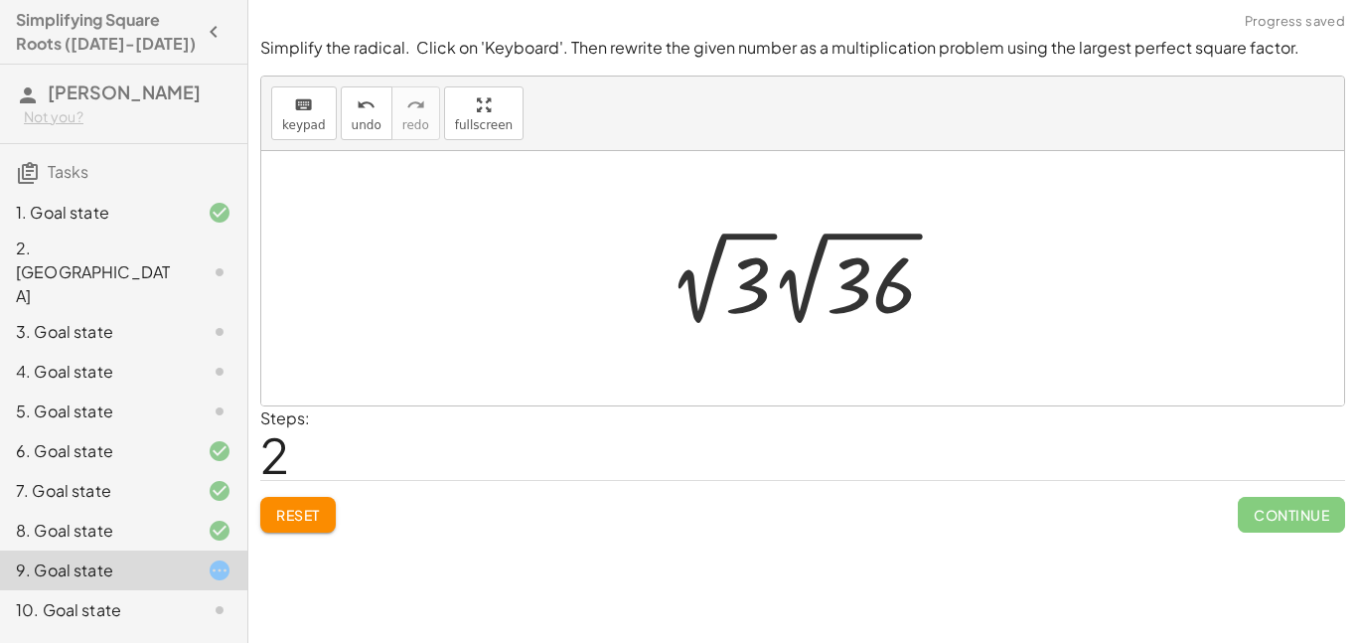
click at [846, 286] on div at bounding box center [810, 278] width 302 height 109
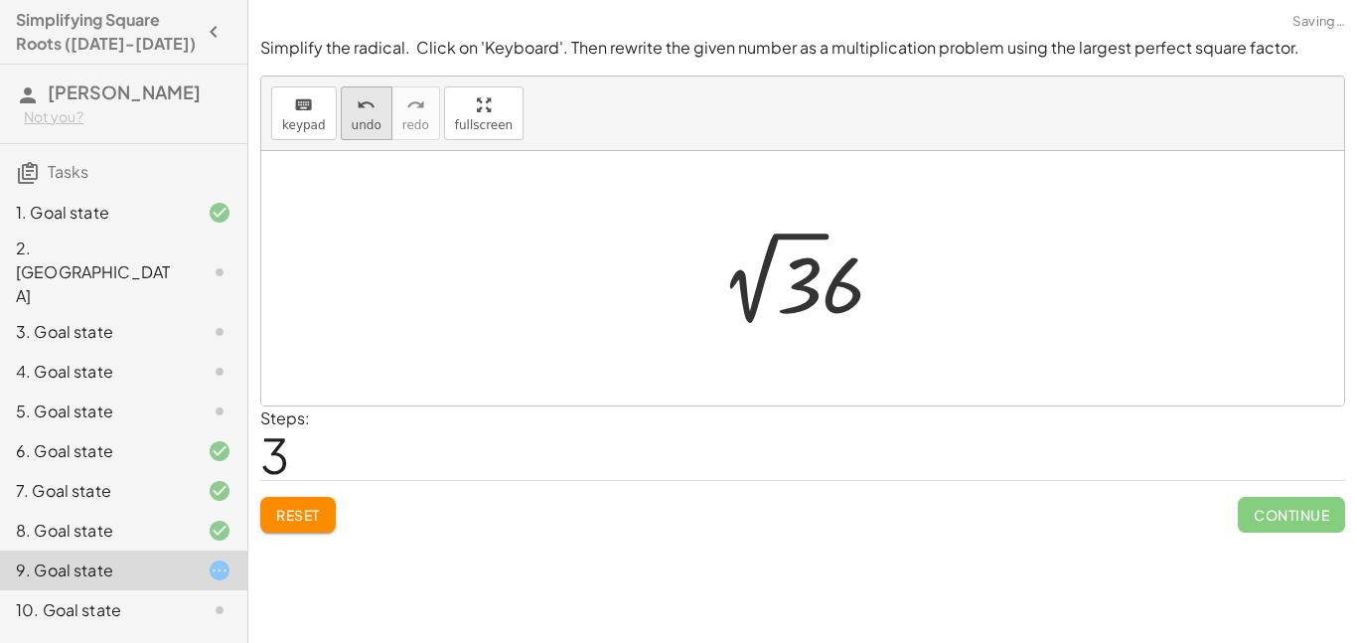
click at [374, 124] on span "undo" at bounding box center [367, 125] width 30 height 14
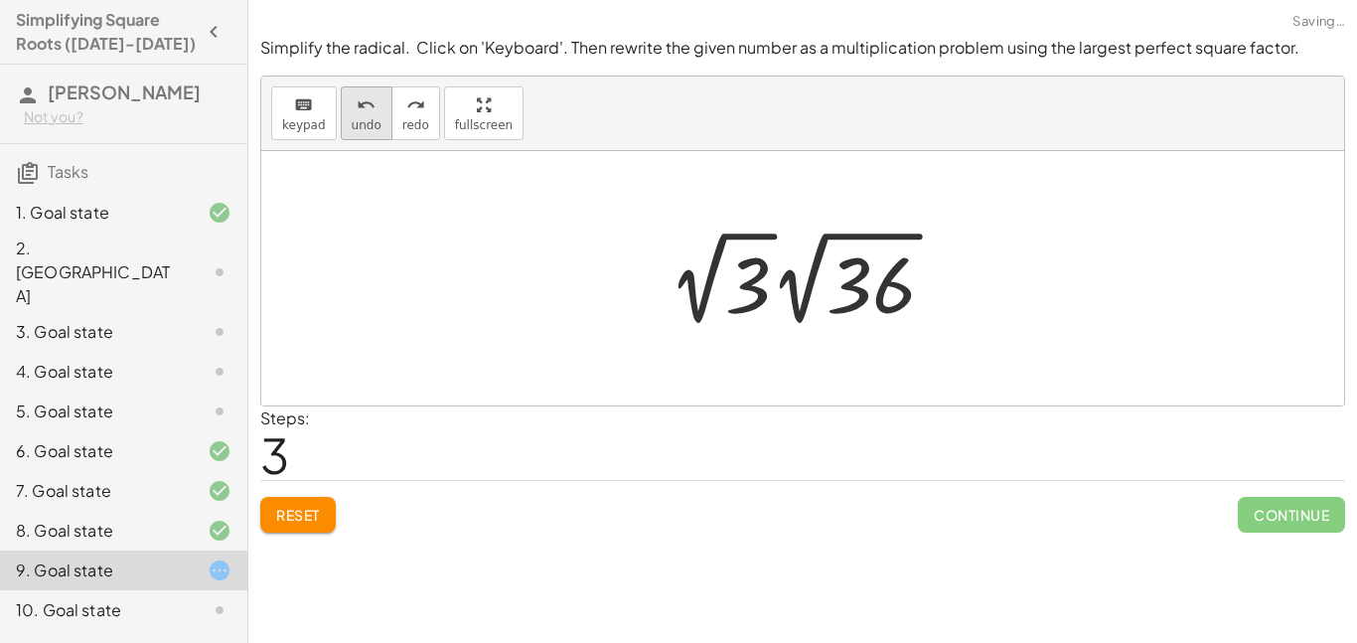
click at [368, 118] on span "undo" at bounding box center [367, 125] width 30 height 14
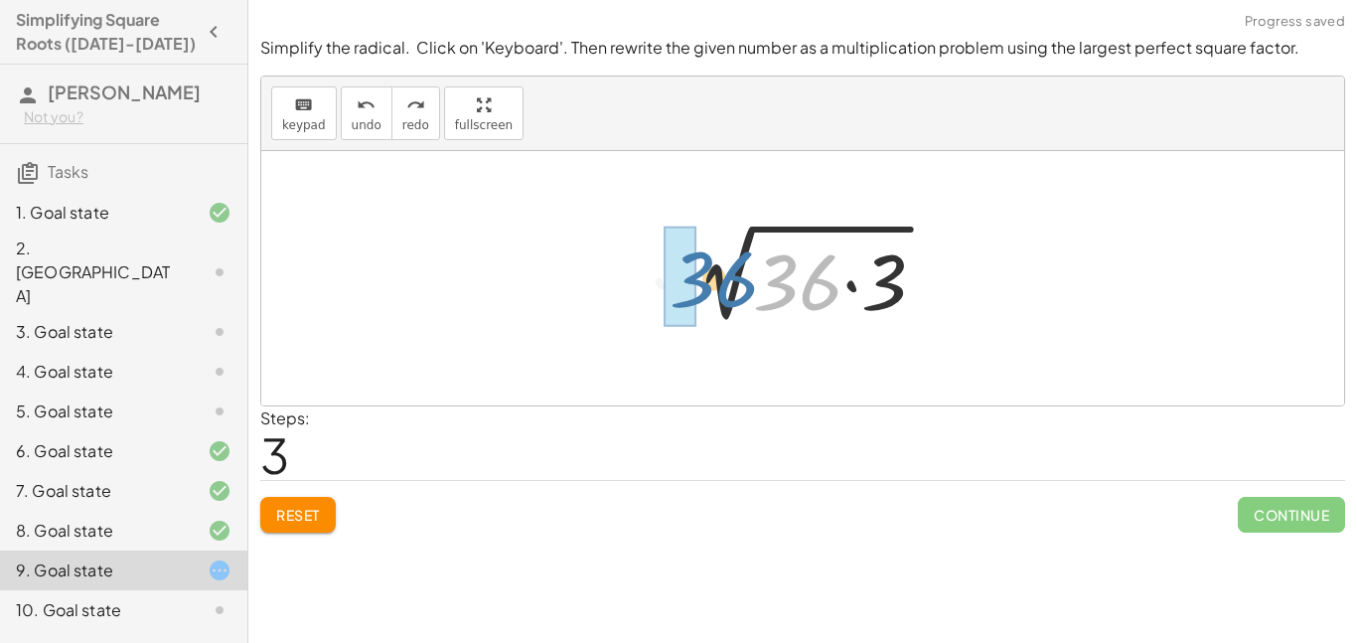
drag, startPoint x: 828, startPoint y: 291, endPoint x: 701, endPoint y: 285, distance: 126.3
click at [701, 285] on div at bounding box center [811, 278] width 282 height 102
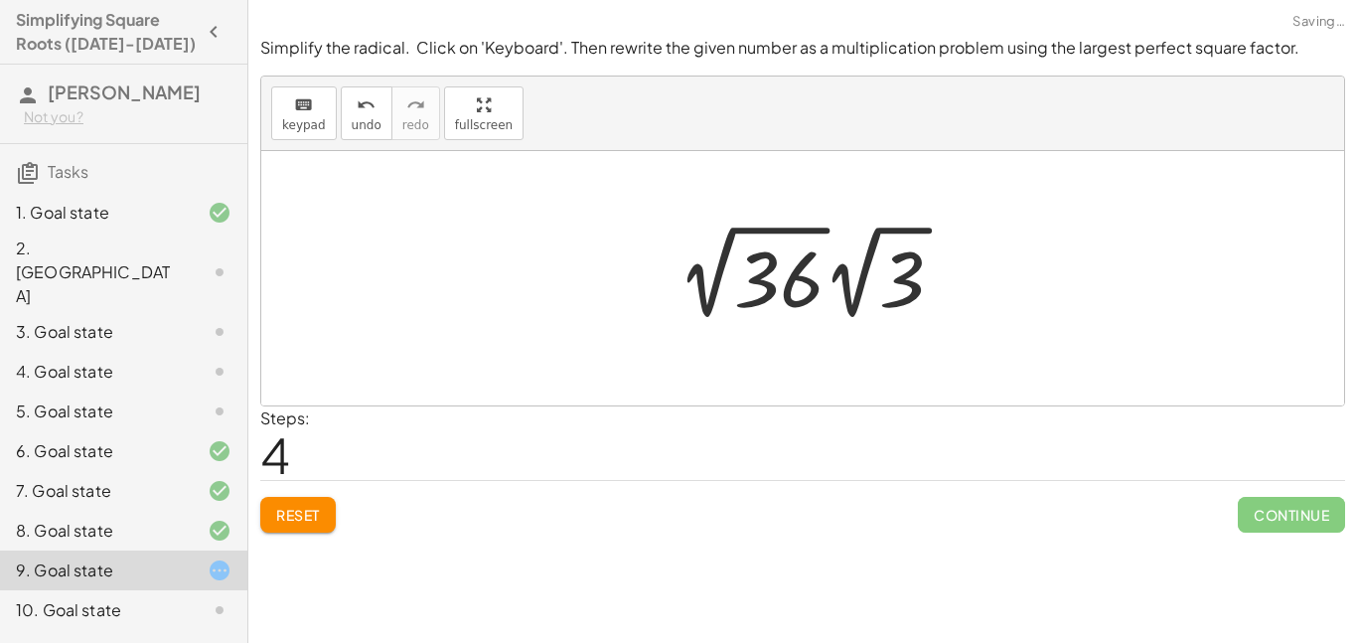
click at [736, 292] on div at bounding box center [819, 272] width 302 height 109
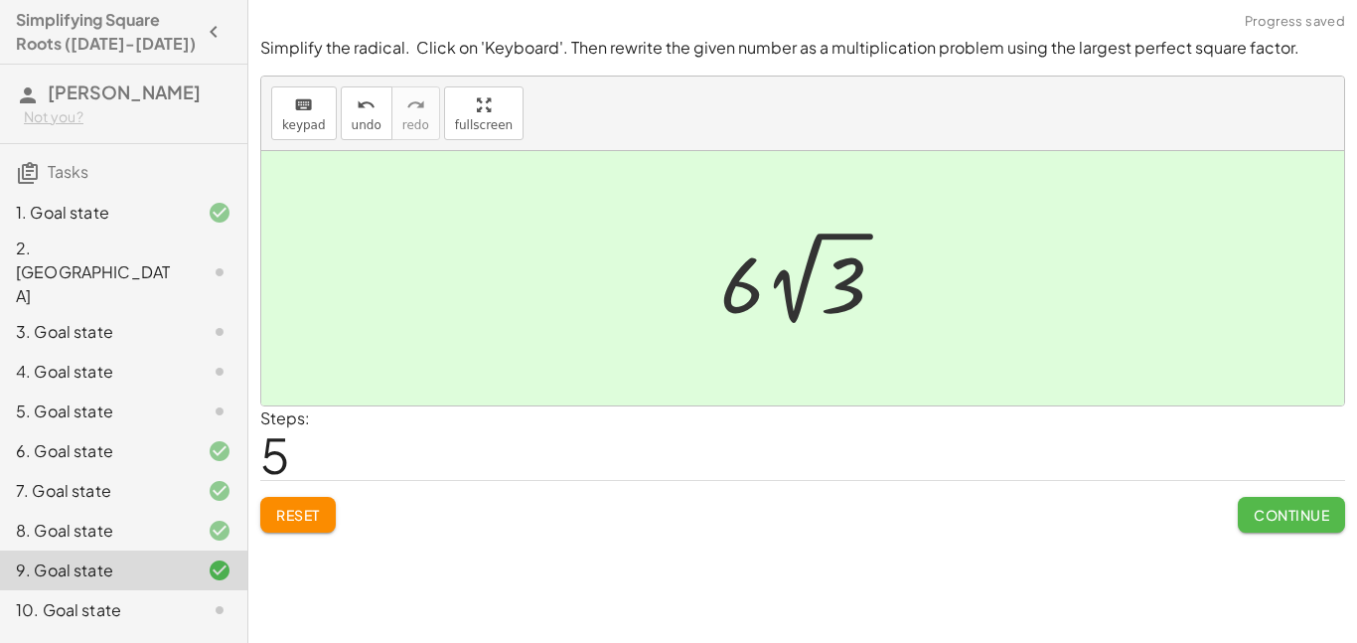
click at [1267, 515] on span "Continue" at bounding box center [1291, 515] width 75 height 18
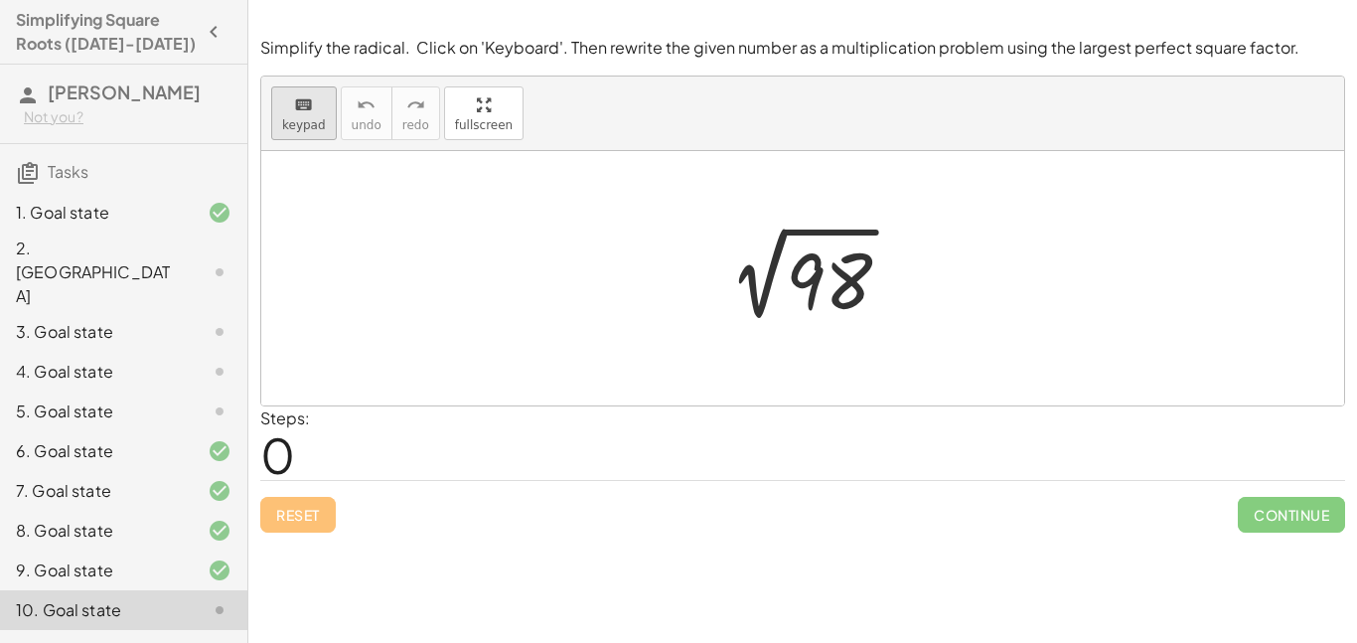
click at [288, 103] on div "keyboard" at bounding box center [304, 104] width 44 height 24
click at [820, 283] on div at bounding box center [829, 281] width 86 height 88
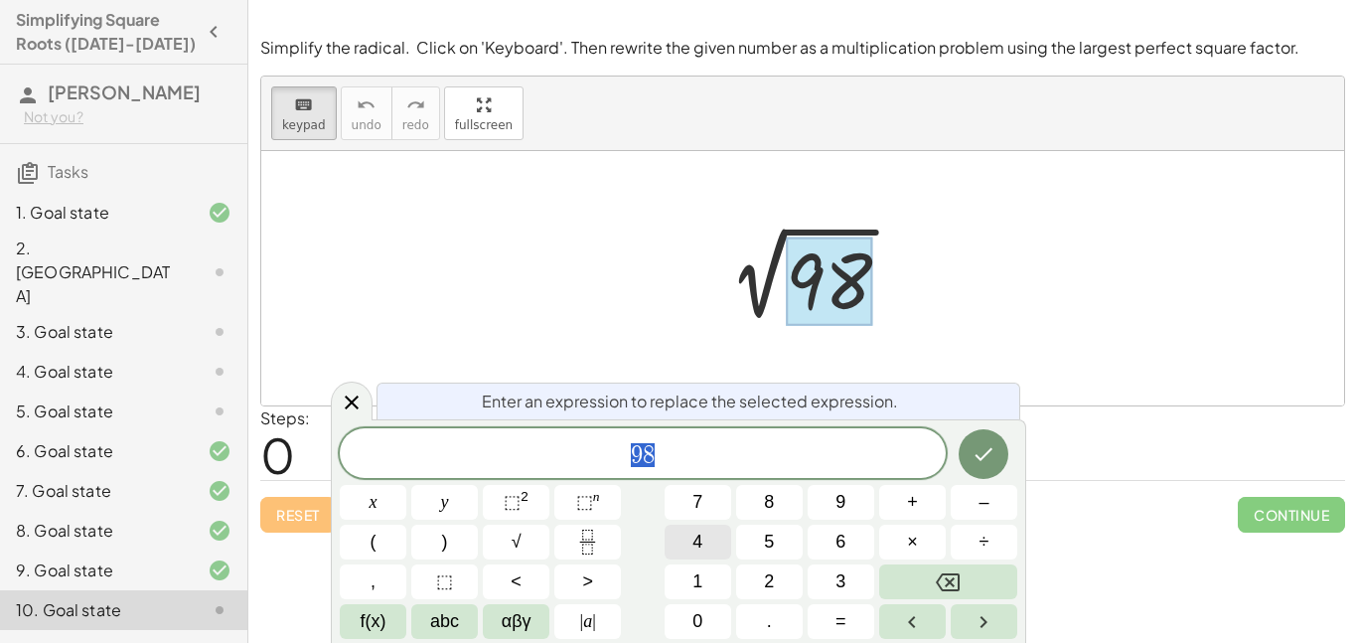
click at [703, 539] on button "4" at bounding box center [698, 542] width 67 height 35
click at [841, 509] on span "9" at bounding box center [840, 502] width 10 height 27
click at [894, 538] on button "×" at bounding box center [912, 542] width 67 height 35
click at [990, 465] on icon "Done" at bounding box center [984, 454] width 24 height 24
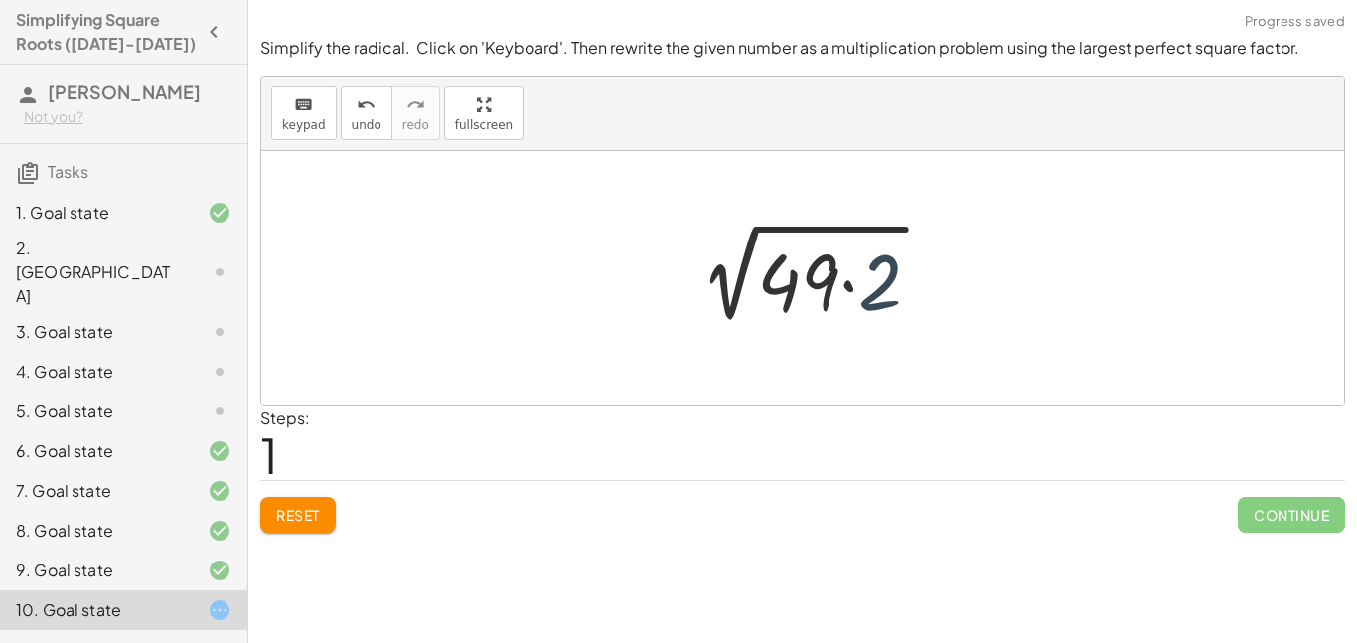
click at [884, 283] on div at bounding box center [810, 278] width 273 height 102
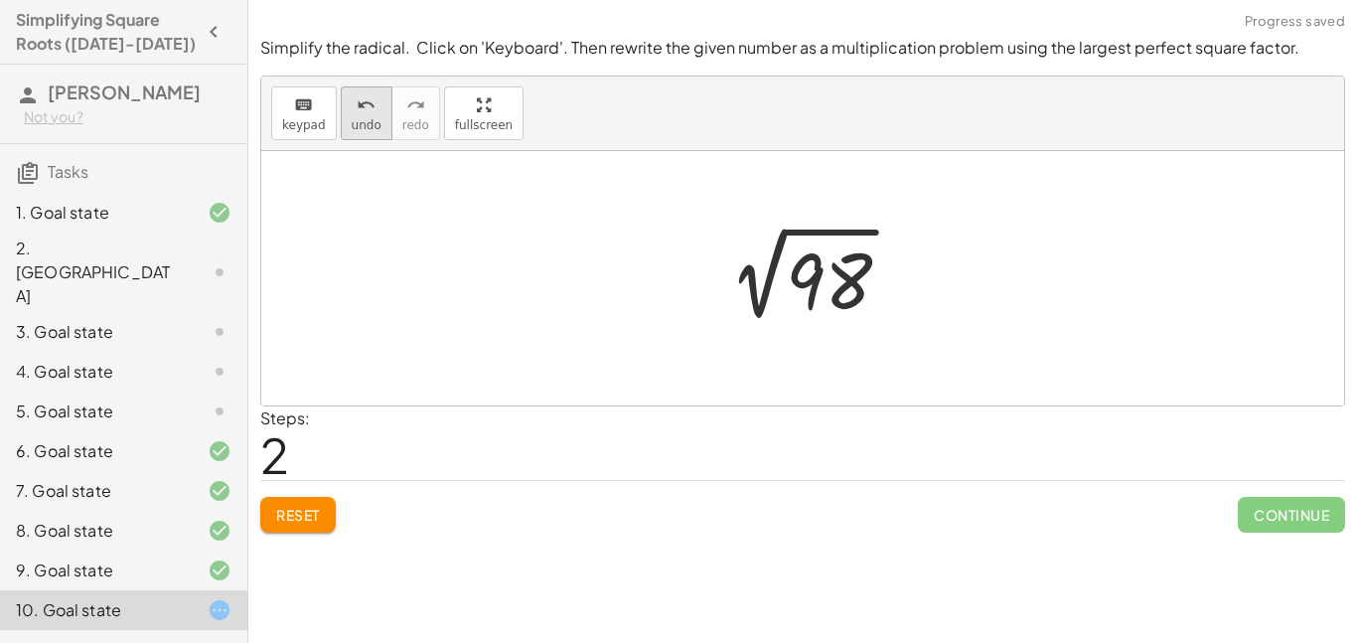
click at [352, 118] on span "undo" at bounding box center [367, 125] width 30 height 14
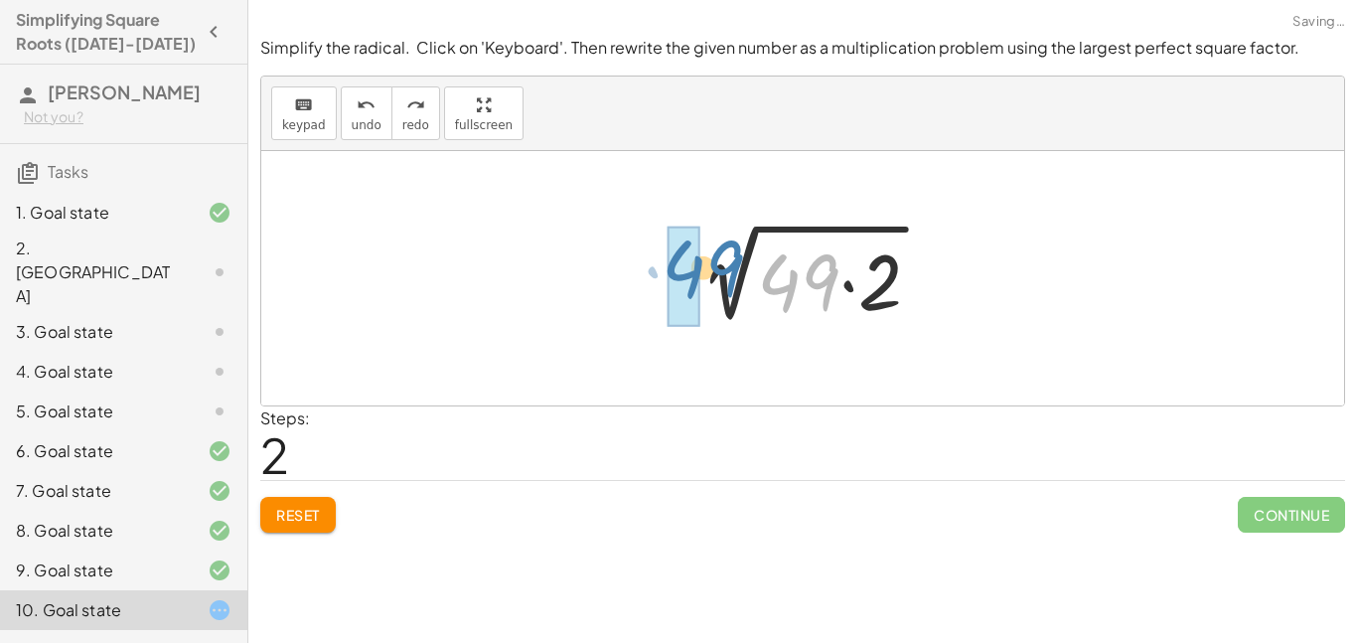
drag, startPoint x: 792, startPoint y: 301, endPoint x: 696, endPoint y: 287, distance: 96.4
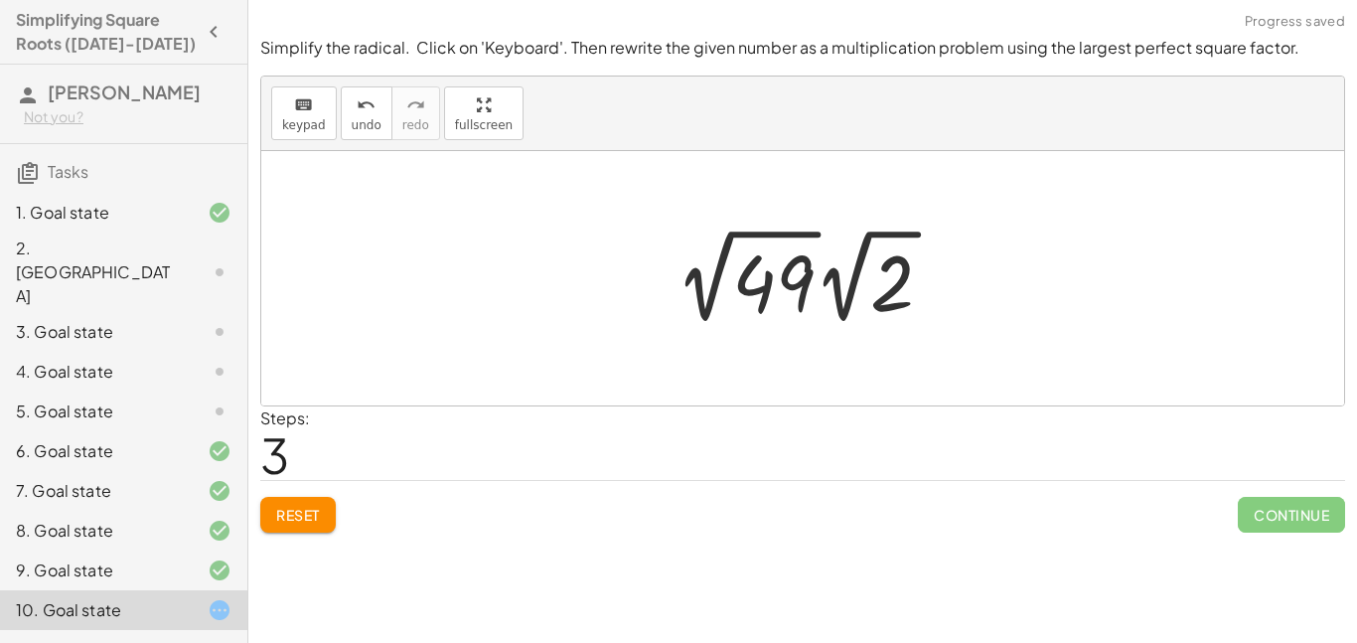
click at [736, 283] on div at bounding box center [812, 276] width 293 height 109
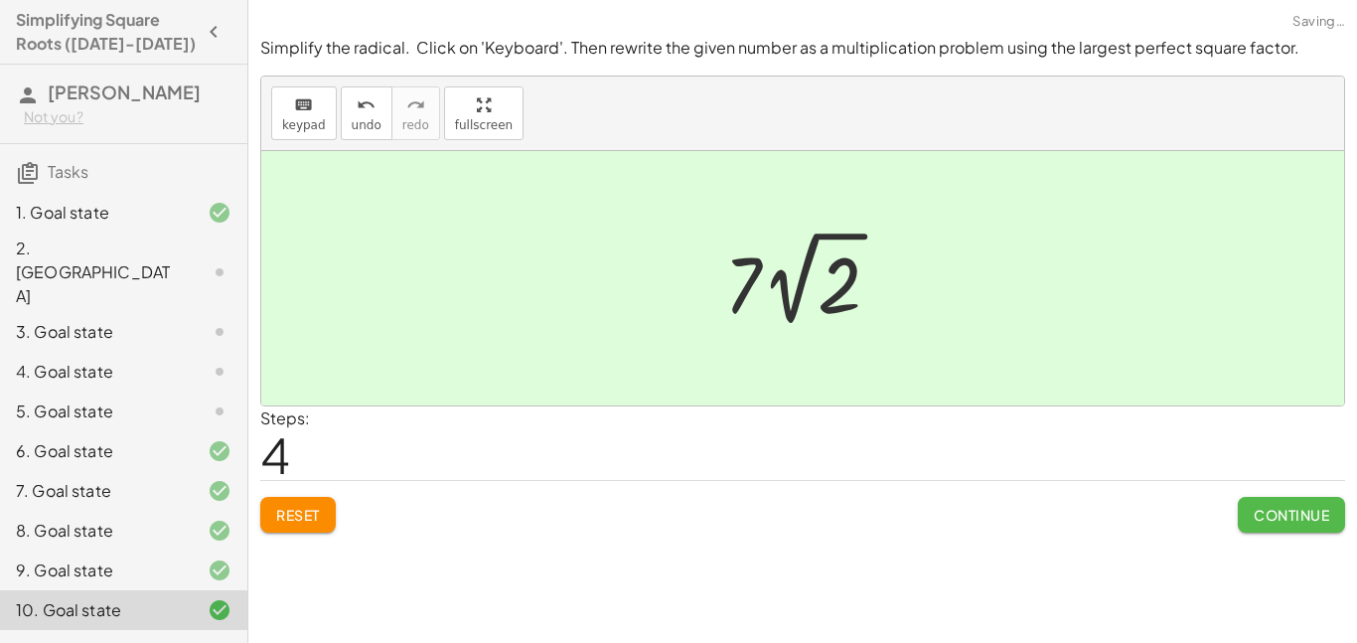
click at [1278, 517] on span "Continue" at bounding box center [1291, 515] width 75 height 18
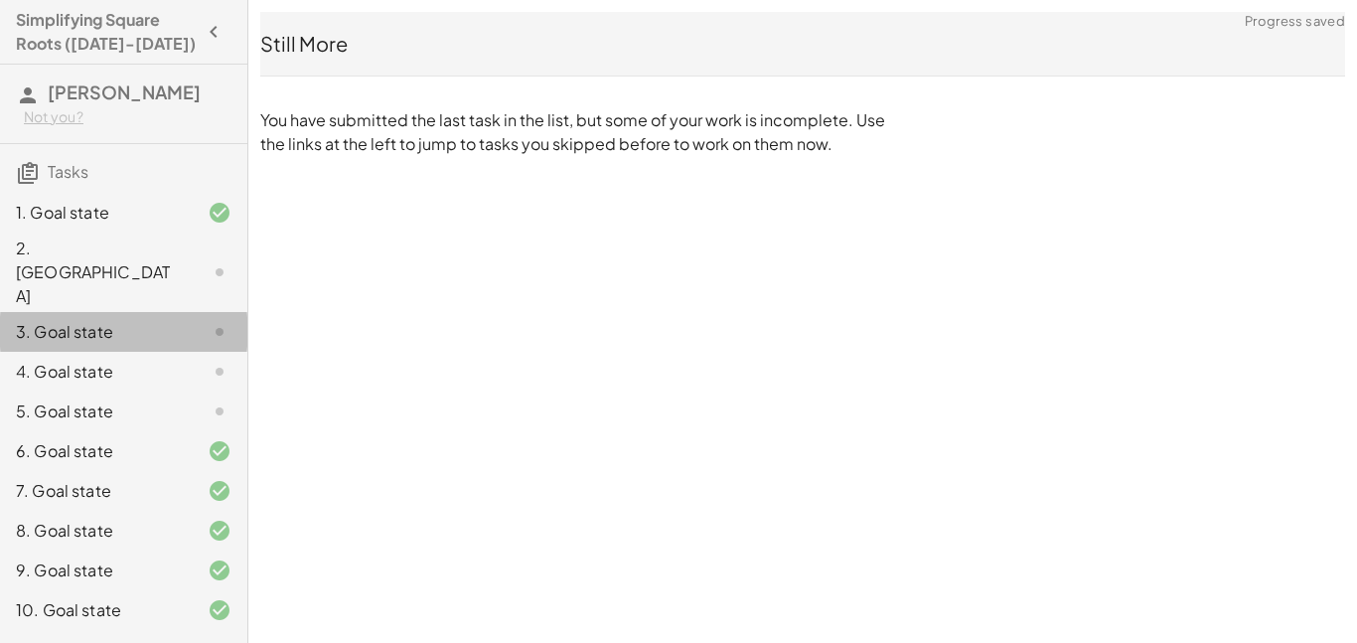
click at [227, 320] on icon at bounding box center [220, 332] width 24 height 24
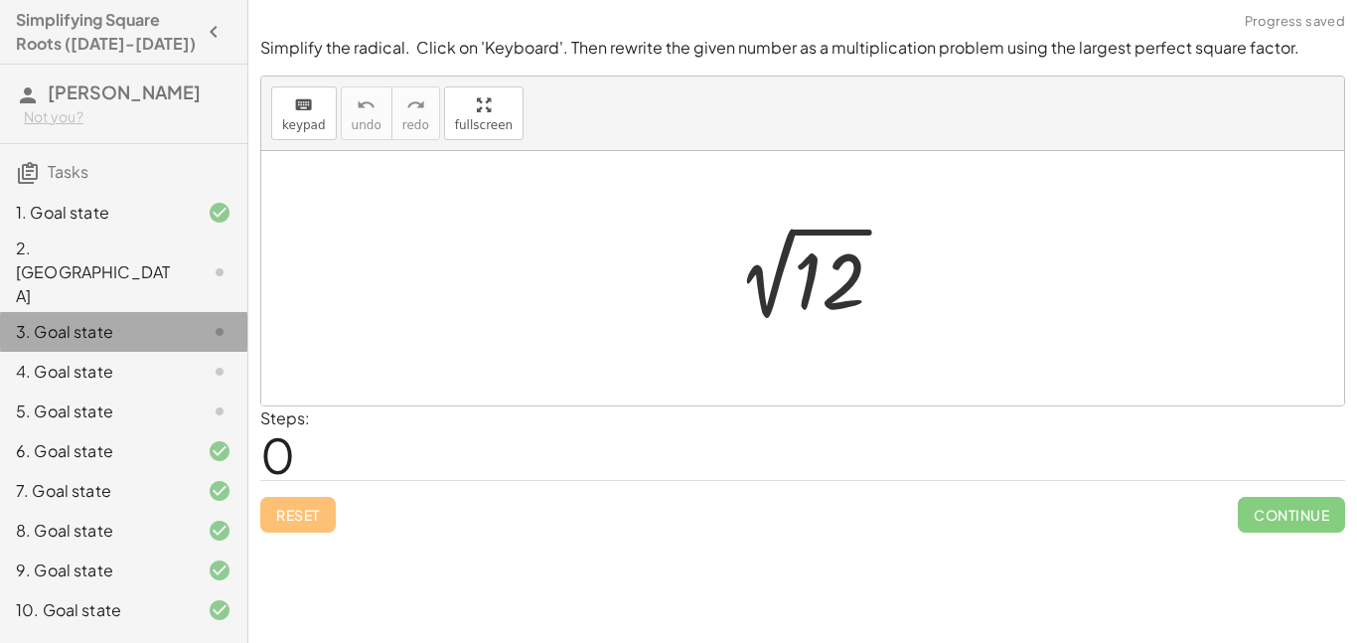
click at [227, 320] on icon at bounding box center [220, 332] width 24 height 24
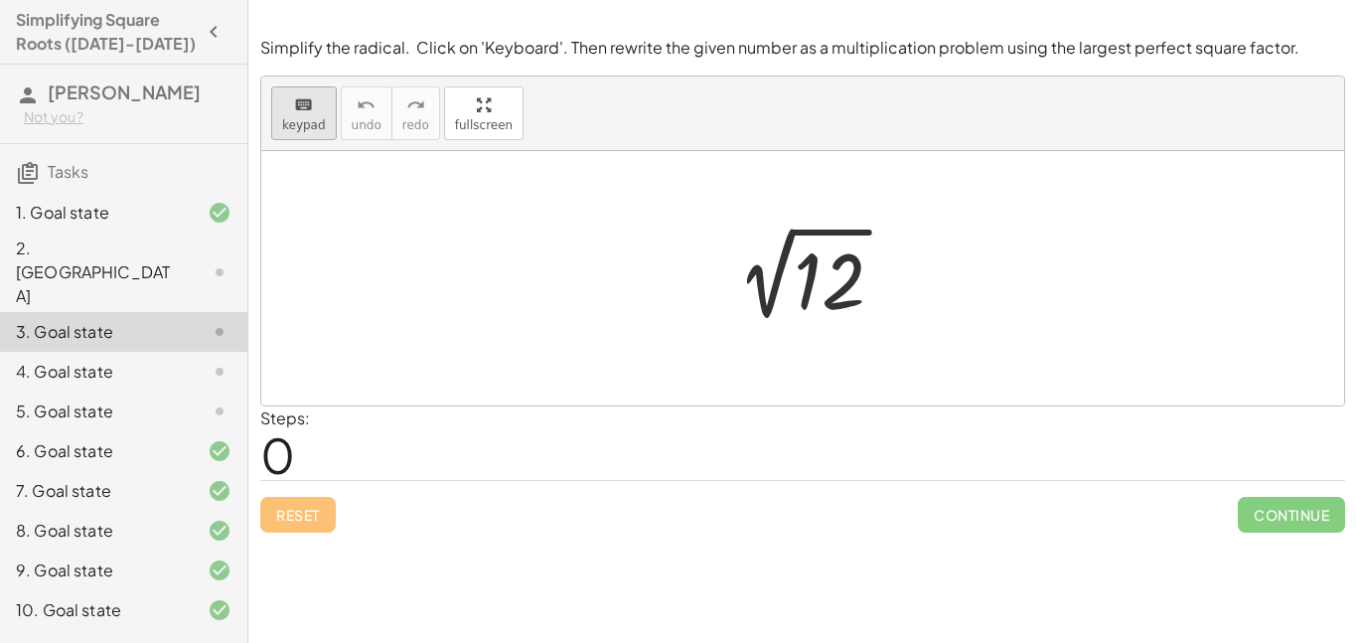
click at [316, 122] on span "keypad" at bounding box center [304, 125] width 44 height 14
click at [823, 273] on div at bounding box center [830, 281] width 72 height 88
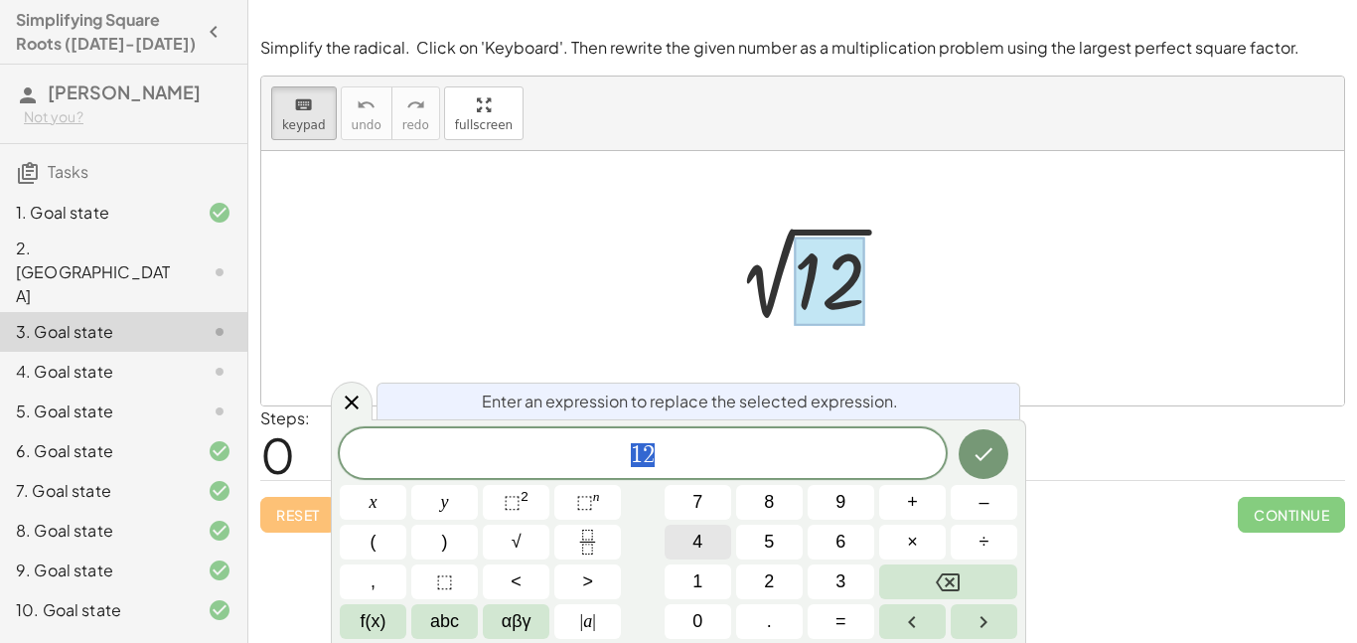
click at [719, 541] on button "4" at bounding box center [698, 542] width 67 height 35
click at [925, 542] on button "×" at bounding box center [912, 542] width 67 height 35
click at [855, 580] on button "3" at bounding box center [841, 581] width 67 height 35
click at [981, 460] on icon "Done" at bounding box center [984, 454] width 24 height 24
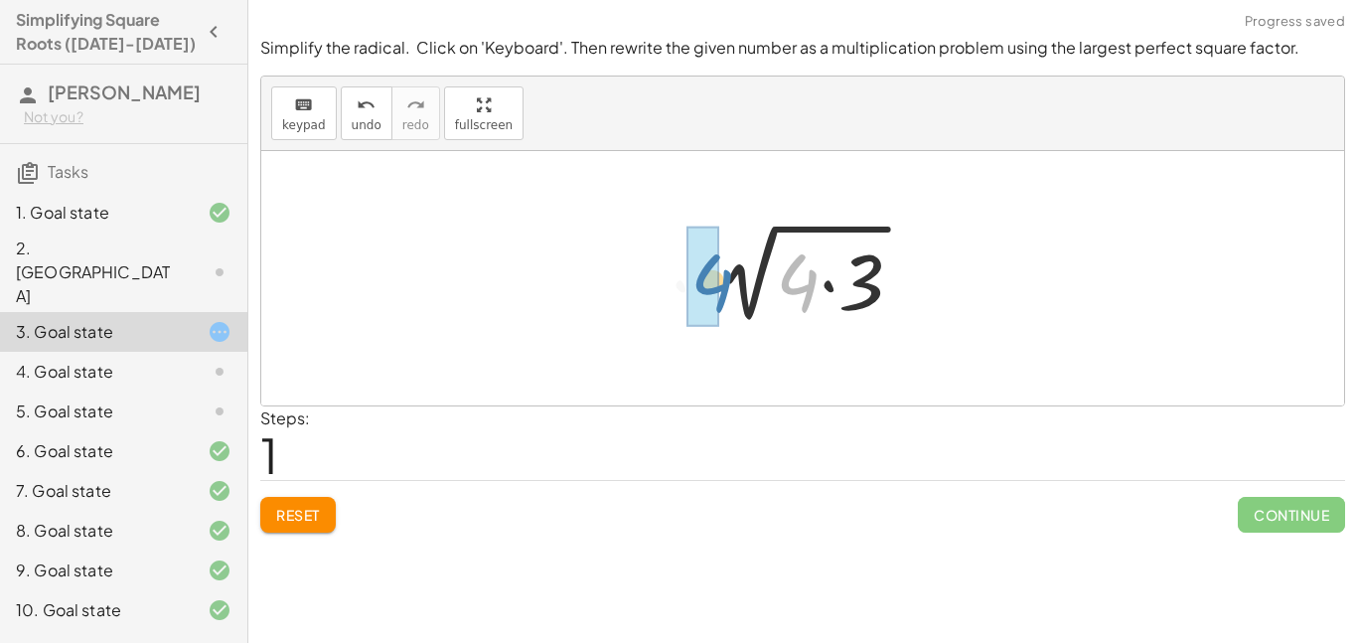
drag, startPoint x: 807, startPoint y: 288, endPoint x: 705, endPoint y: 288, distance: 101.3
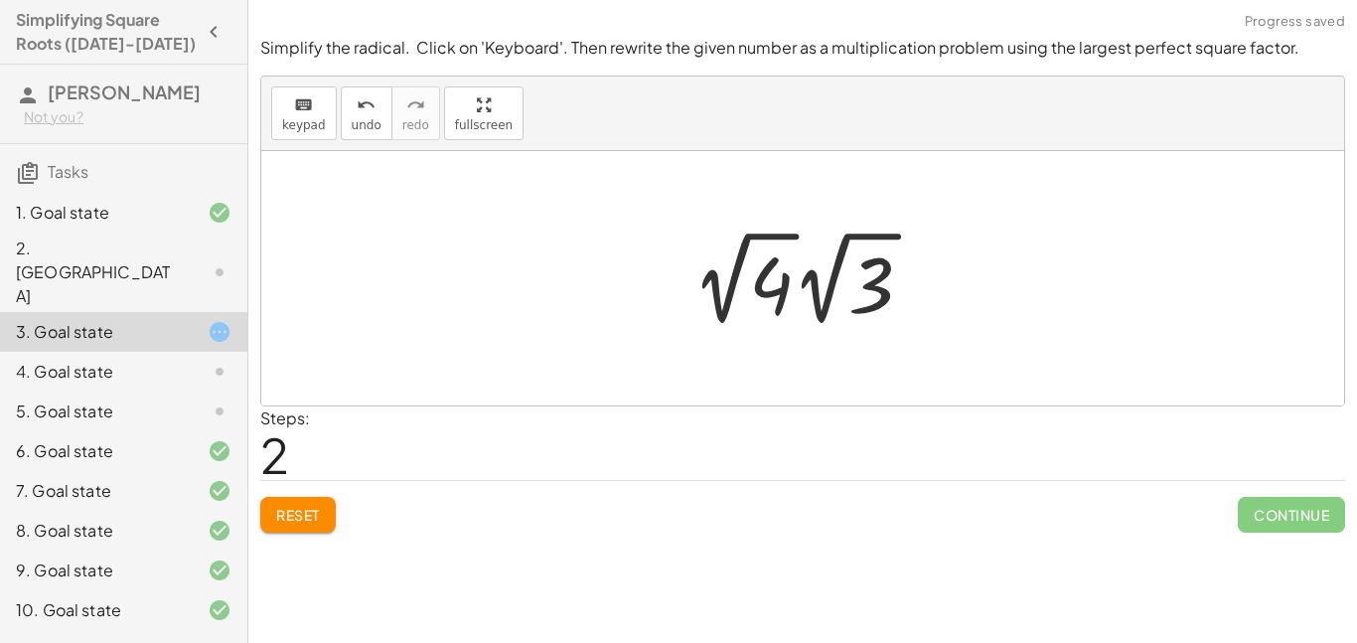
click at [780, 284] on div at bounding box center [810, 278] width 256 height 109
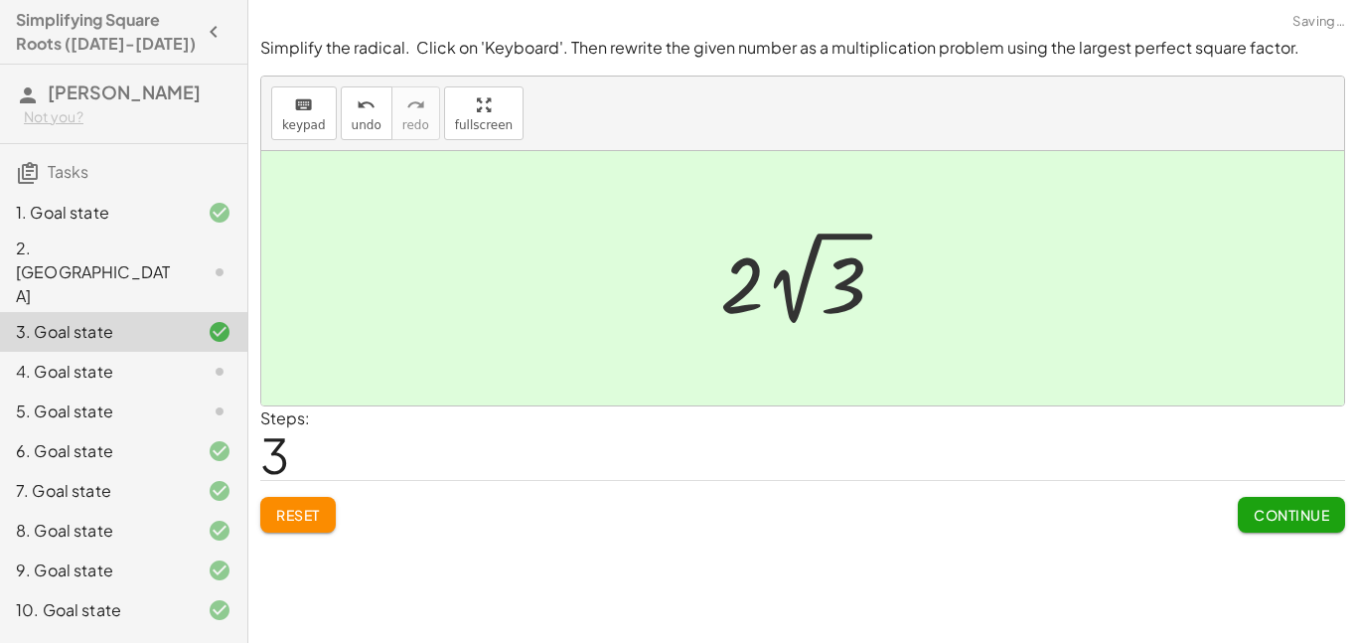
click at [1255, 520] on span "Continue" at bounding box center [1291, 515] width 75 height 18
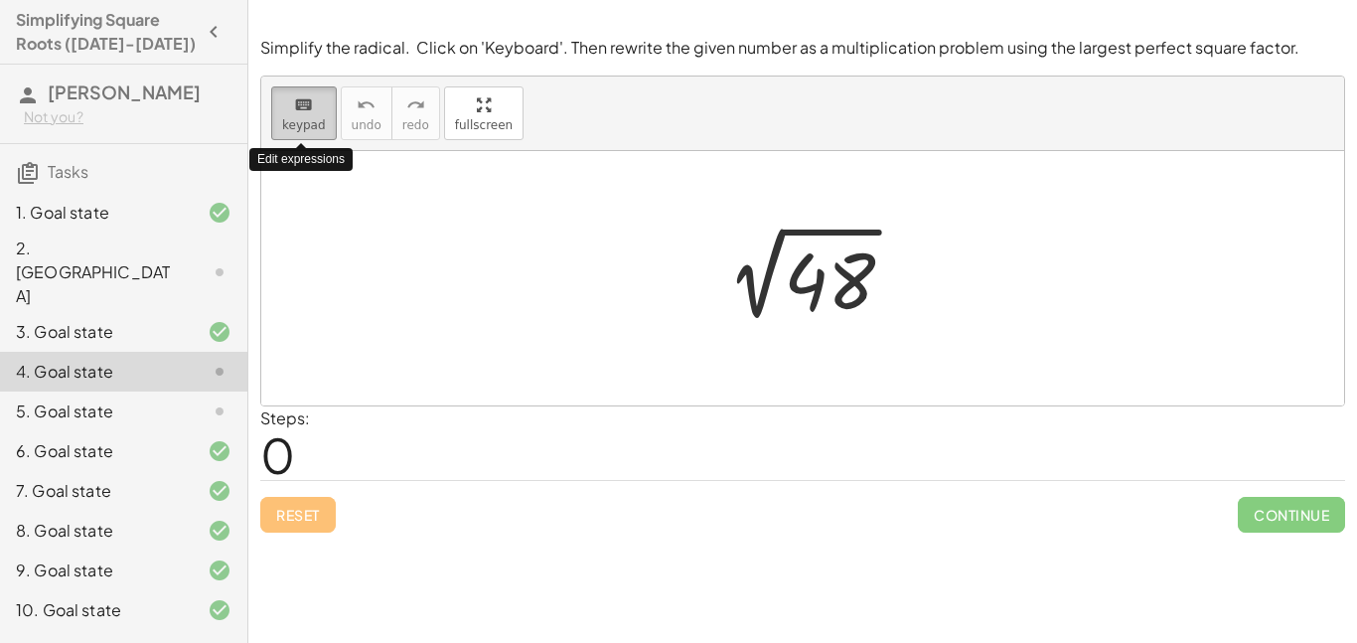
click at [309, 115] on button "keyboard keypad" at bounding box center [304, 113] width 66 height 54
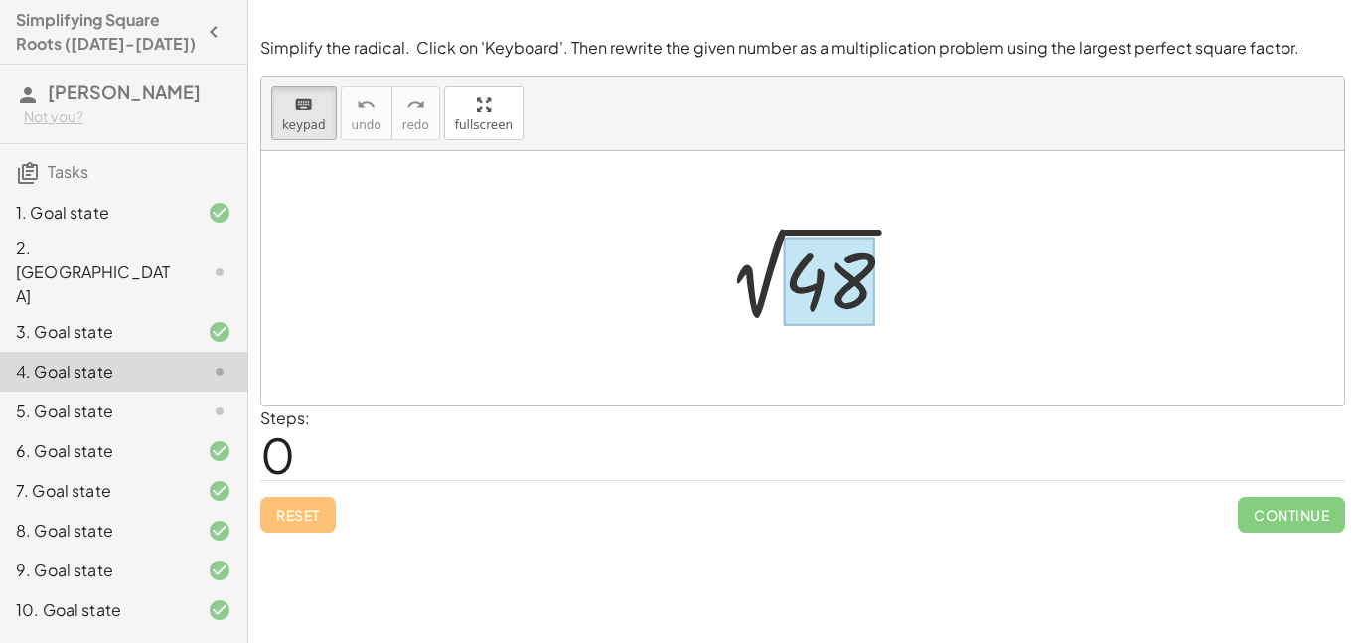
click at [829, 301] on div at bounding box center [829, 281] width 91 height 88
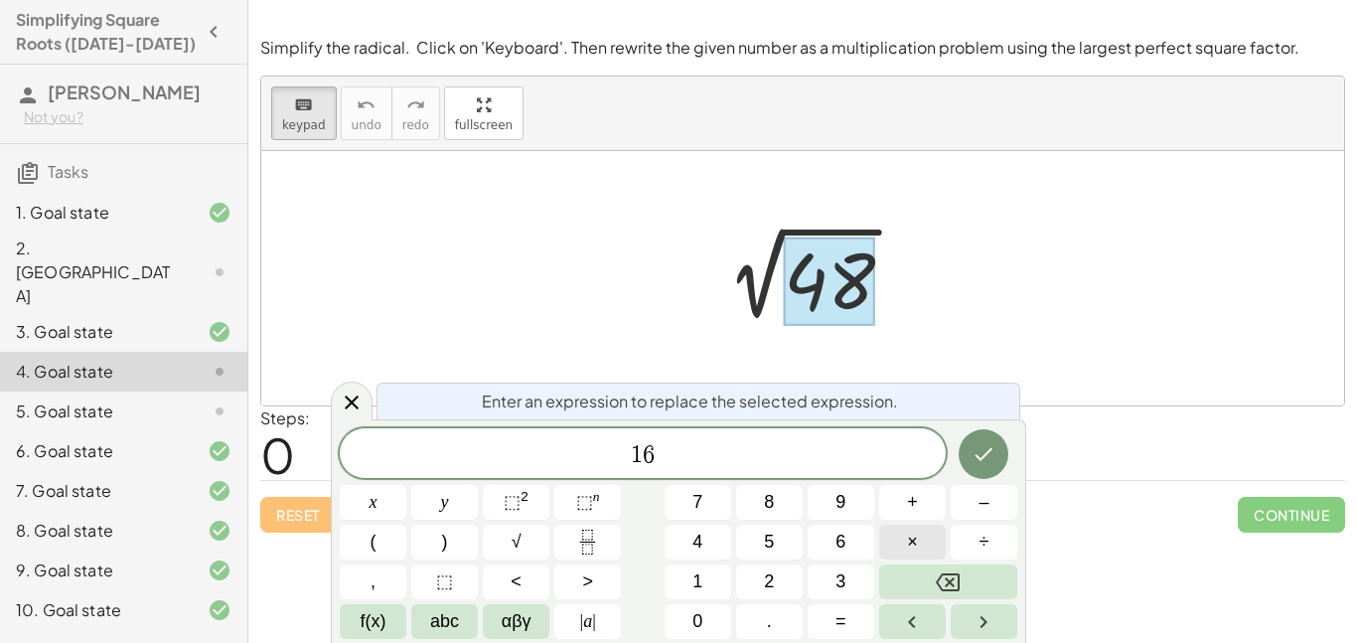
click at [922, 535] on button "×" at bounding box center [912, 542] width 67 height 35
click at [980, 455] on icon "Done" at bounding box center [984, 454] width 24 height 24
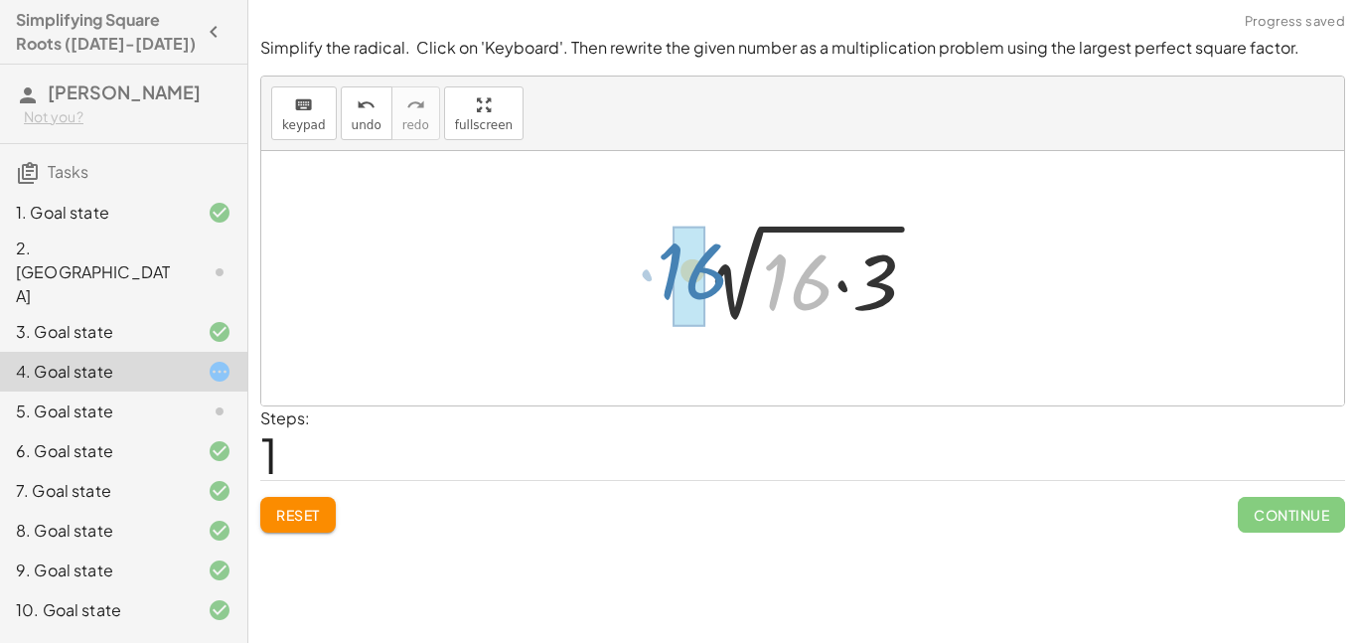
drag, startPoint x: 798, startPoint y: 289, endPoint x: 693, endPoint y: 278, distance: 104.9
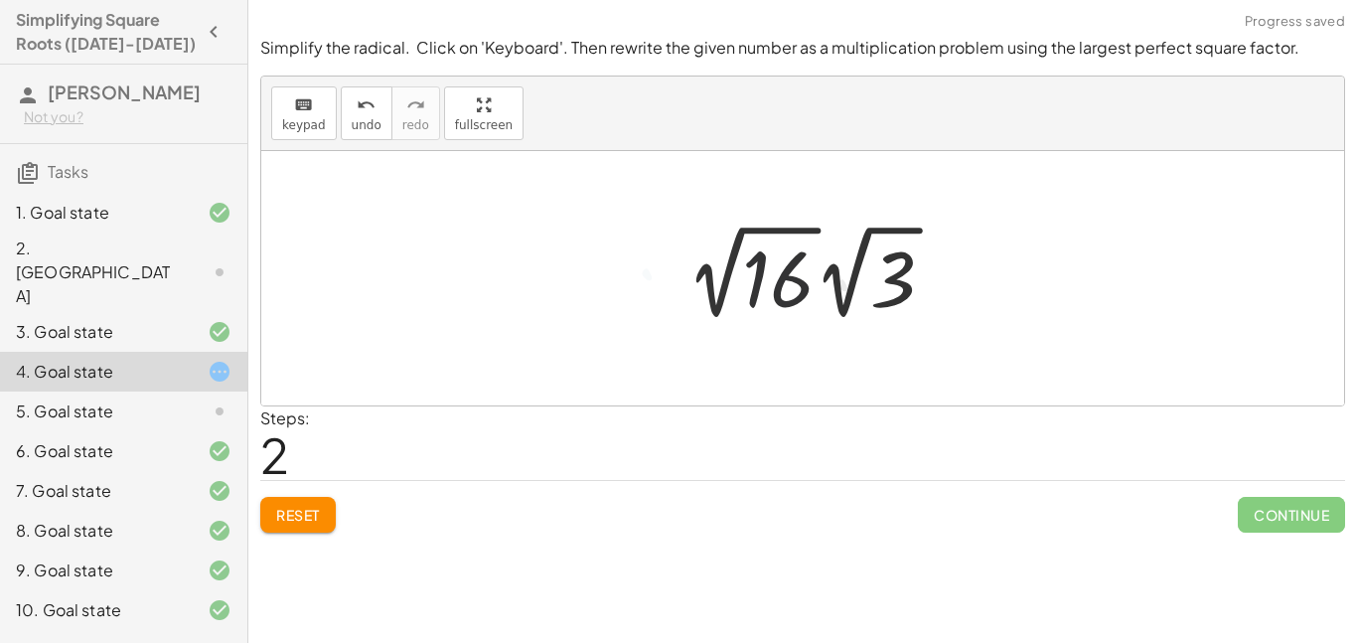
click at [778, 291] on div at bounding box center [819, 272] width 284 height 109
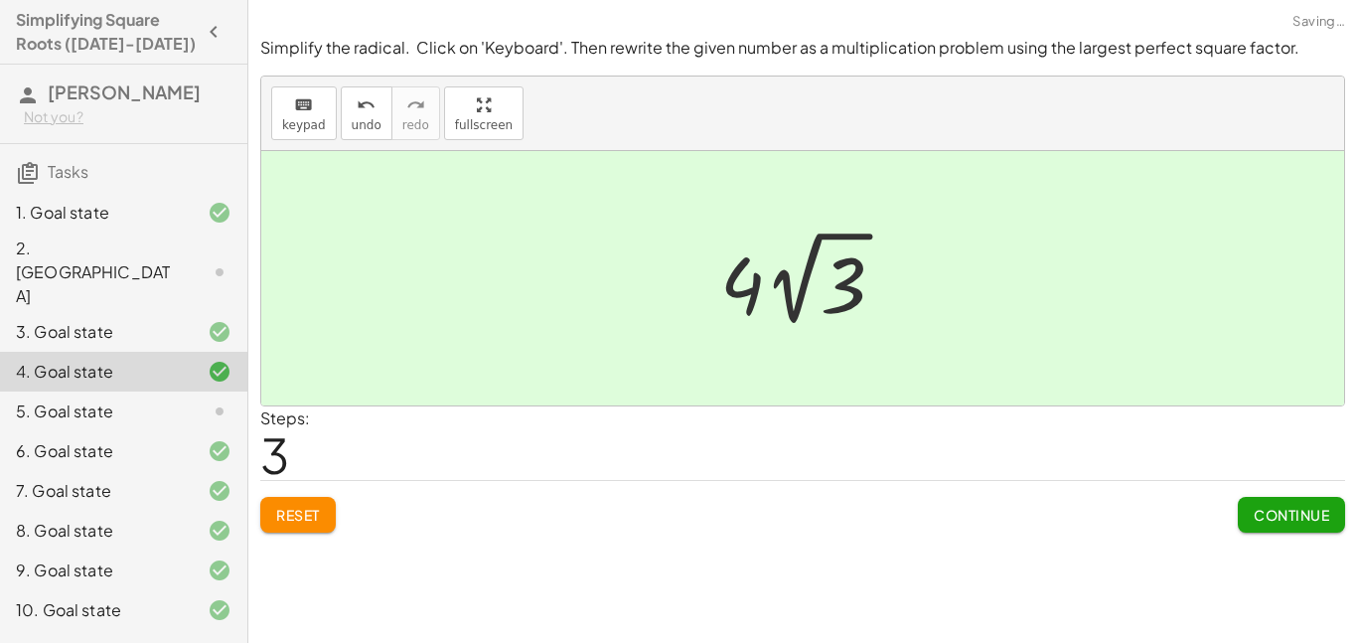
click at [1316, 513] on span "Continue" at bounding box center [1291, 515] width 75 height 18
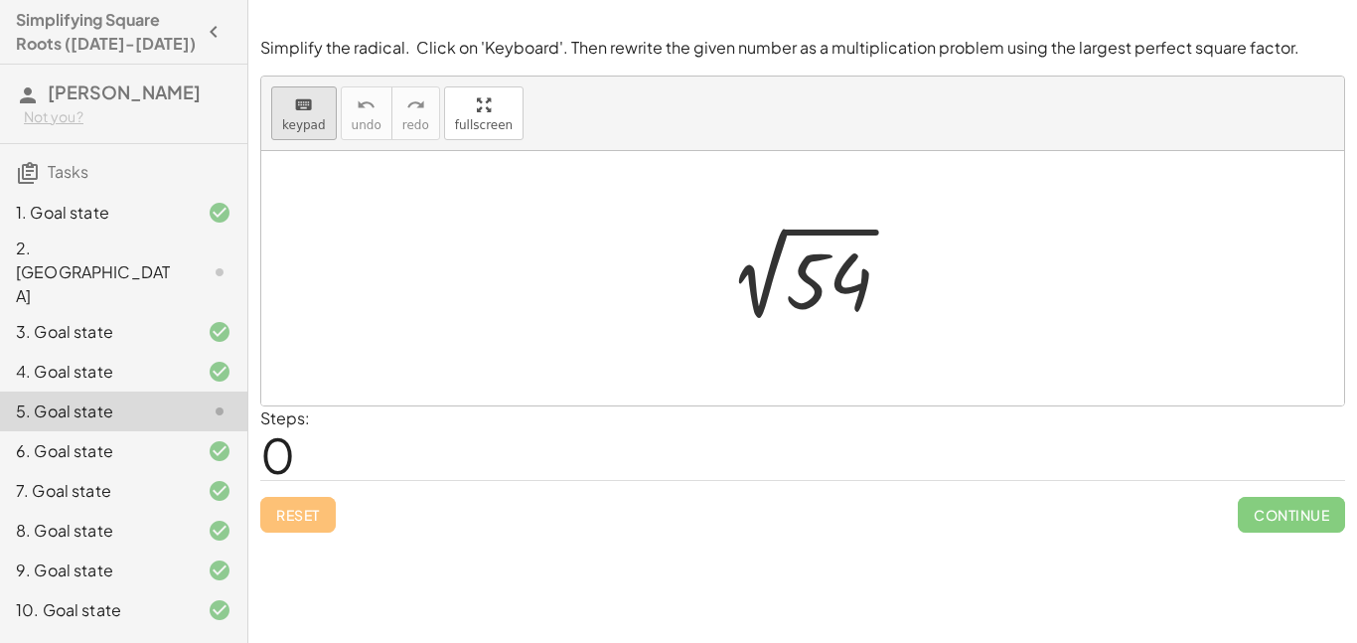
click at [300, 121] on span "keypad" at bounding box center [304, 125] width 44 height 14
click at [846, 295] on div at bounding box center [829, 281] width 86 height 88
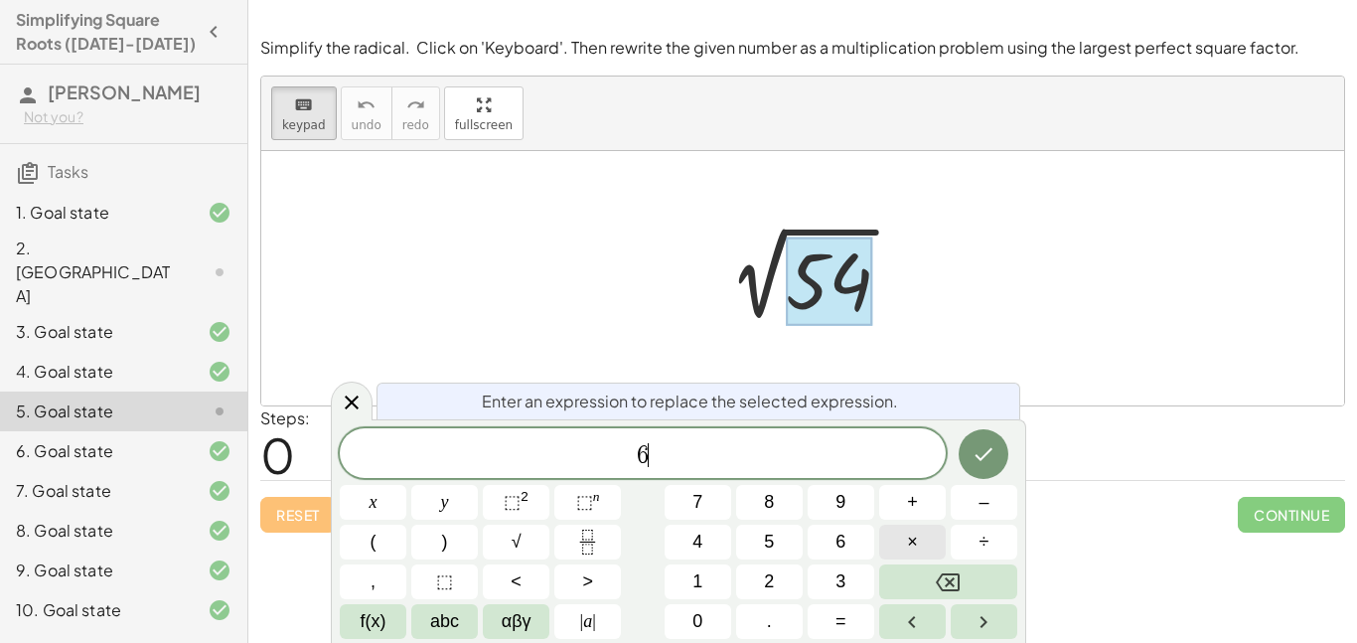
click at [909, 551] on span "×" at bounding box center [912, 541] width 11 height 27
click at [988, 452] on icon "Done" at bounding box center [985, 454] width 18 height 13
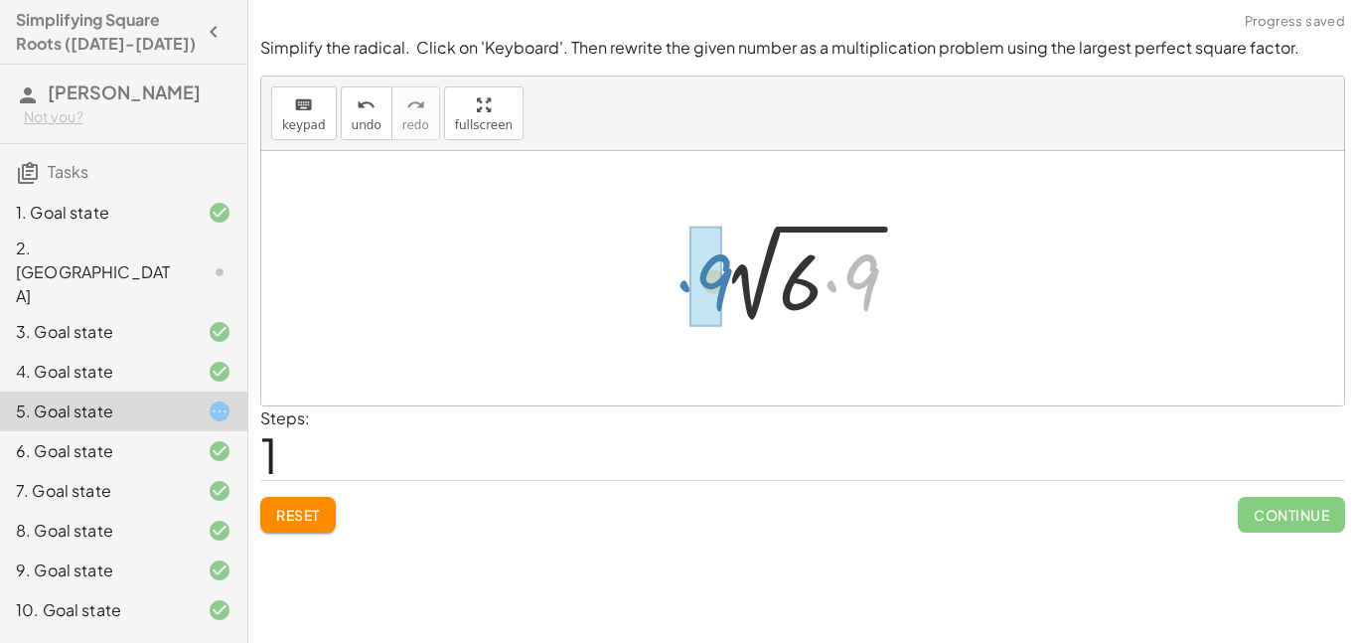
drag, startPoint x: 873, startPoint y: 280, endPoint x: 723, endPoint y: 277, distance: 150.0
click at [723, 277] on div at bounding box center [809, 278] width 229 height 102
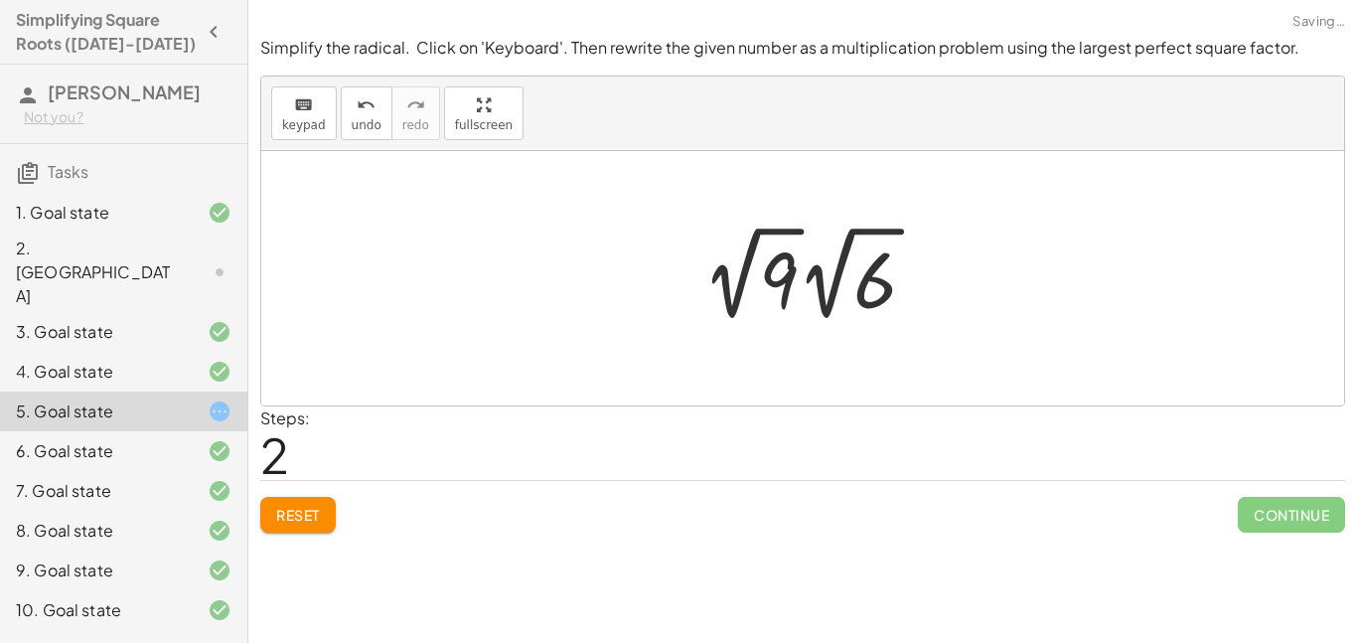
click at [784, 284] on div at bounding box center [817, 273] width 250 height 109
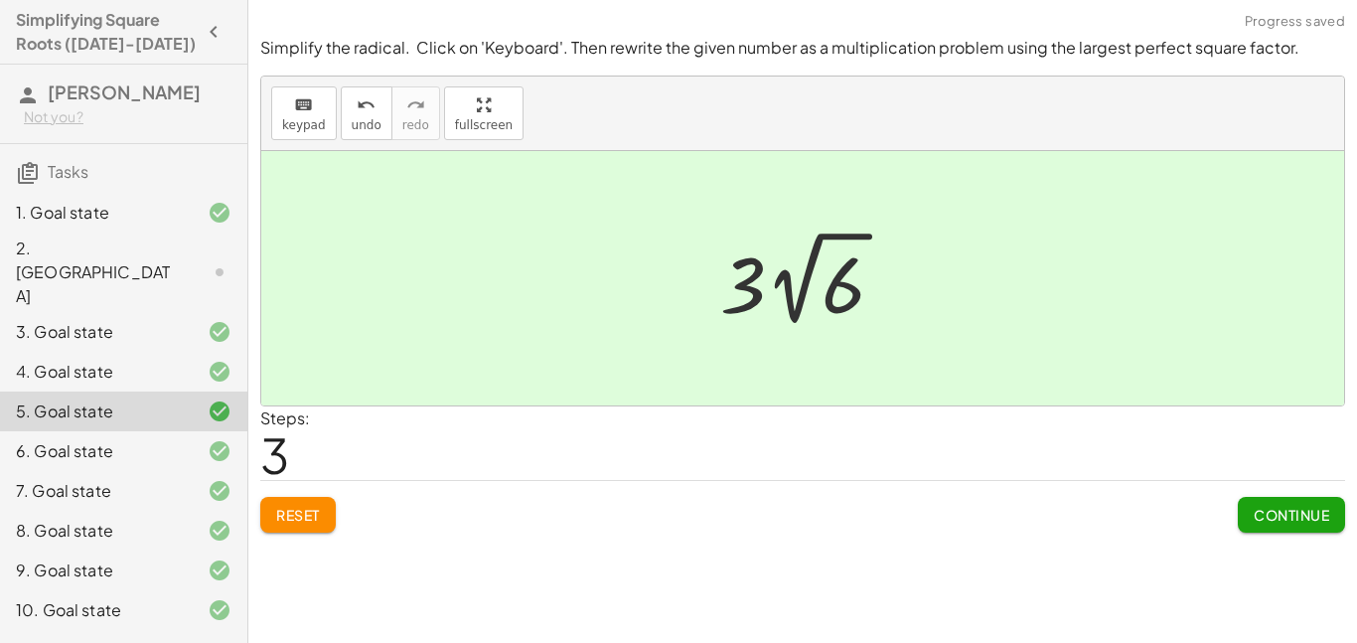
click at [1276, 524] on span "Continue" at bounding box center [1291, 515] width 75 height 18
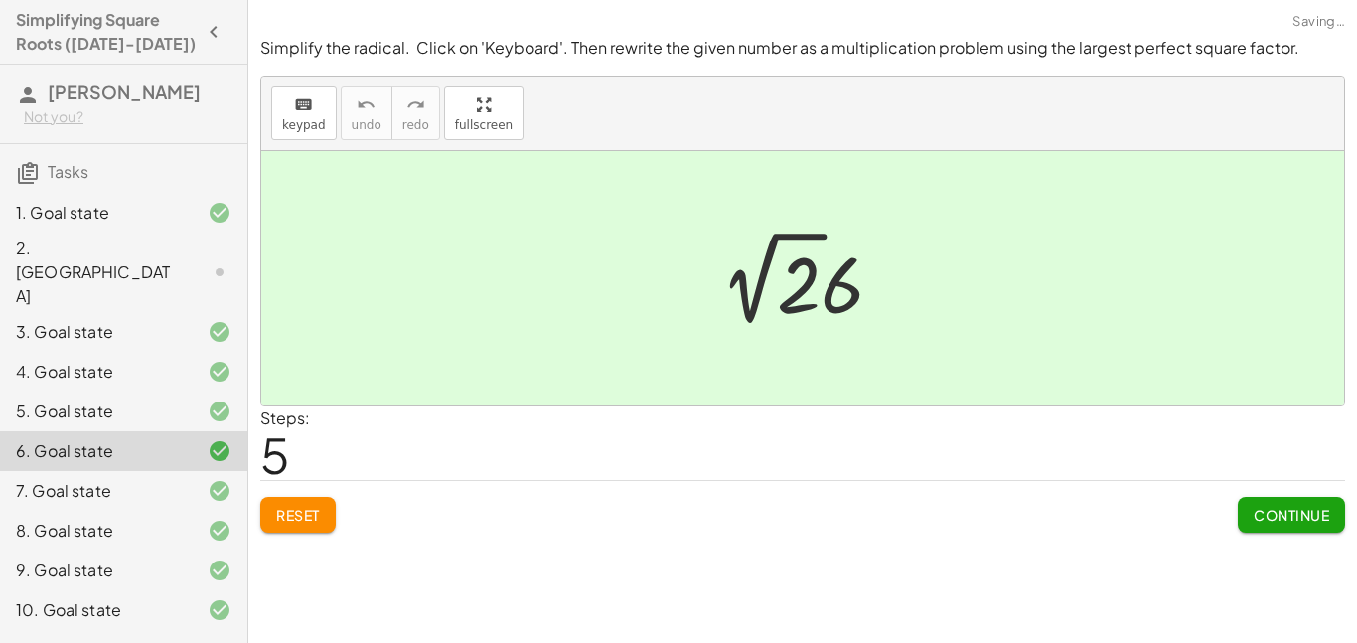
click at [220, 260] on icon at bounding box center [220, 272] width 24 height 24
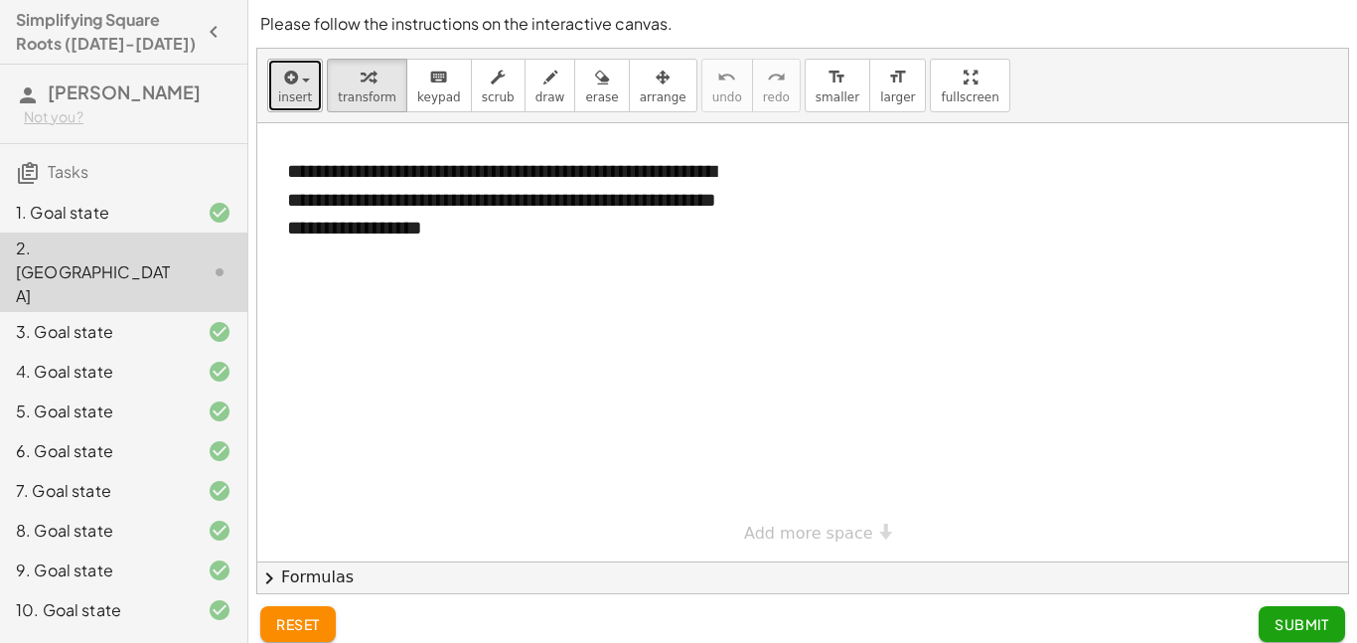
click at [288, 96] on span "insert" at bounding box center [295, 97] width 34 height 14
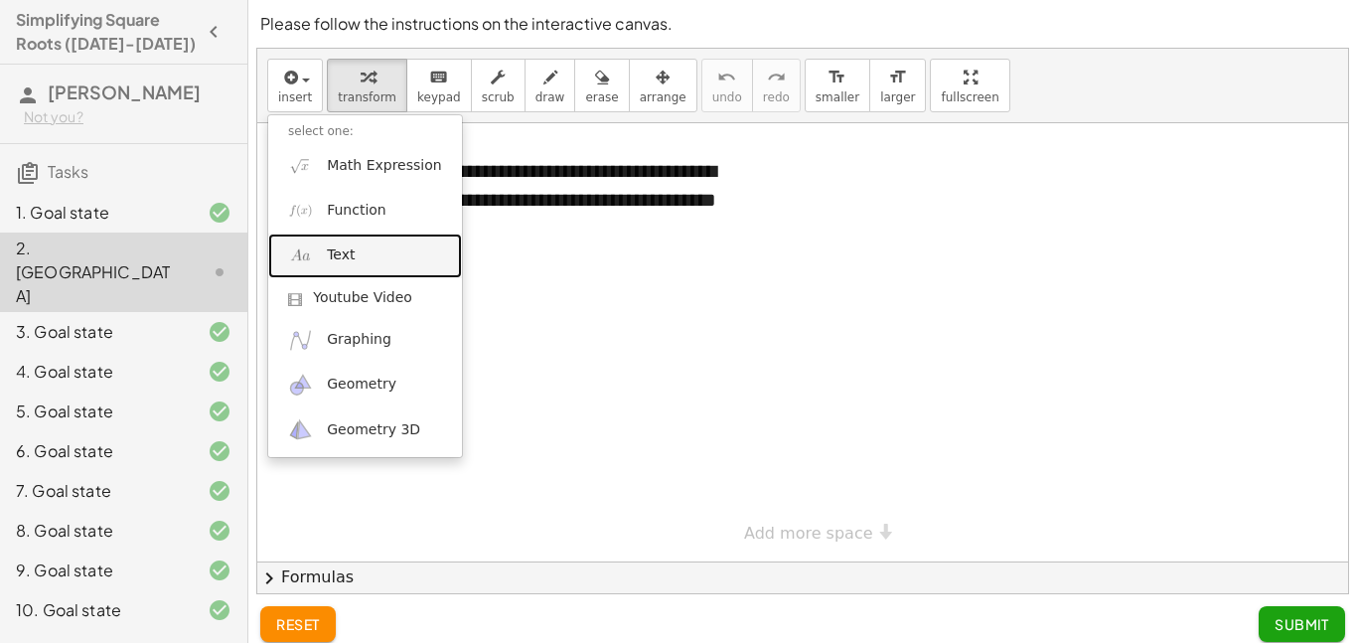
click at [412, 256] on link "Text" at bounding box center [365, 255] width 194 height 45
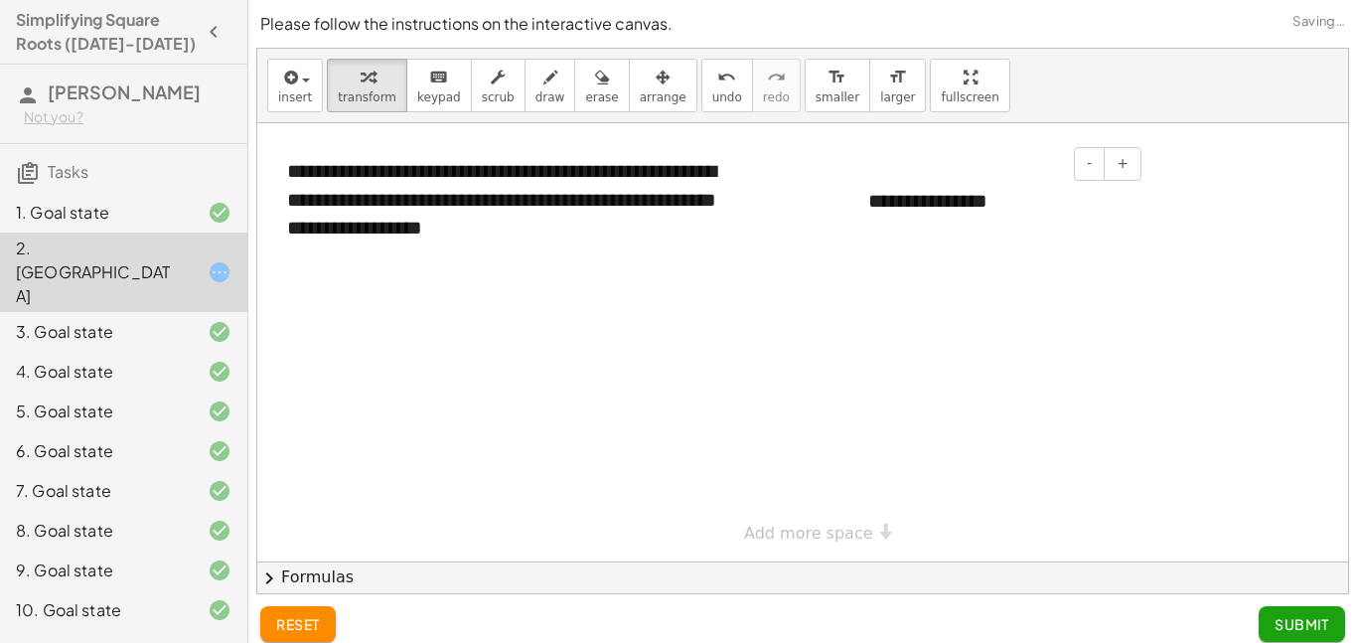
click at [1036, 198] on div "**********" at bounding box center [997, 201] width 298 height 69
click at [1322, 619] on span "Submit" at bounding box center [1302, 624] width 55 height 18
